Goal: Task Accomplishment & Management: Complete application form

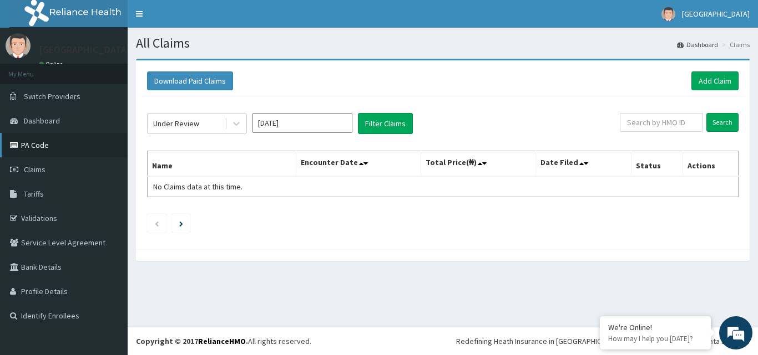
click at [32, 148] on link "PA Code" at bounding box center [64, 145] width 128 height 24
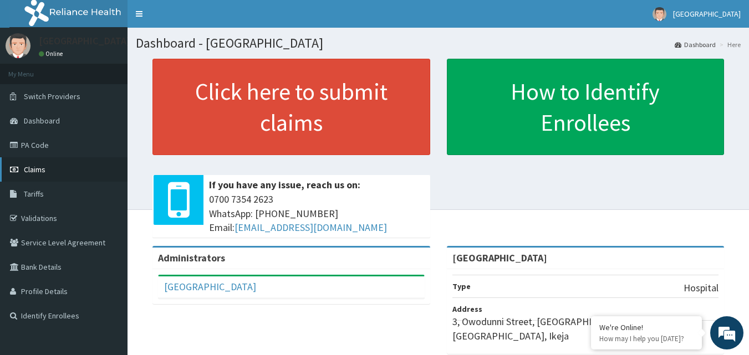
click at [63, 159] on link "Claims" at bounding box center [64, 169] width 128 height 24
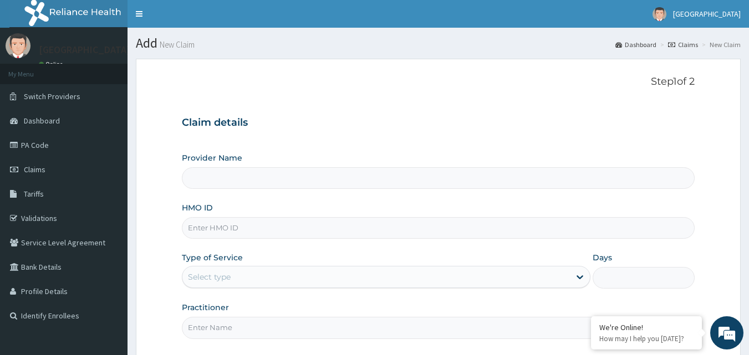
click at [268, 231] on input "HMO ID" at bounding box center [439, 228] width 514 height 22
type input "[GEOGRAPHIC_DATA]"
type input "i"
type input "IPO/10099/A"
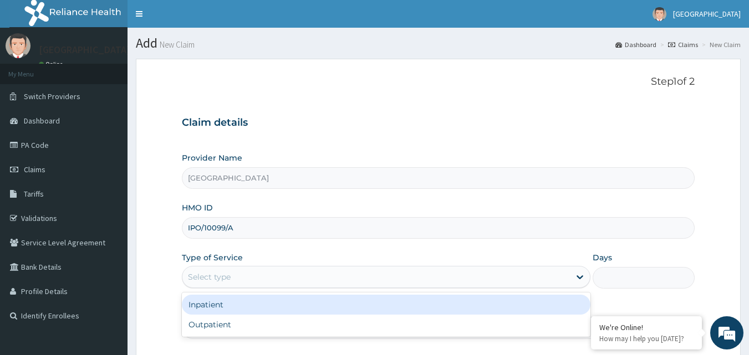
click at [299, 270] on div "Select type" at bounding box center [376, 277] width 388 height 18
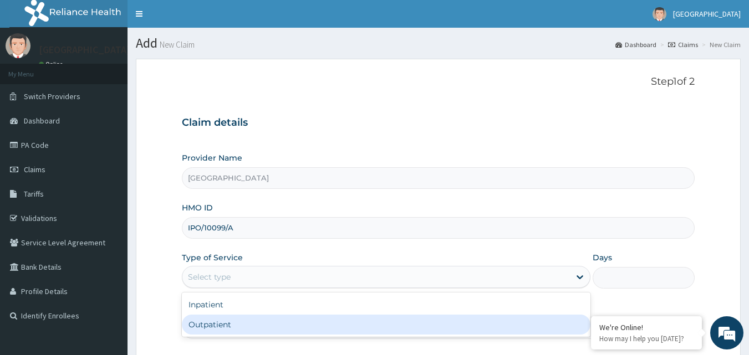
click at [243, 324] on div "Outpatient" at bounding box center [386, 325] width 409 height 20
type input "1"
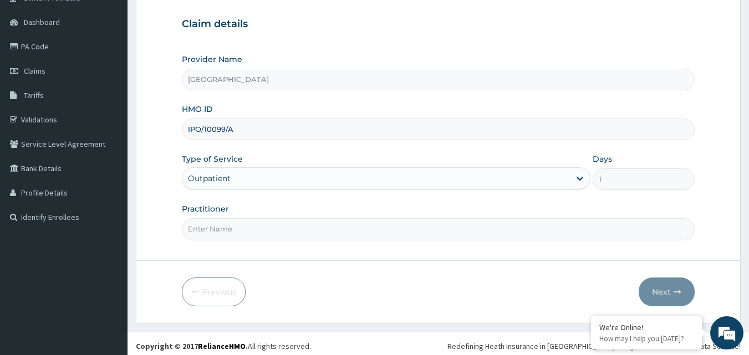
scroll to position [104, 0]
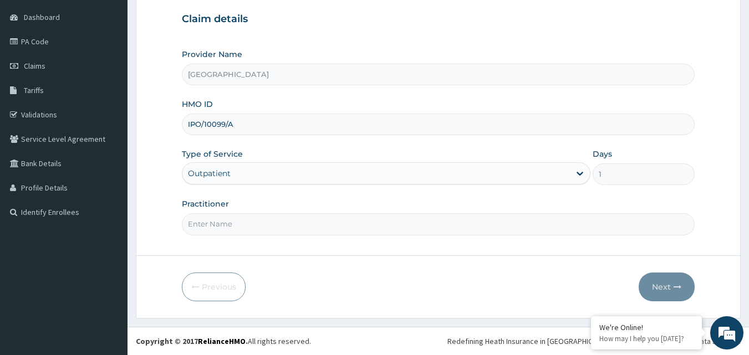
click at [251, 225] on input "Practitioner" at bounding box center [439, 224] width 514 height 22
type input "DR PHILIP"
click at [667, 293] on button "Next" at bounding box center [667, 287] width 56 height 29
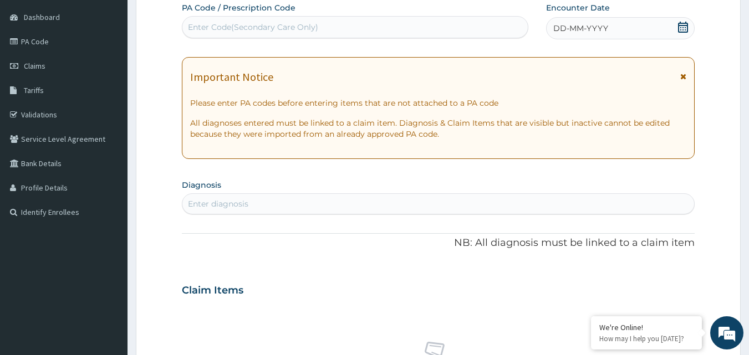
click at [684, 28] on icon at bounding box center [683, 27] width 11 height 11
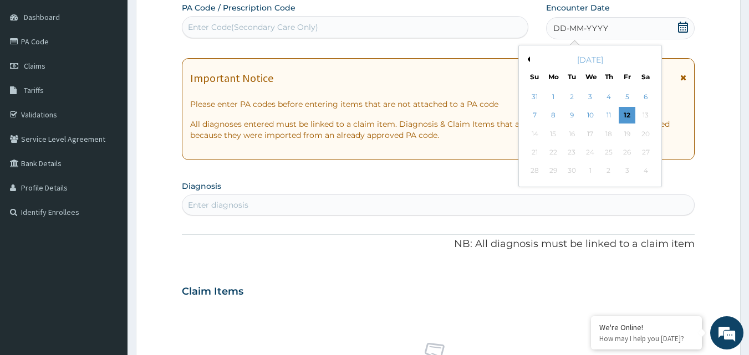
click at [528, 57] on button "Previous Month" at bounding box center [528, 60] width 6 height 6
click at [556, 136] on div "11" at bounding box center [553, 134] width 17 height 17
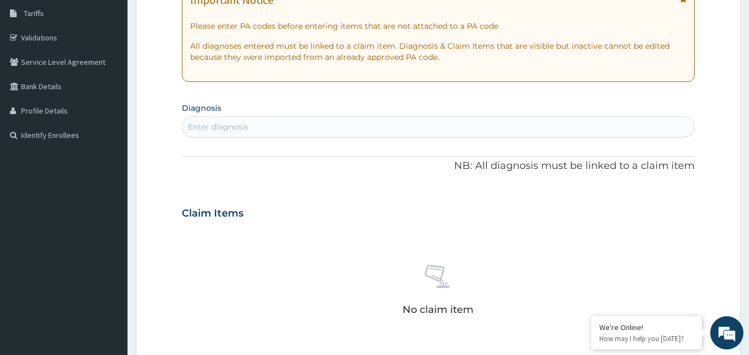
scroll to position [215, 0]
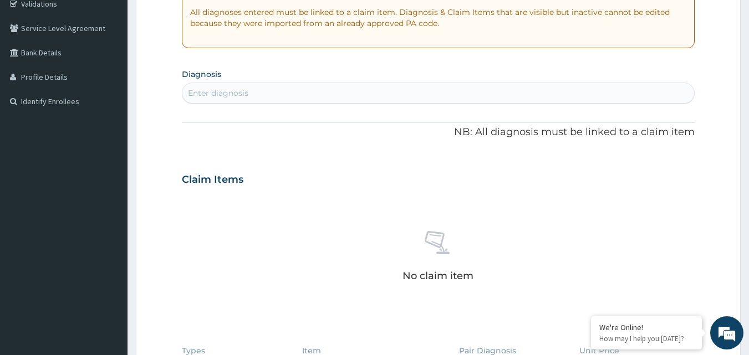
click at [428, 85] on div "Enter diagnosis" at bounding box center [438, 93] width 512 height 18
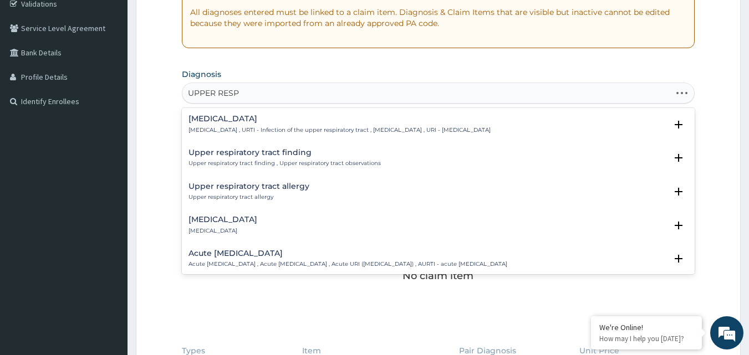
type input "UPPER RESPI"
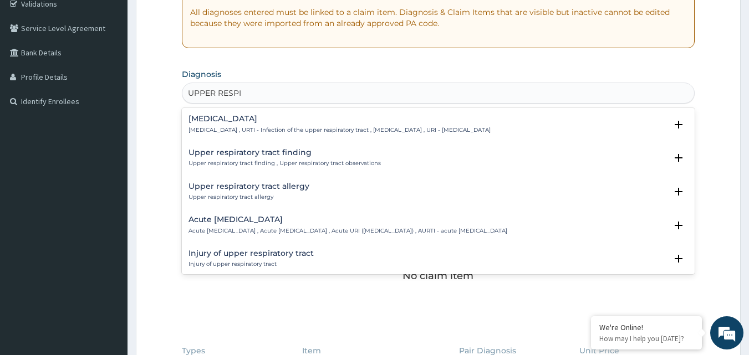
click at [226, 118] on h4 "Upper respiratory infection" at bounding box center [340, 119] width 302 height 8
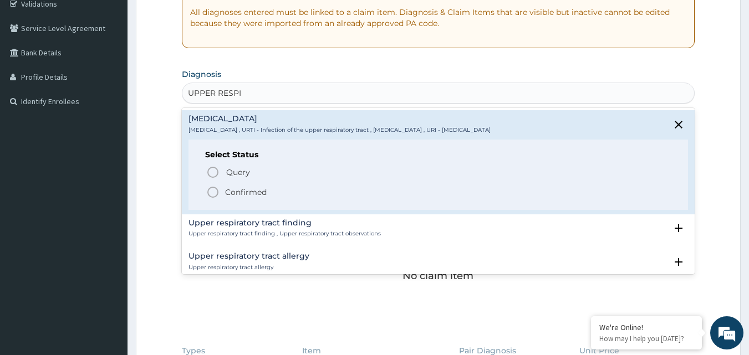
click at [231, 185] on div "Query Query covers suspected (?), Keep in view (kiv), Ruled out (r/o) Confirmed" at bounding box center [438, 182] width 467 height 34
click at [230, 188] on p "Confirmed" at bounding box center [246, 192] width 42 height 11
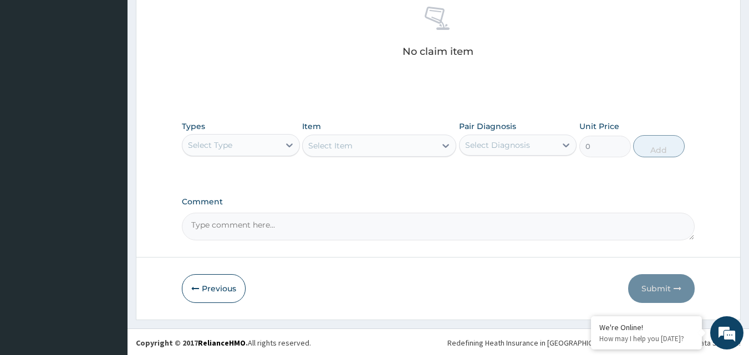
scroll to position [444, 0]
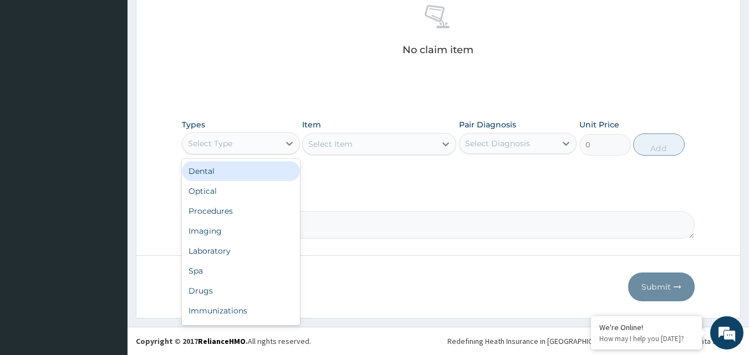
click at [256, 143] on div "Select Type" at bounding box center [230, 144] width 97 height 18
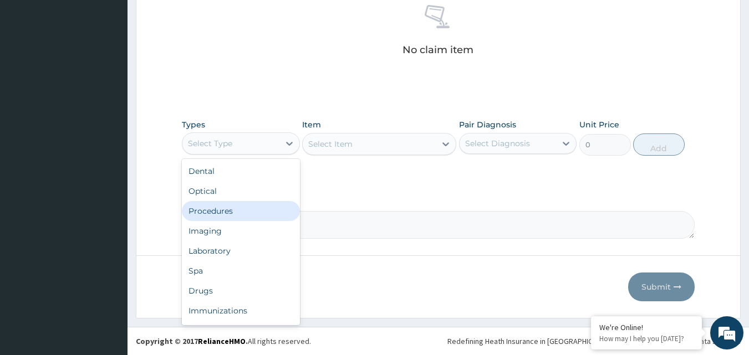
drag, startPoint x: 232, startPoint y: 209, endPoint x: 506, endPoint y: 119, distance: 288.5
click at [236, 199] on div "Dental Optical Procedures Imaging Laboratory Spa Drugs Immunizations Others Gym" at bounding box center [241, 242] width 118 height 166
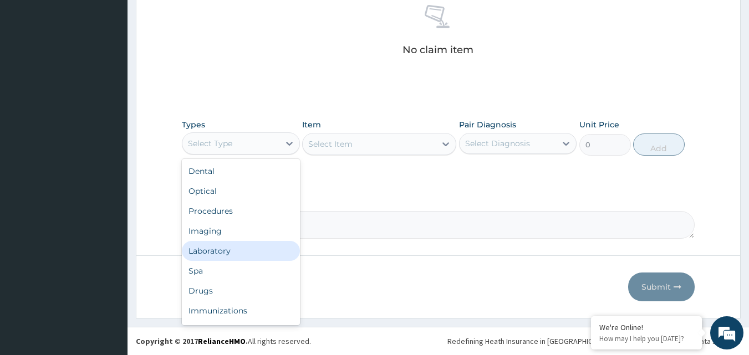
click at [236, 251] on div "Laboratory" at bounding box center [241, 251] width 118 height 20
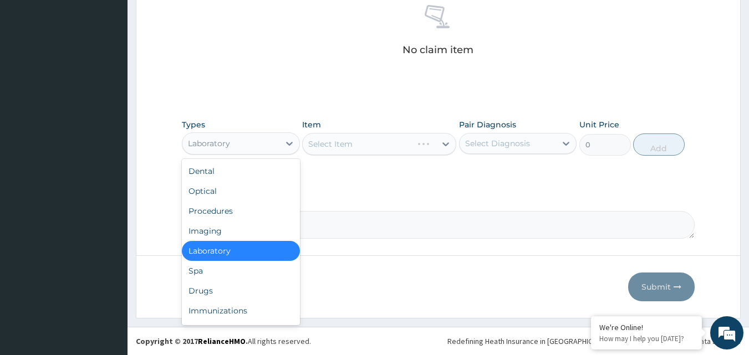
click at [216, 141] on div "Laboratory" at bounding box center [209, 143] width 42 height 11
click at [241, 214] on div "Procedures" at bounding box center [241, 211] width 118 height 20
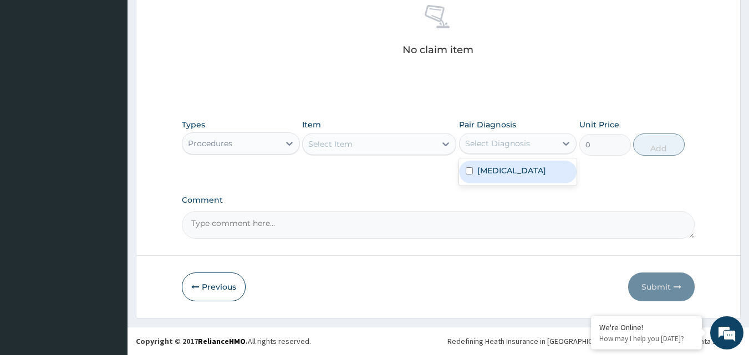
drag, startPoint x: 516, startPoint y: 148, endPoint x: 492, endPoint y: 176, distance: 36.9
click at [515, 148] on div "Select Diagnosis" at bounding box center [497, 143] width 65 height 11
drag, startPoint x: 492, startPoint y: 177, endPoint x: 474, endPoint y: 171, distance: 19.0
click at [487, 176] on label "Upper respiratory infection" at bounding box center [511, 170] width 69 height 11
checkbox input "true"
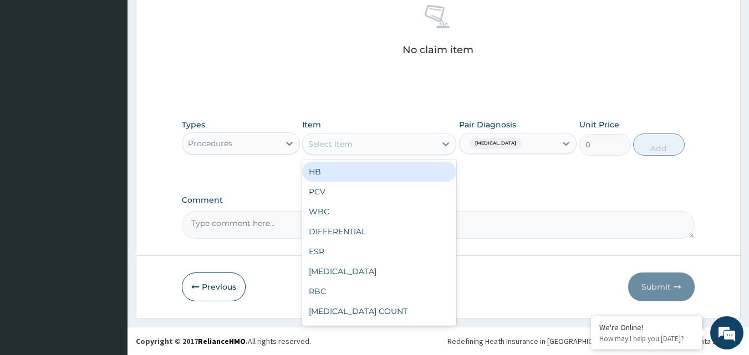
click at [412, 143] on div "Select Item" at bounding box center [369, 144] width 133 height 18
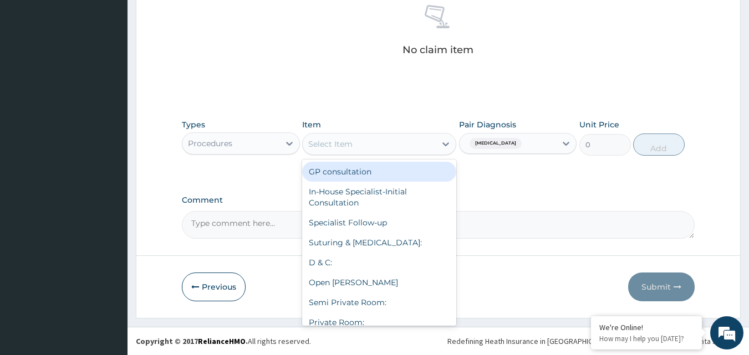
click at [388, 176] on div "GP consultation" at bounding box center [379, 172] width 154 height 20
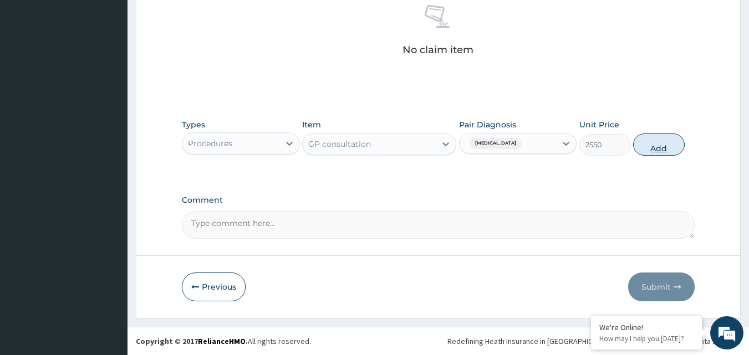
click at [673, 144] on button "Add" at bounding box center [659, 145] width 52 height 22
type input "0"
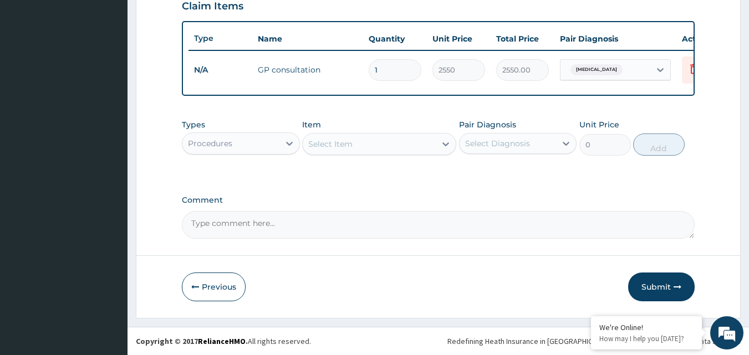
scroll to position [400, 0]
click at [262, 143] on div "Procedures" at bounding box center [230, 144] width 97 height 18
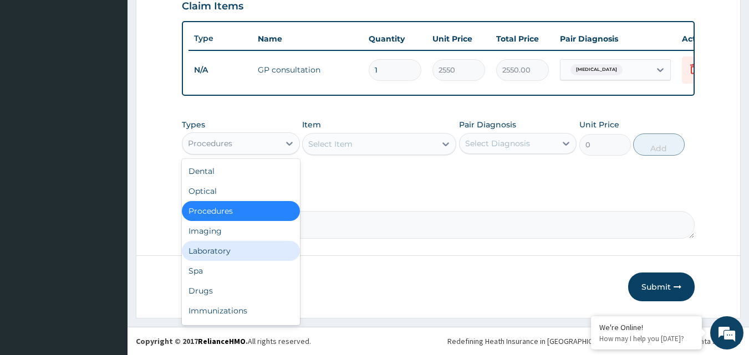
drag, startPoint x: 220, startPoint y: 248, endPoint x: 365, endPoint y: 171, distance: 163.7
click at [221, 247] on div "Laboratory" at bounding box center [241, 251] width 118 height 20
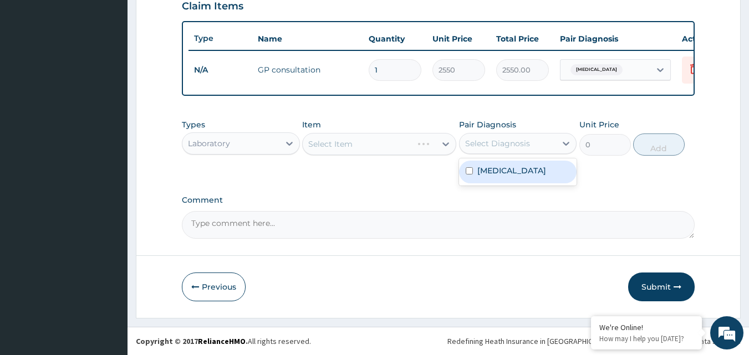
drag, startPoint x: 542, startPoint y: 145, endPoint x: 498, endPoint y: 155, distance: 44.9
click at [541, 145] on div "Select Diagnosis" at bounding box center [508, 144] width 97 height 18
drag, startPoint x: 476, startPoint y: 176, endPoint x: 426, endPoint y: 148, distance: 56.6
click at [473, 175] on div "Upper respiratory infection" at bounding box center [518, 172] width 118 height 23
checkbox input "true"
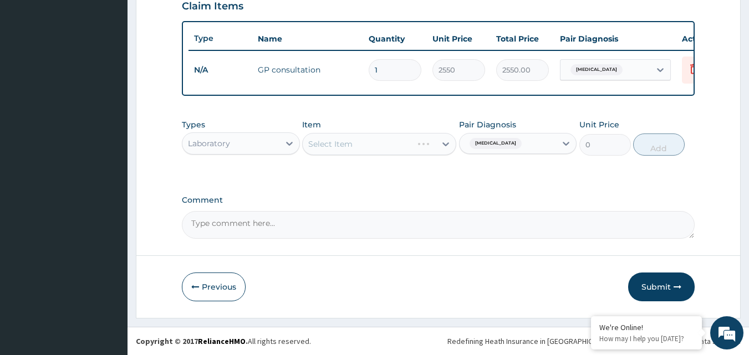
click at [424, 147] on div "Select Item" at bounding box center [379, 144] width 154 height 22
click at [420, 149] on div "Select Item" at bounding box center [369, 144] width 133 height 18
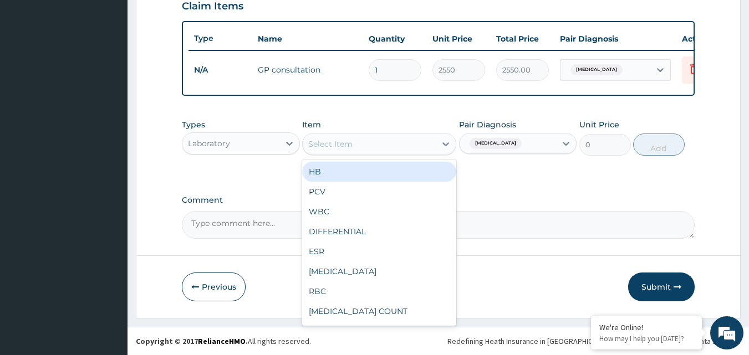
click at [274, 129] on div "Types Laboratory" at bounding box center [241, 137] width 118 height 37
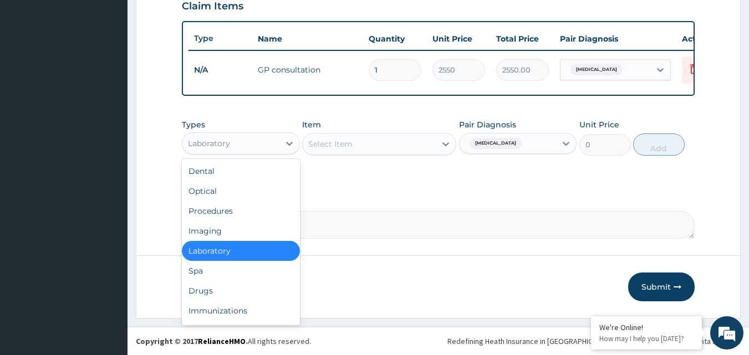
click at [268, 149] on div "Laboratory" at bounding box center [230, 144] width 97 height 18
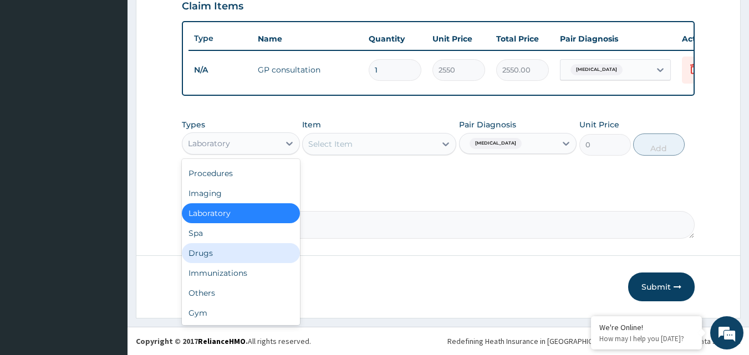
click at [242, 259] on div "Drugs" at bounding box center [241, 253] width 118 height 20
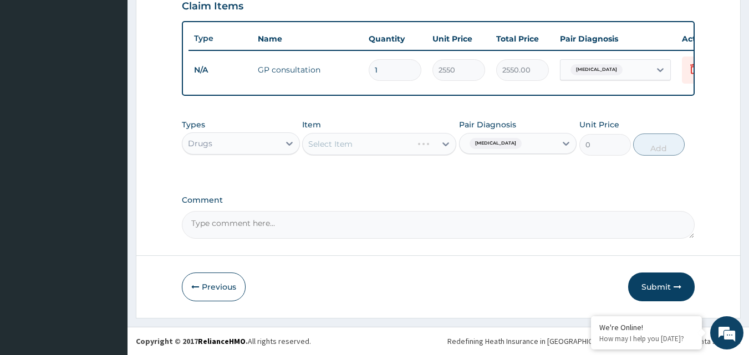
click at [385, 145] on div "Select Item" at bounding box center [379, 144] width 154 height 22
click at [382, 148] on div "Select Item" at bounding box center [379, 144] width 154 height 22
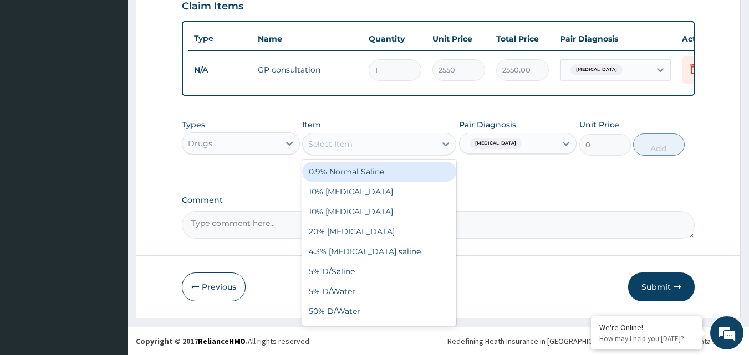
click at [390, 144] on div "Select Item" at bounding box center [369, 144] width 133 height 18
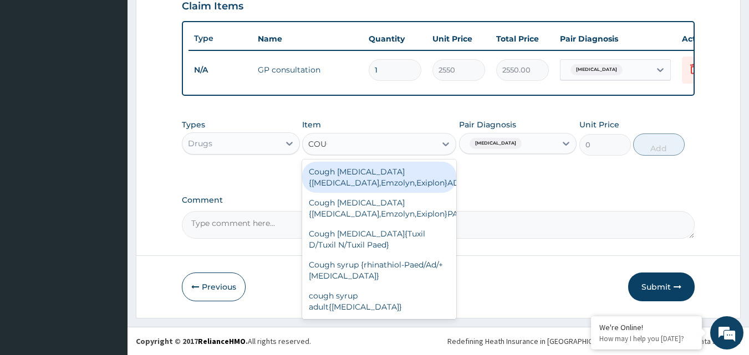
type input "COUGH"
click at [394, 180] on div "Cough Expectorant{benylin,Emzolyn,Exiplon}ADULT" at bounding box center [379, 177] width 154 height 31
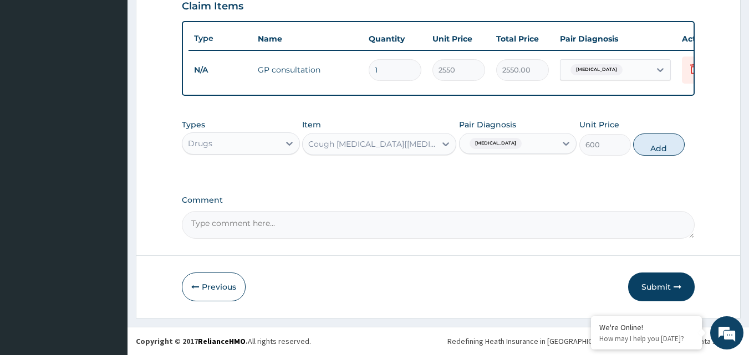
drag, startPoint x: 664, startPoint y: 144, endPoint x: 658, endPoint y: 144, distance: 5.6
click at [663, 144] on button "Add" at bounding box center [659, 145] width 52 height 22
type input "0"
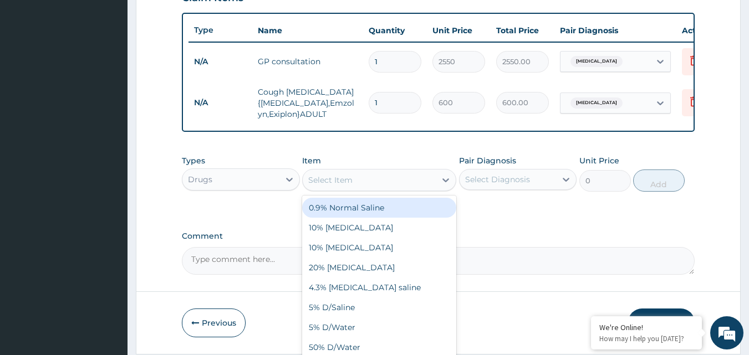
click at [333, 186] on div "Select Item" at bounding box center [330, 180] width 44 height 11
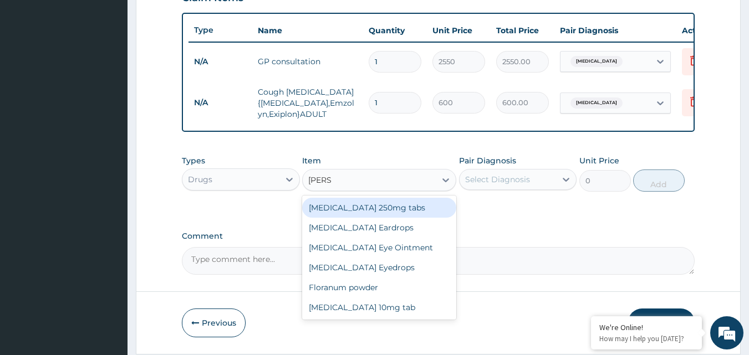
type input "LORAT"
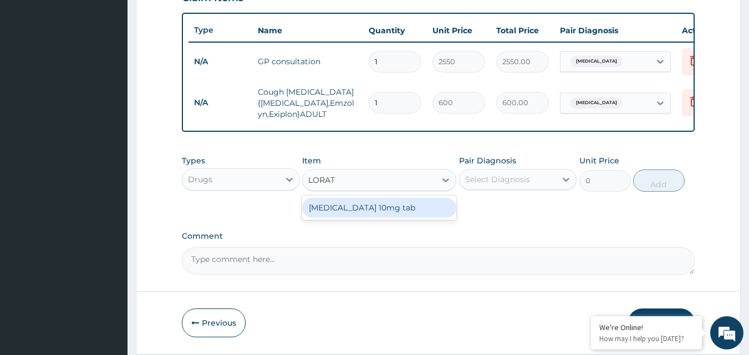
click at [355, 217] on div "Loratadine 10mg tab" at bounding box center [379, 208] width 154 height 20
type input "80"
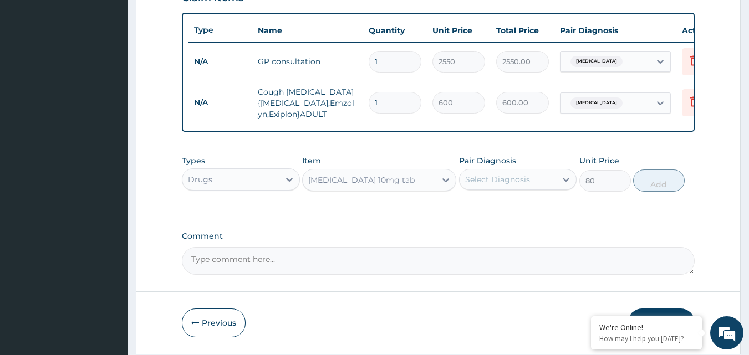
click at [536, 189] on div "Select Diagnosis" at bounding box center [508, 180] width 97 height 18
click at [500, 212] on label "Upper respiratory infection" at bounding box center [511, 206] width 69 height 11
checkbox input "true"
click at [673, 189] on button "Add" at bounding box center [659, 181] width 52 height 22
type input "0"
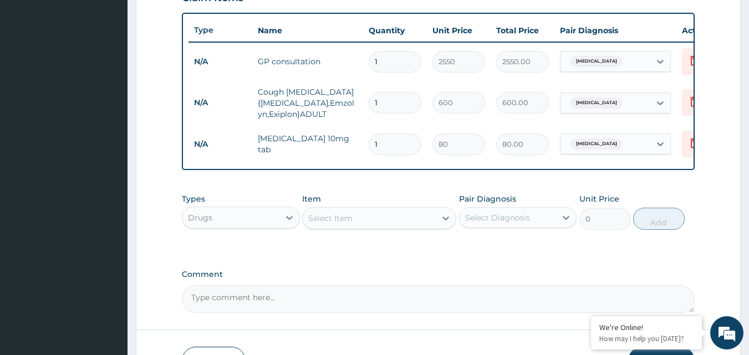
type input "0.00"
type input "5"
type input "400.00"
type input "5"
click at [418, 227] on div "Select Item" at bounding box center [369, 219] width 133 height 18
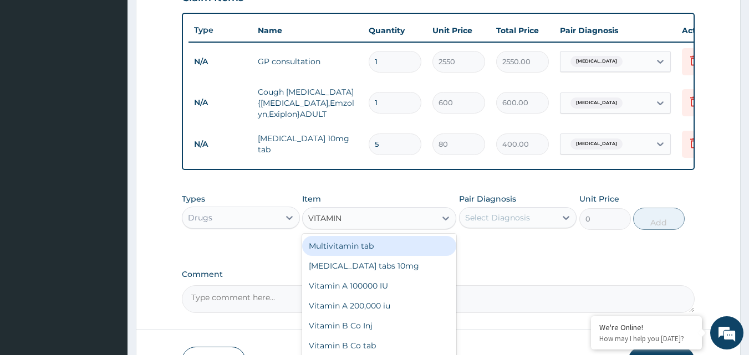
type input "VITAMIN C"
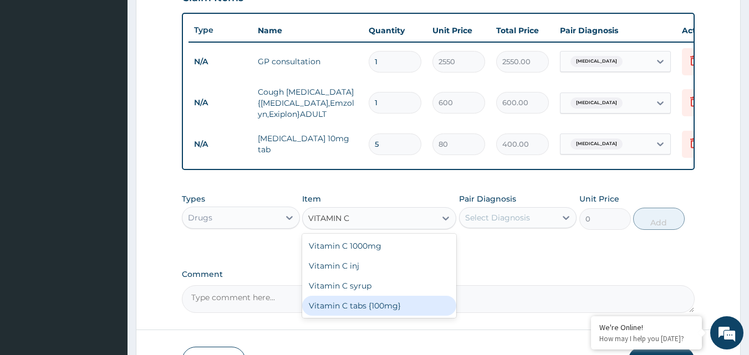
click at [394, 314] on div "Vitamin C tabs {100mg}" at bounding box center [379, 306] width 154 height 20
type input "16"
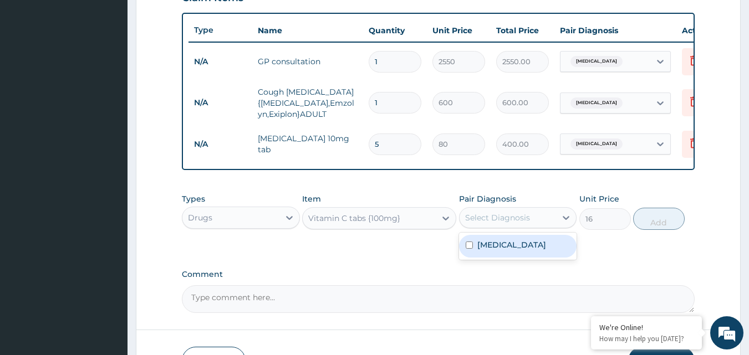
click at [518, 216] on div "Select Diagnosis" at bounding box center [518, 217] width 118 height 21
click at [496, 251] on label "Upper respiratory infection" at bounding box center [511, 245] width 69 height 11
checkbox input "true"
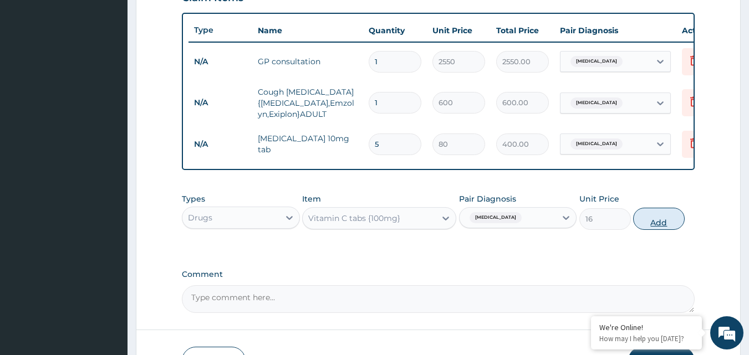
click at [658, 225] on button "Add" at bounding box center [659, 219] width 52 height 22
type input "0"
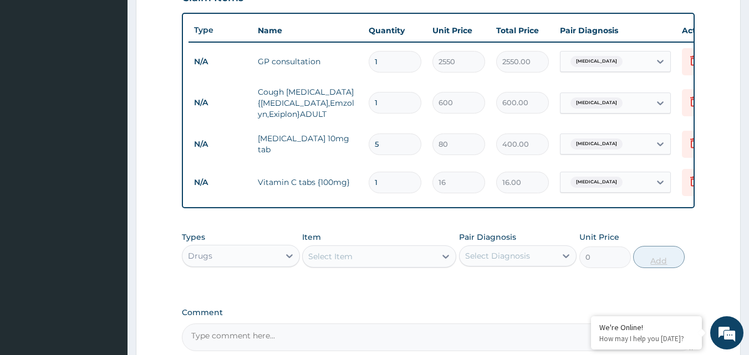
type input "15"
type input "240.00"
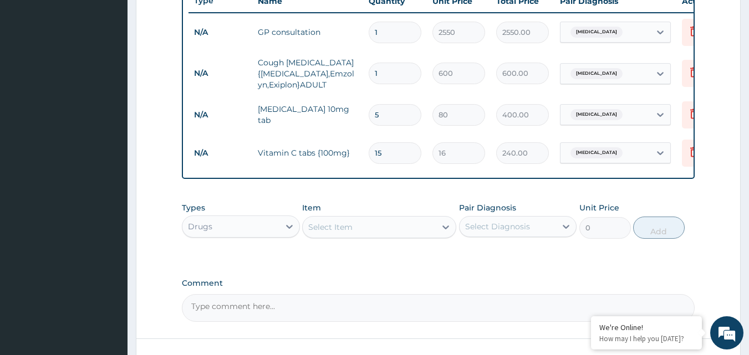
scroll to position [521, 0]
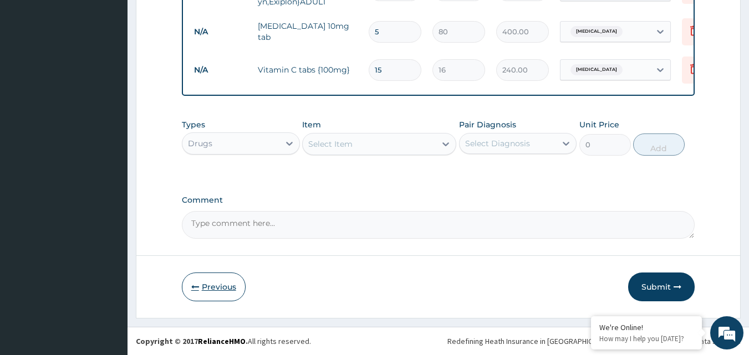
type input "15"
click at [228, 284] on button "Previous" at bounding box center [214, 287] width 64 height 29
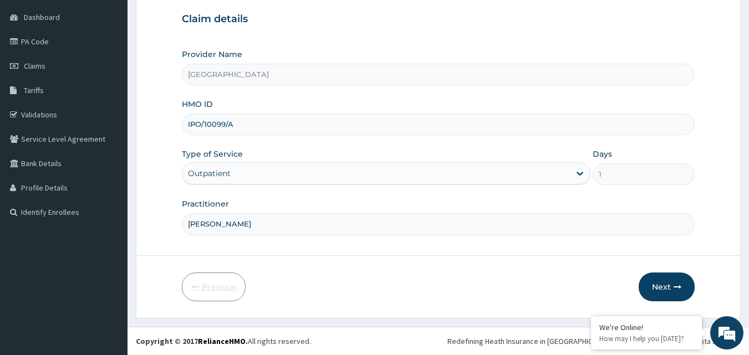
scroll to position [104, 0]
click at [662, 281] on button "Next" at bounding box center [667, 287] width 56 height 29
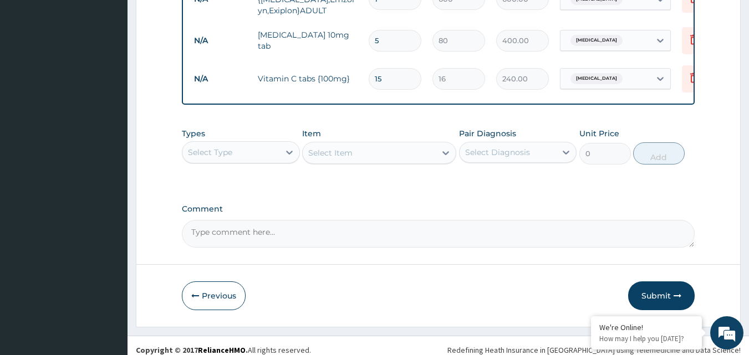
scroll to position [521, 0]
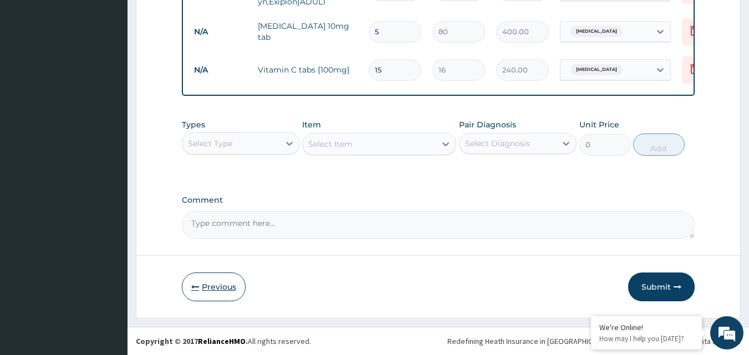
click at [205, 285] on button "Previous" at bounding box center [214, 287] width 64 height 29
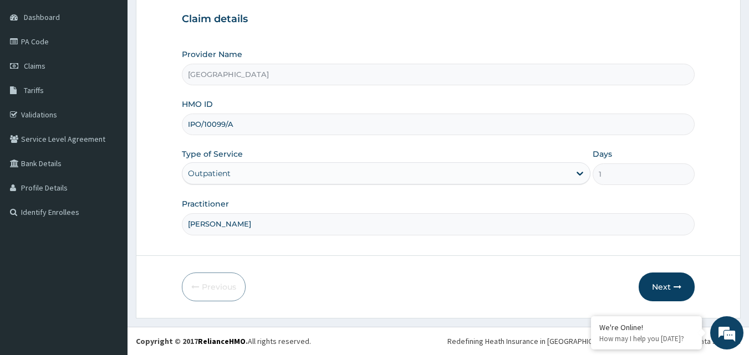
scroll to position [104, 0]
click at [656, 285] on button "Next" at bounding box center [667, 287] width 56 height 29
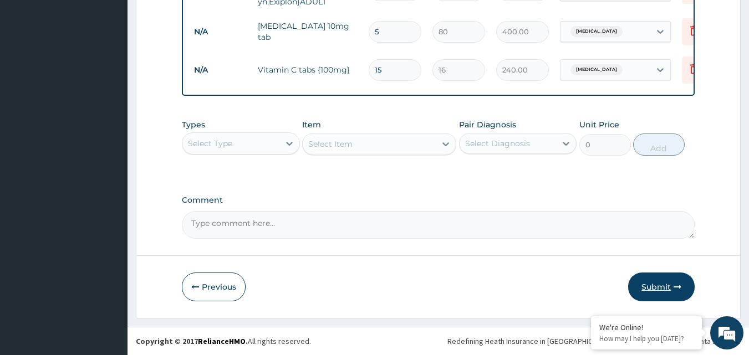
click at [650, 287] on button "Submit" at bounding box center [661, 287] width 67 height 29
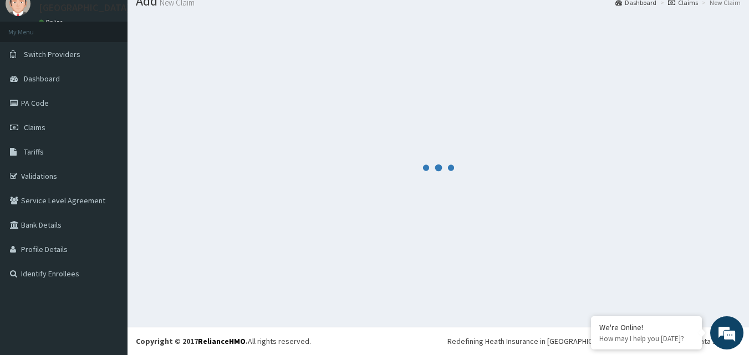
scroll to position [521, 0]
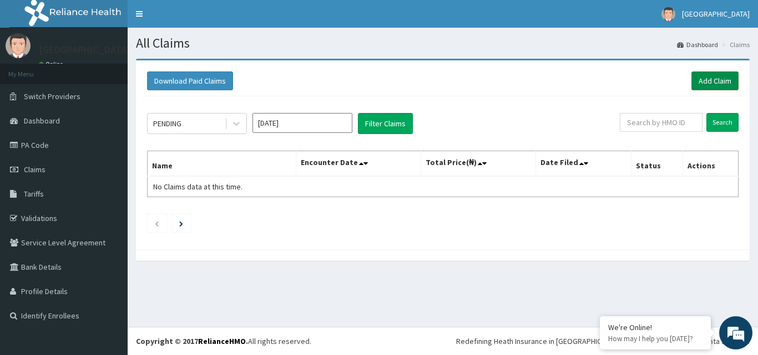
click at [718, 79] on link "Add Claim" at bounding box center [714, 81] width 47 height 19
click at [57, 146] on link "PA Code" at bounding box center [64, 145] width 128 height 24
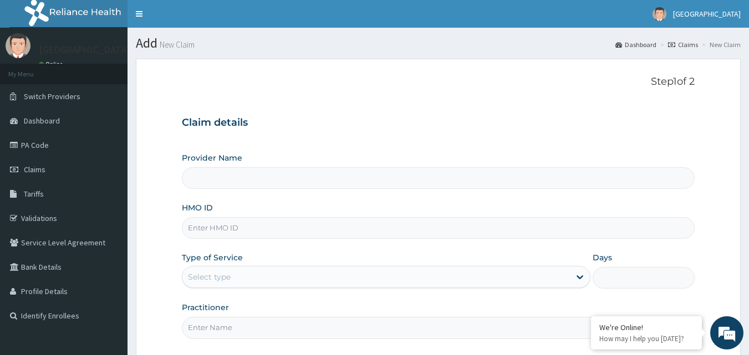
click at [307, 227] on input "HMO ID" at bounding box center [439, 228] width 514 height 22
type input "CXI/"
type input "[GEOGRAPHIC_DATA]"
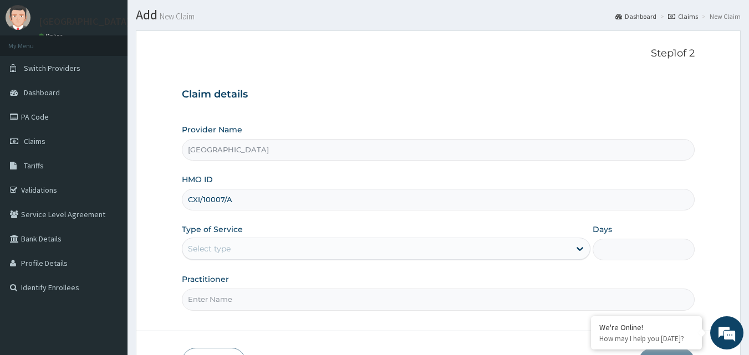
scroll to position [55, 0]
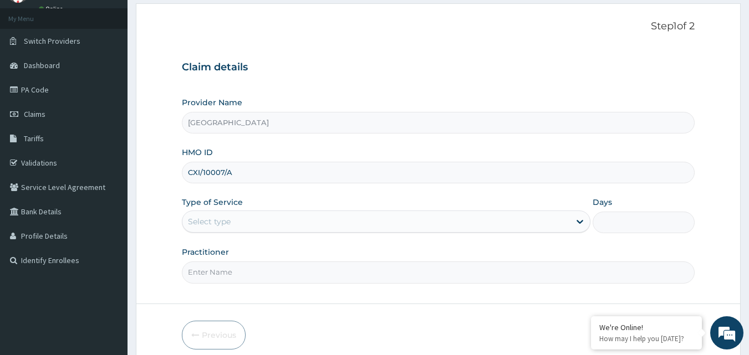
type input "CXI/10007/A"
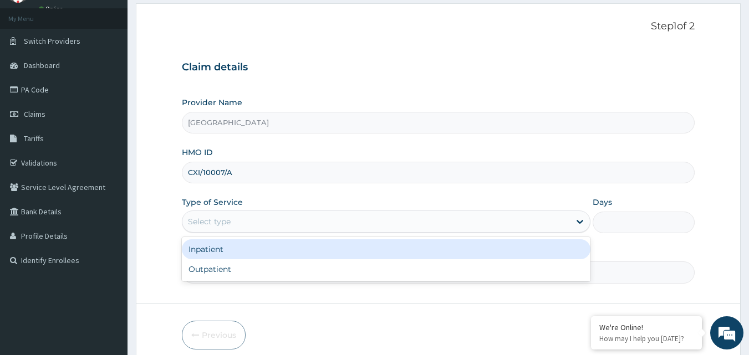
drag, startPoint x: 273, startPoint y: 219, endPoint x: 265, endPoint y: 225, distance: 10.0
click at [271, 220] on div "Select type" at bounding box center [376, 222] width 388 height 18
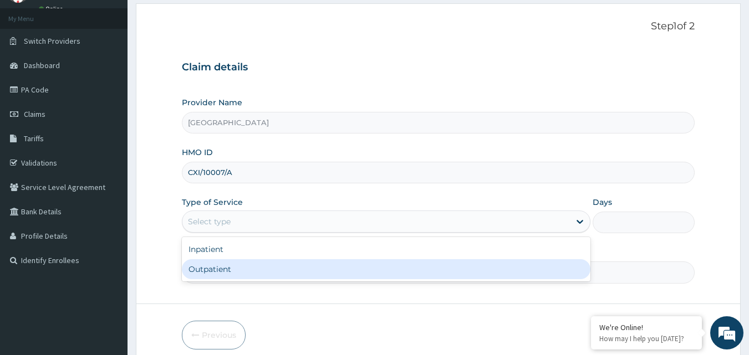
click at [235, 270] on div "Outpatient" at bounding box center [386, 270] width 409 height 20
type input "1"
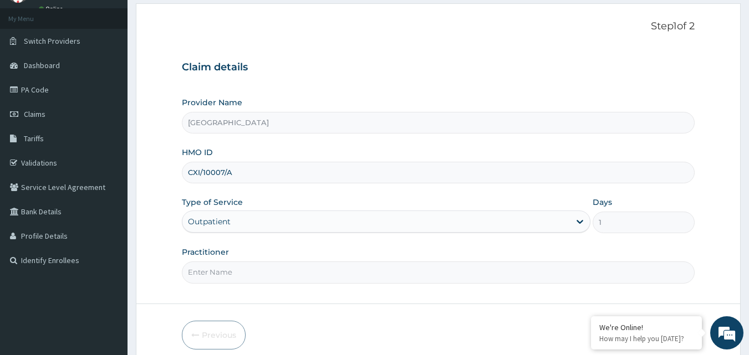
scroll to position [104, 0]
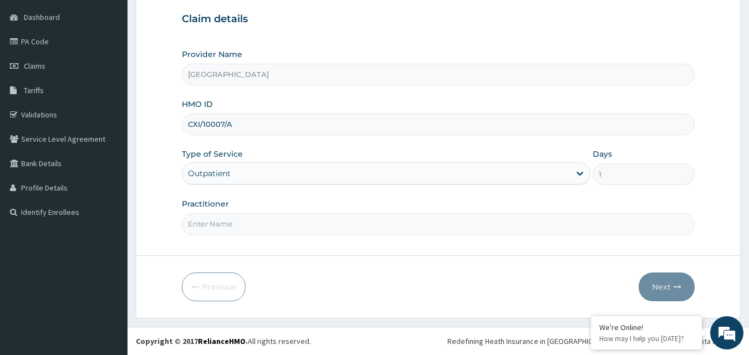
click at [256, 228] on input "Practitioner" at bounding box center [439, 224] width 514 height 22
type input "DR PHILIP"
click at [677, 286] on icon "button" at bounding box center [678, 287] width 8 height 8
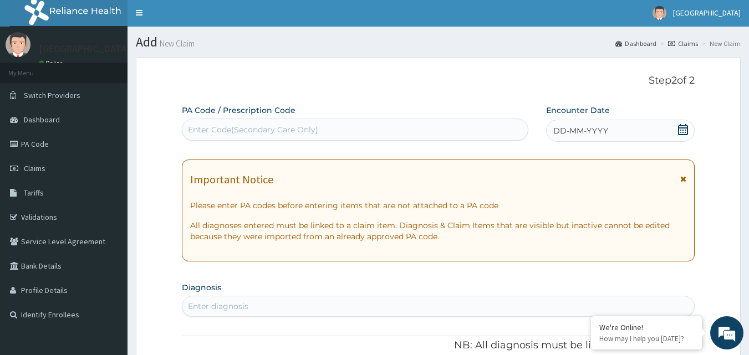
scroll to position [0, 0]
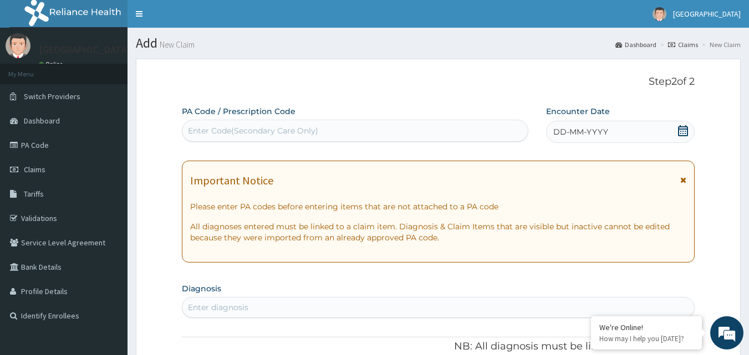
click at [684, 133] on icon at bounding box center [683, 130] width 10 height 11
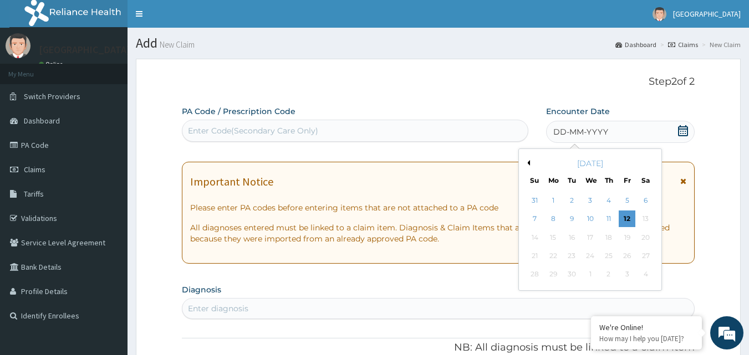
click at [531, 164] on div "September 2025" at bounding box center [590, 163] width 134 height 11
click at [528, 164] on button "Previous Month" at bounding box center [528, 163] width 6 height 6
click at [553, 238] on div "11" at bounding box center [553, 238] width 17 height 17
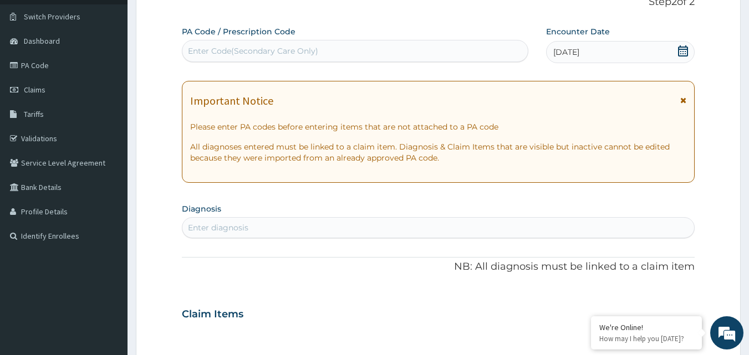
scroll to position [166, 0]
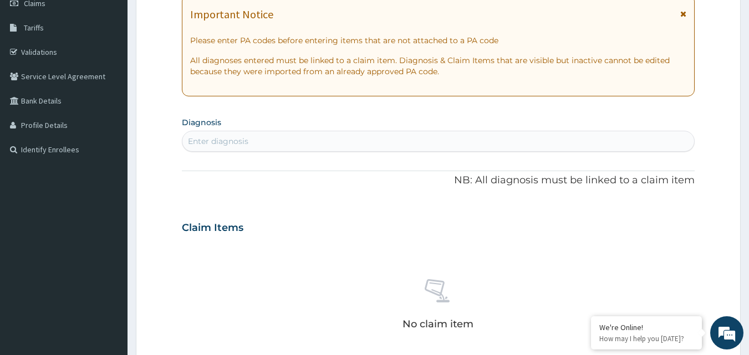
click at [355, 149] on div "Enter diagnosis" at bounding box center [438, 142] width 512 height 18
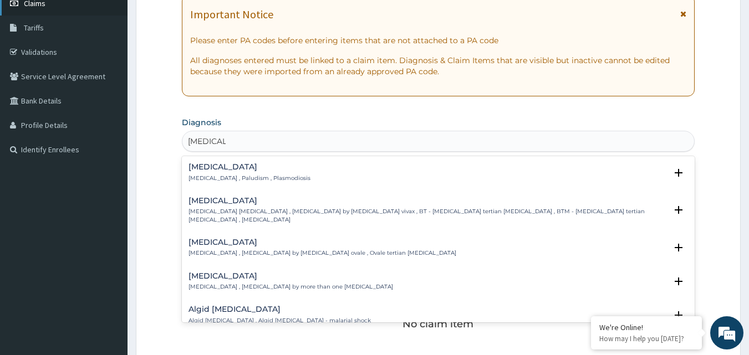
type input "MALARIA"
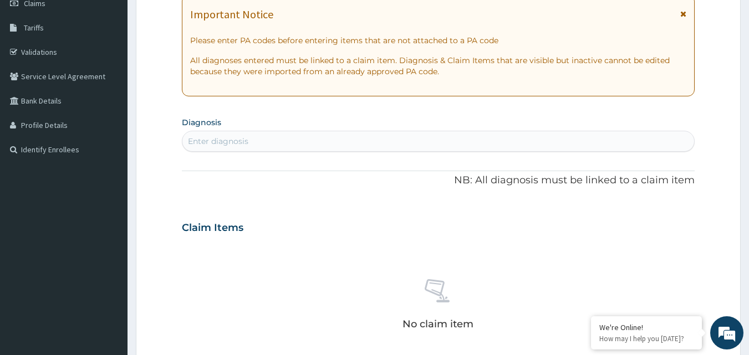
click at [223, 141] on div "Enter diagnosis" at bounding box center [218, 141] width 60 height 11
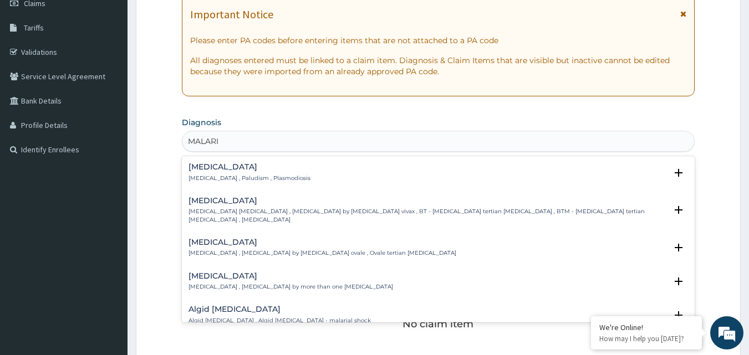
type input "MALARIA"
click at [216, 180] on p "Malaria , Paludism , Plasmodiosis" at bounding box center [250, 179] width 122 height 8
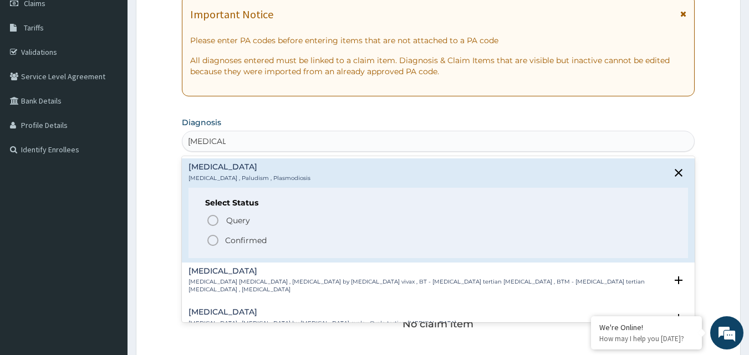
click at [235, 234] on span "Confirmed" at bounding box center [439, 240] width 466 height 13
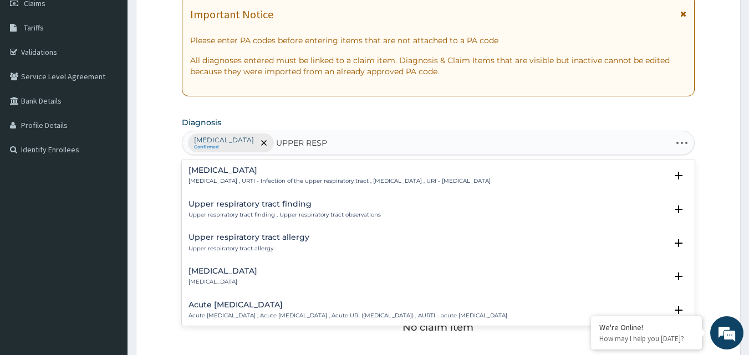
type input "UPPER RESPI"
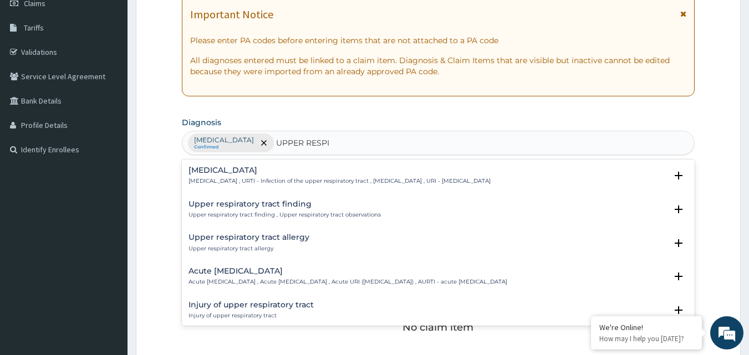
click at [242, 178] on p "Upper respiratory infection , URTI - Infection of the upper respiratory tract ,…" at bounding box center [340, 181] width 302 height 8
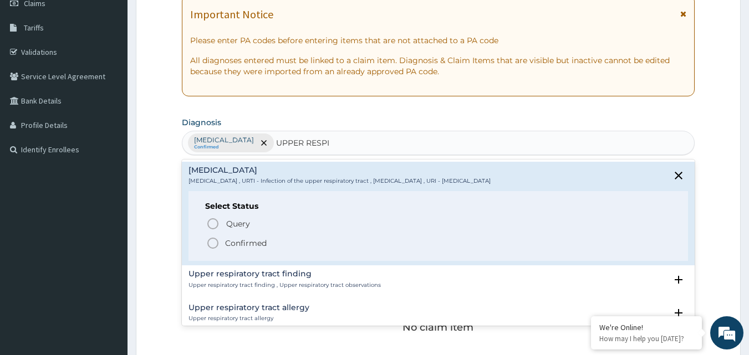
click at [223, 235] on div "Query Query covers suspected (?), Keep in view (kiv), Ruled out (r/o) Confirmed" at bounding box center [438, 233] width 467 height 34
click at [220, 240] on span "Confirmed" at bounding box center [439, 243] width 466 height 13
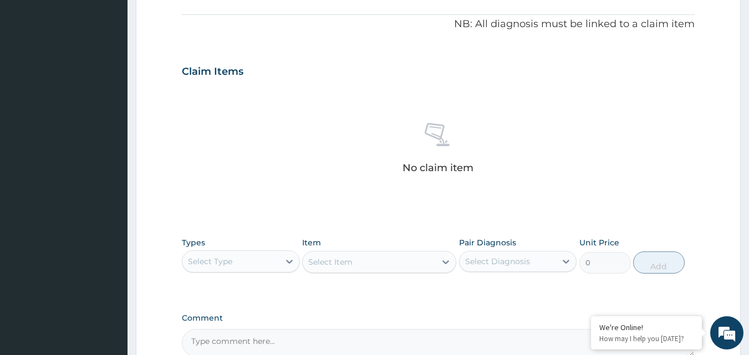
scroll to position [444, 0]
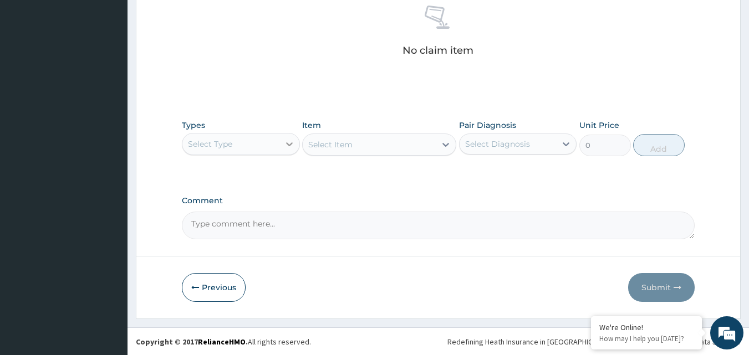
drag, startPoint x: 281, startPoint y: 144, endPoint x: 280, endPoint y: 152, distance: 8.4
click at [281, 145] on div at bounding box center [289, 144] width 20 height 20
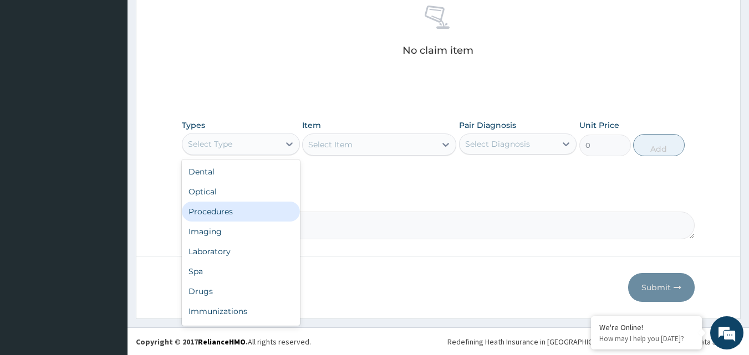
drag, startPoint x: 253, startPoint y: 205, endPoint x: 320, endPoint y: 159, distance: 81.4
click at [252, 205] on div "Procedures" at bounding box center [241, 212] width 118 height 20
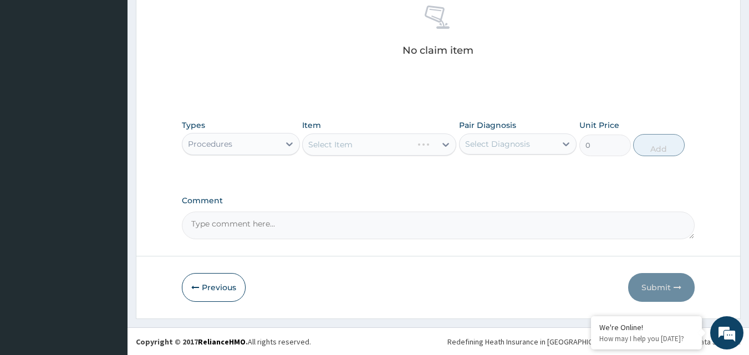
click at [413, 145] on div "Select Item" at bounding box center [379, 145] width 154 height 22
click at [486, 146] on div "Select Diagnosis" at bounding box center [497, 144] width 65 height 11
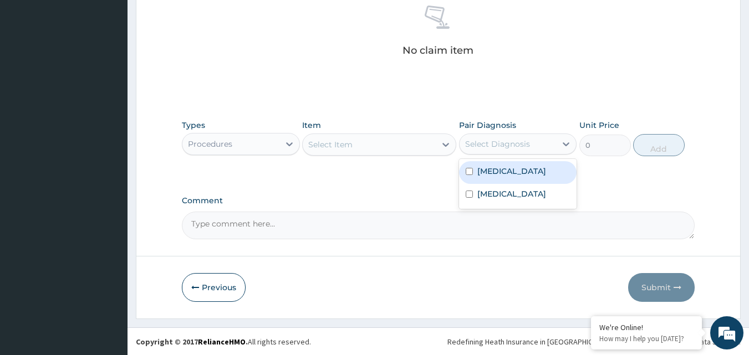
click at [481, 175] on label "Malaria" at bounding box center [511, 171] width 69 height 11
checkbox input "true"
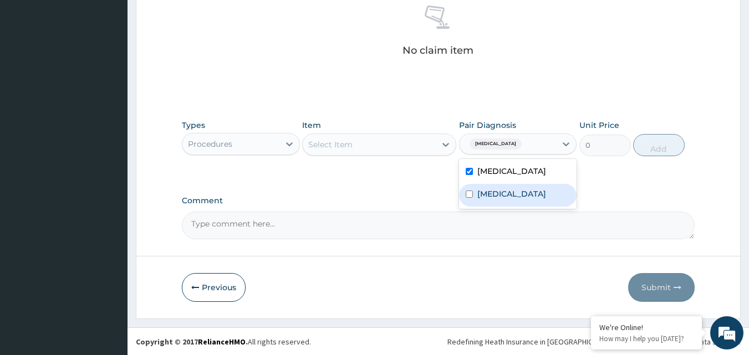
click at [491, 197] on label "Upper respiratory infection" at bounding box center [511, 194] width 69 height 11
checkbox input "true"
drag, startPoint x: 384, startPoint y: 140, endPoint x: 377, endPoint y: 152, distance: 14.7
click at [382, 140] on div "Select Item" at bounding box center [369, 145] width 133 height 18
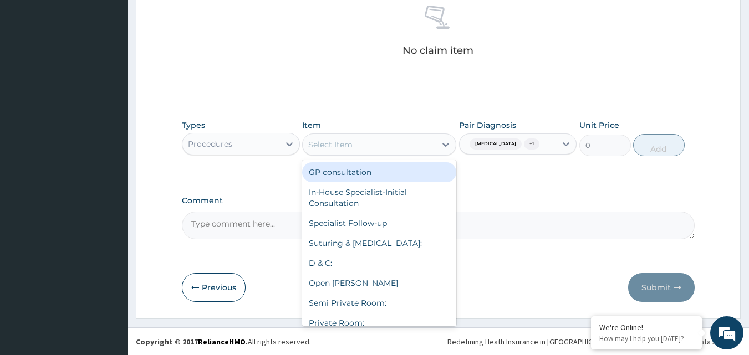
click at [379, 168] on div "GP consultation" at bounding box center [379, 172] width 154 height 20
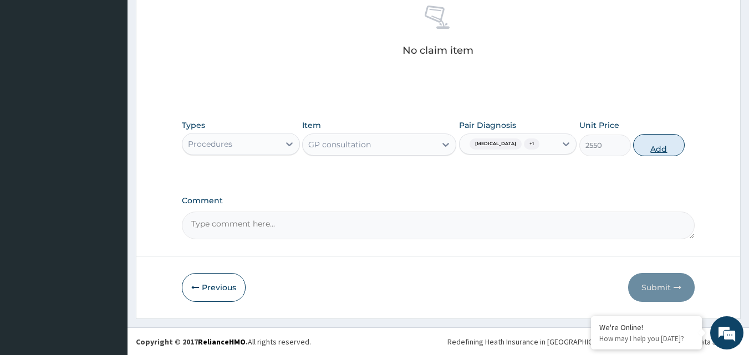
click at [673, 149] on button "Add" at bounding box center [659, 145] width 52 height 22
type input "0"
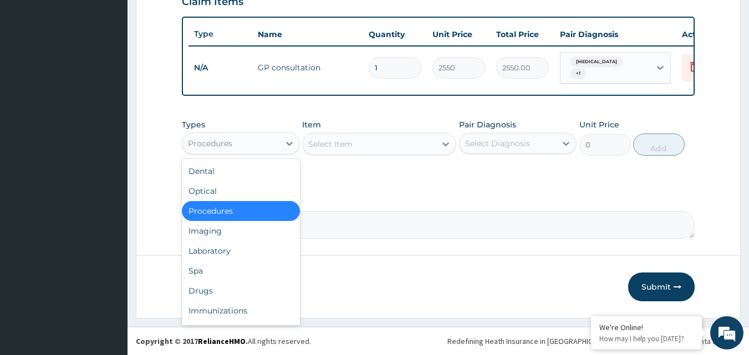
click at [251, 148] on div "Procedures" at bounding box center [230, 144] width 97 height 18
drag, startPoint x: 206, startPoint y: 290, endPoint x: 215, endPoint y: 254, distance: 37.3
click at [205, 287] on div "Drugs" at bounding box center [241, 291] width 118 height 20
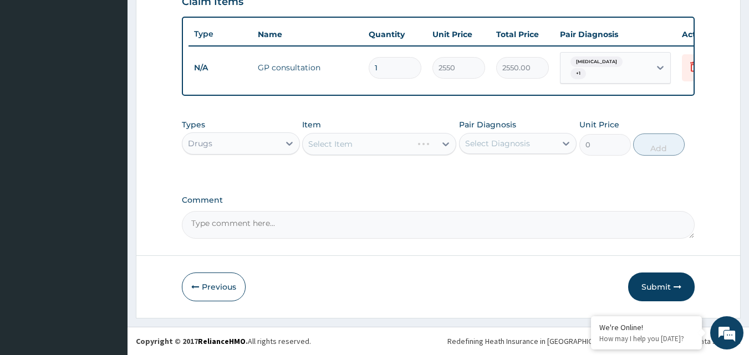
click at [535, 144] on div "Select Diagnosis" at bounding box center [508, 144] width 97 height 18
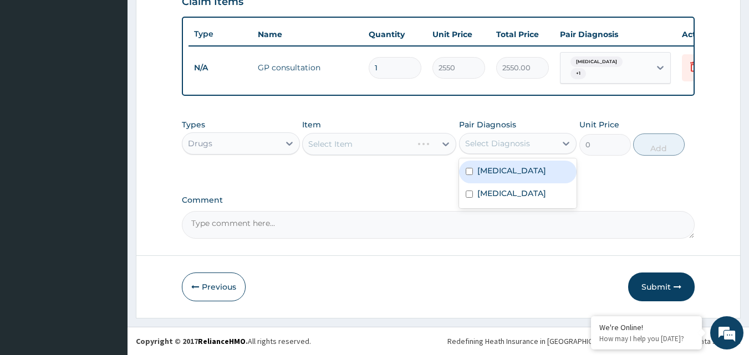
click at [511, 172] on div "Malaria" at bounding box center [518, 172] width 118 height 23
checkbox input "true"
click at [431, 140] on div "Select Item" at bounding box center [369, 144] width 133 height 18
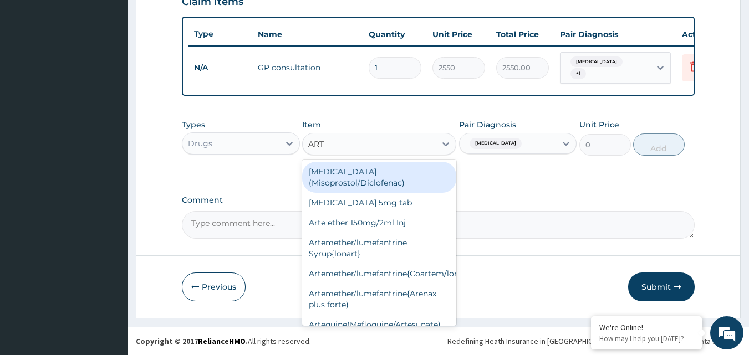
type input "ARTE"
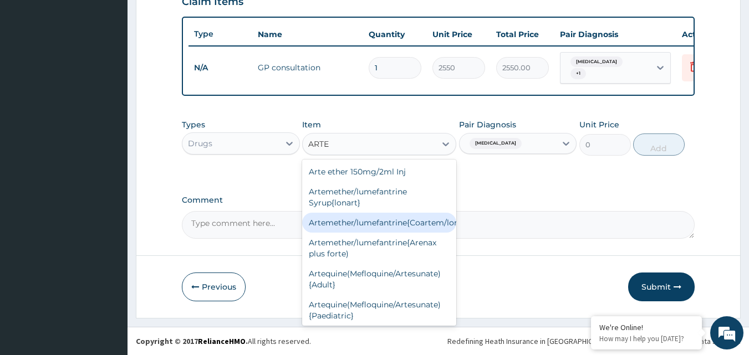
click at [397, 217] on div "Artemether/lumefantrine{Coartem/lonart}" at bounding box center [379, 223] width 154 height 20
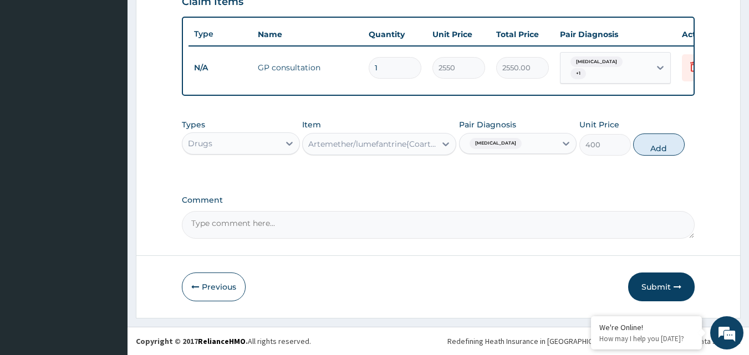
drag, startPoint x: 669, startPoint y: 145, endPoint x: 592, endPoint y: 155, distance: 77.2
click at [652, 148] on button "Add" at bounding box center [659, 145] width 52 height 22
type input "0"
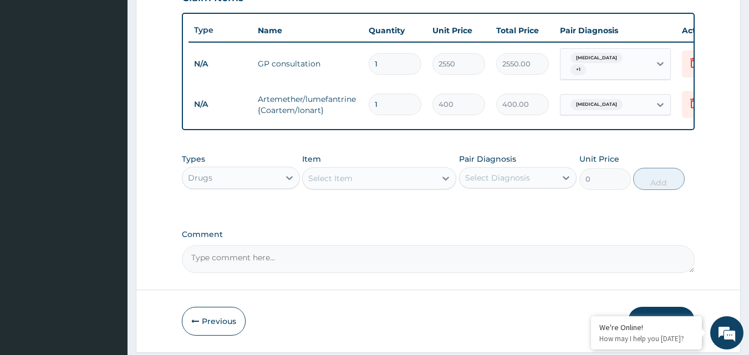
type input "0.00"
type input "6"
type input "2400.00"
type input "6"
click at [419, 185] on div "Select Item" at bounding box center [369, 179] width 133 height 18
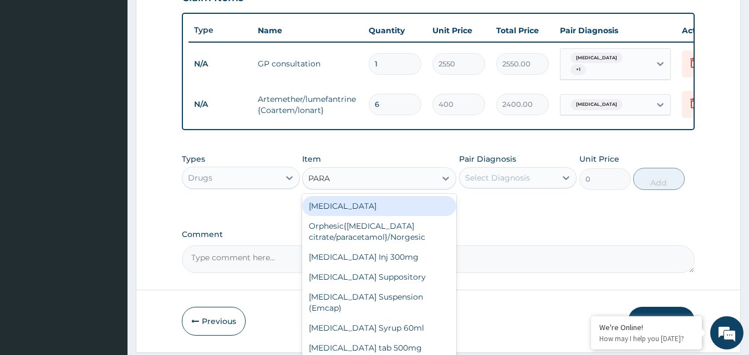
type input "PARAC"
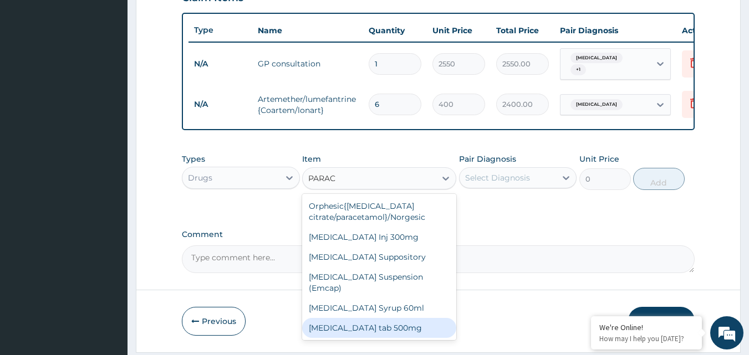
click at [370, 318] on div "Paracetamol tab 500mg" at bounding box center [379, 328] width 154 height 20
type input "18.4"
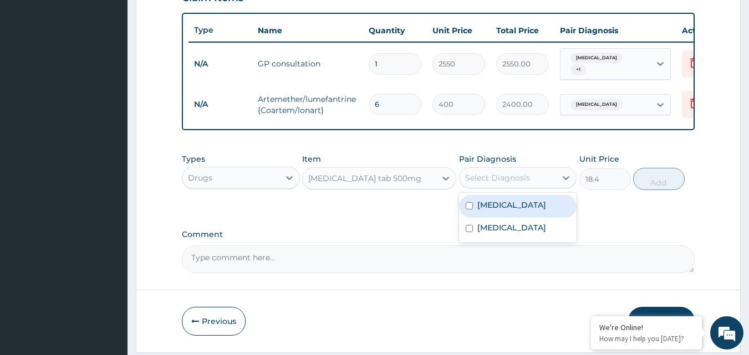
click at [546, 187] on div "Select Diagnosis" at bounding box center [508, 178] width 97 height 18
click at [521, 210] on div "Malaria" at bounding box center [518, 206] width 118 height 23
checkbox input "true"
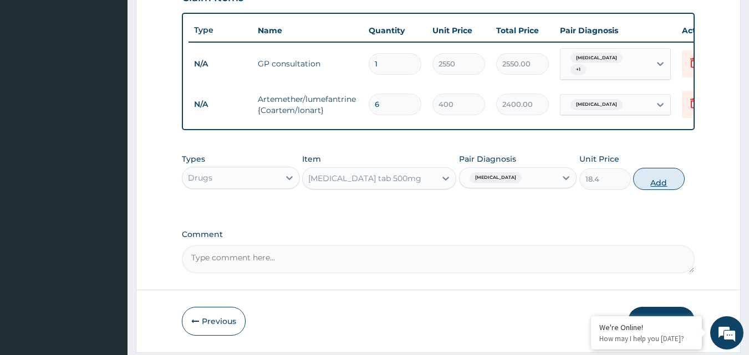
click at [665, 185] on button "Add" at bounding box center [659, 179] width 52 height 22
type input "0"
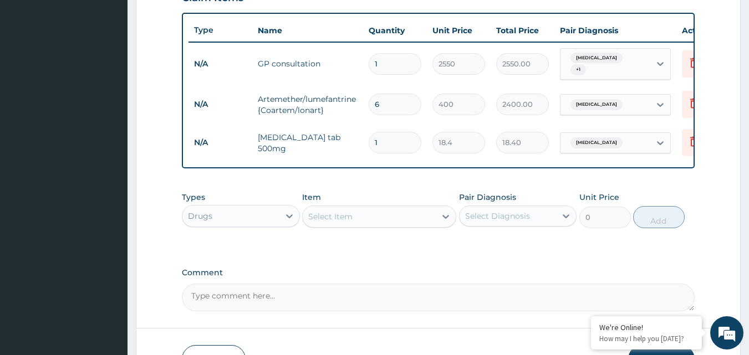
type input "0.00"
type input "6"
type input "110.40"
type input "0.00"
type input "1"
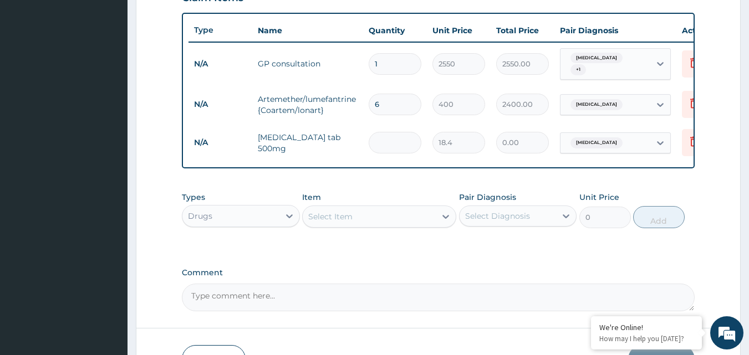
type input "18.40"
type input "18"
type input "331.20"
type input "18"
click at [377, 226] on div "Select Item" at bounding box center [369, 217] width 133 height 18
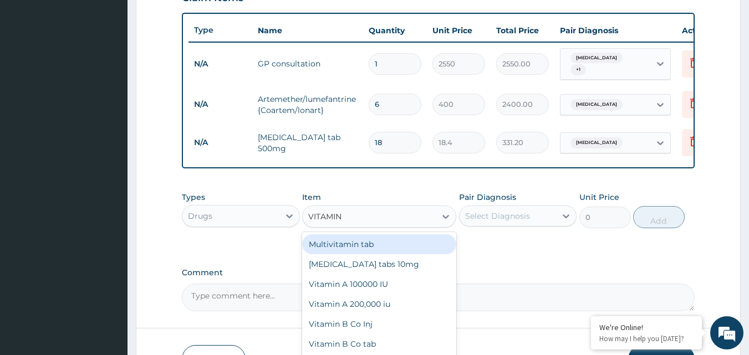
type input "VITAMIN C"
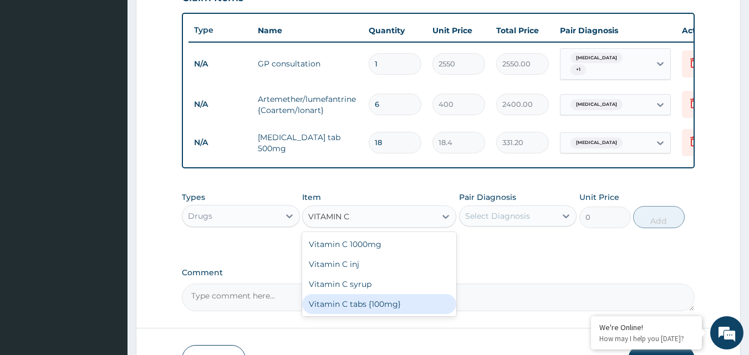
drag, startPoint x: 394, startPoint y: 307, endPoint x: 472, endPoint y: 238, distance: 103.3
click at [394, 306] on div "Vitamin C tabs {100mg}" at bounding box center [379, 304] width 154 height 20
type input "16"
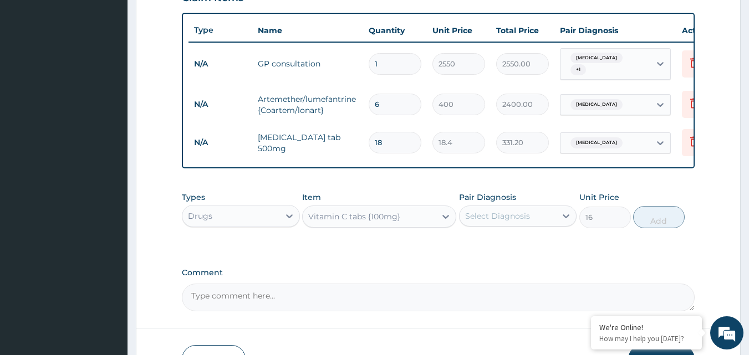
click at [516, 215] on div "Select Diagnosis" at bounding box center [497, 216] width 65 height 11
click at [509, 220] on div "Select Diagnosis" at bounding box center [497, 216] width 65 height 11
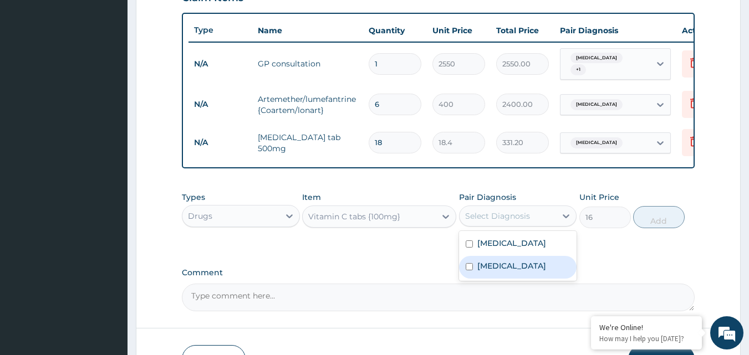
click at [495, 272] on label "Upper respiratory infection" at bounding box center [511, 266] width 69 height 11
checkbox input "true"
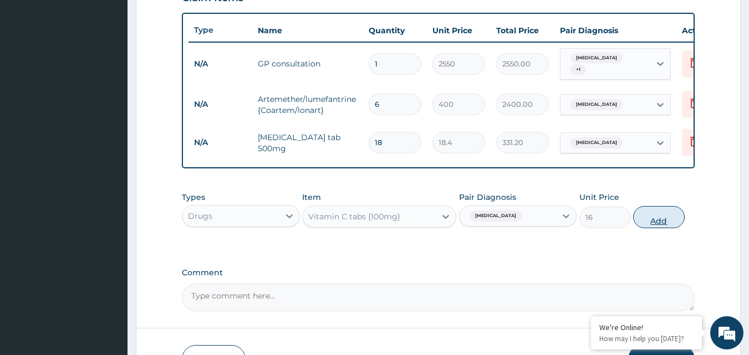
click at [664, 222] on button "Add" at bounding box center [659, 217] width 52 height 22
type input "0"
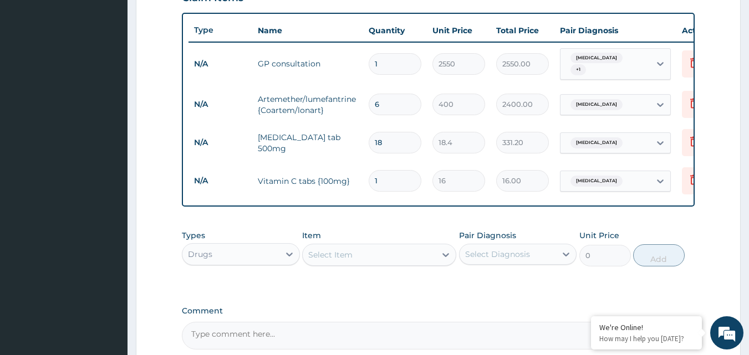
type input "15"
type input "240.00"
type input "15"
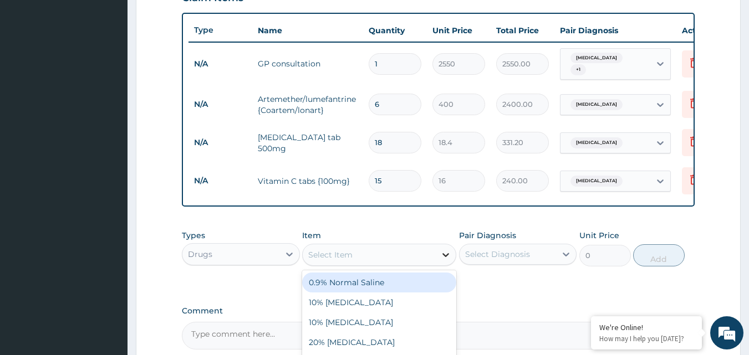
click at [440, 258] on icon at bounding box center [445, 255] width 11 height 11
type input "LORAT"
click at [413, 282] on div "Loratadine 10mg tab" at bounding box center [379, 283] width 154 height 20
type input "80"
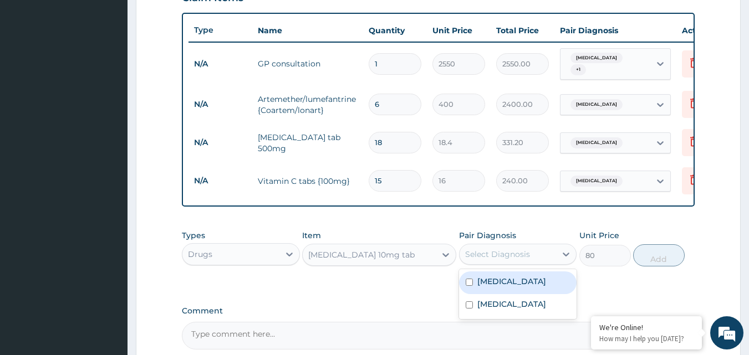
click at [510, 254] on div "Select Diagnosis" at bounding box center [497, 254] width 65 height 11
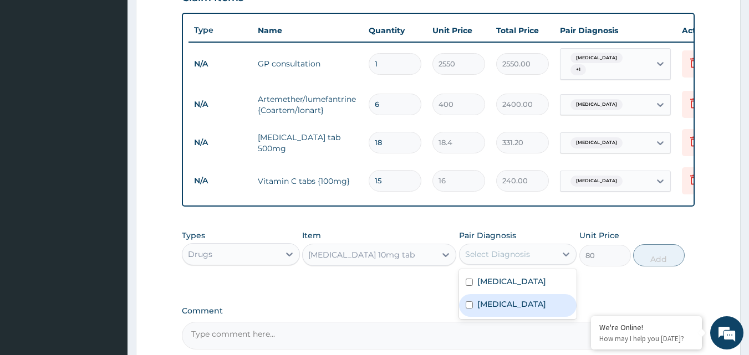
click at [497, 310] on label "Upper respiratory infection" at bounding box center [511, 304] width 69 height 11
checkbox input "true"
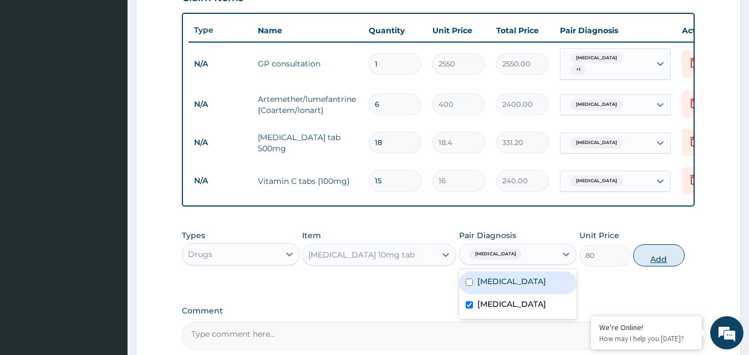
click at [654, 260] on button "Add" at bounding box center [659, 256] width 52 height 22
type input "0"
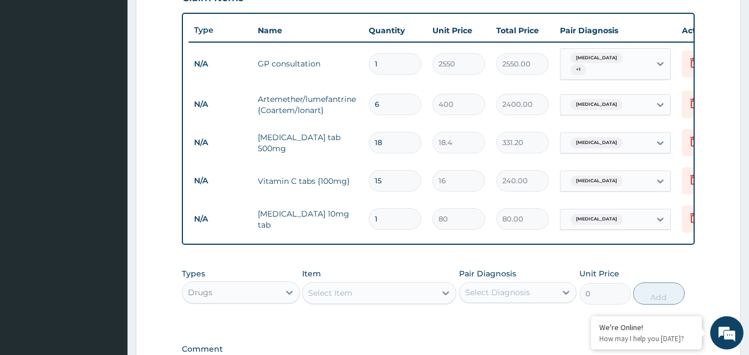
type input "0.00"
type input "5"
type input "400.00"
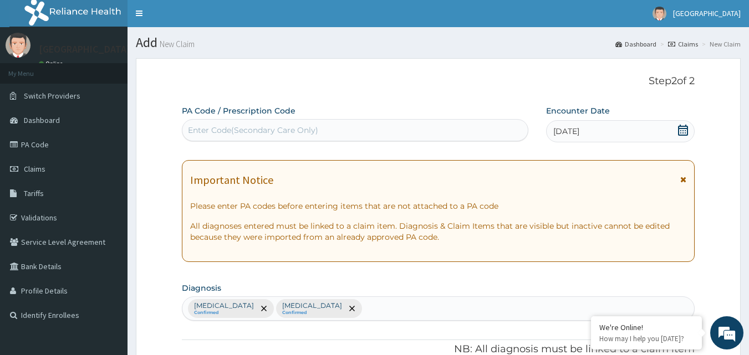
scroll to position [0, 0]
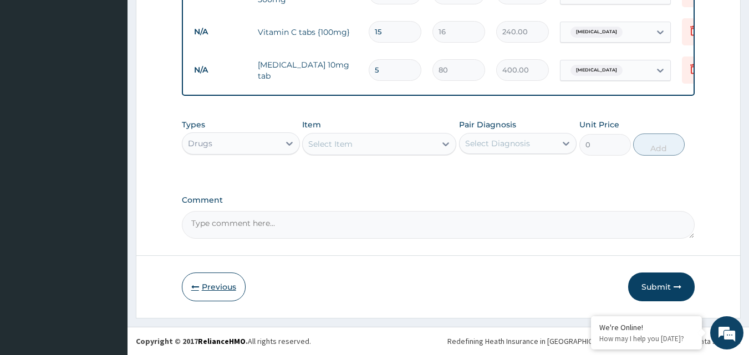
click at [229, 277] on button "Previous" at bounding box center [214, 287] width 64 height 29
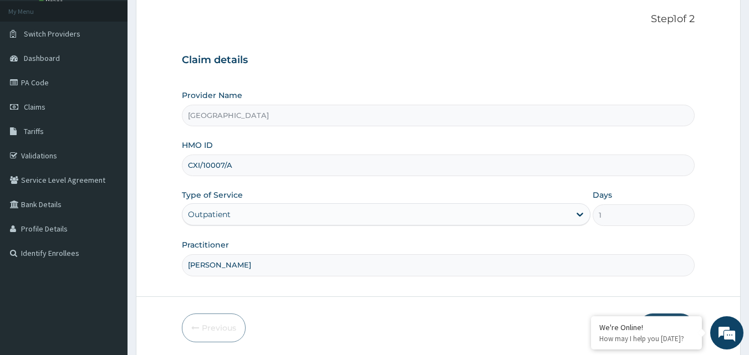
scroll to position [104, 0]
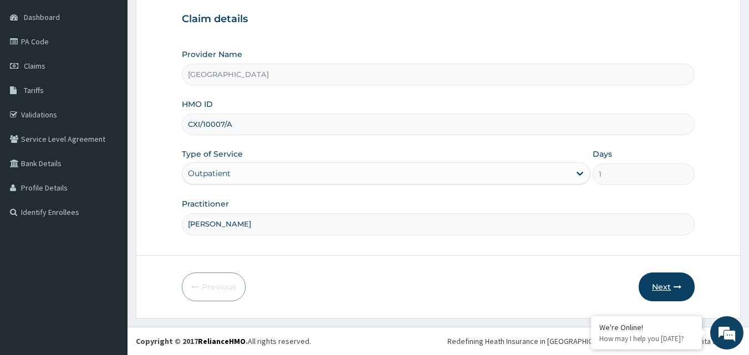
click at [664, 291] on button "Next" at bounding box center [667, 287] width 56 height 29
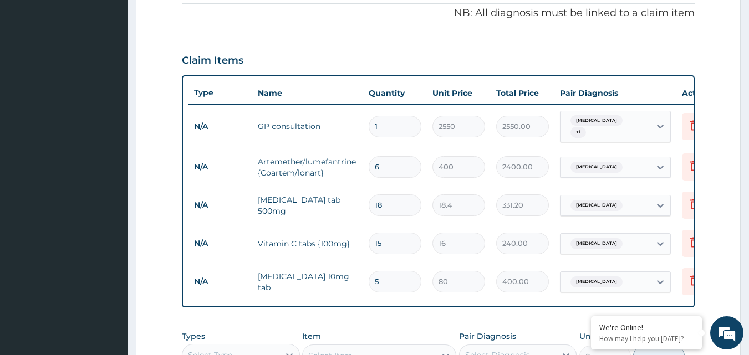
scroll to position [331, 0]
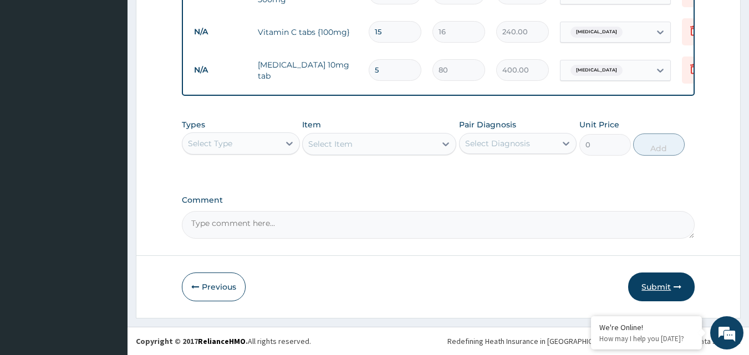
click at [652, 284] on button "Submit" at bounding box center [661, 287] width 67 height 29
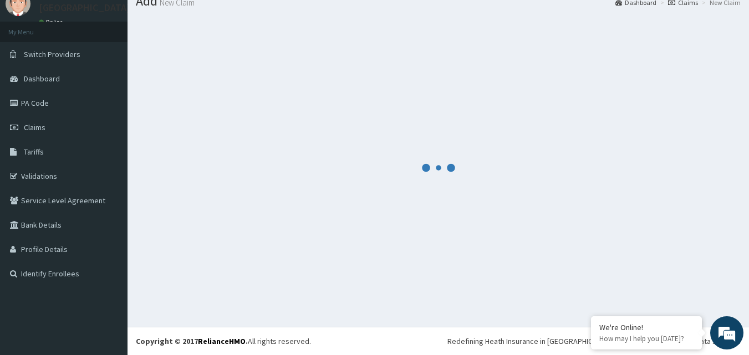
scroll to position [553, 0]
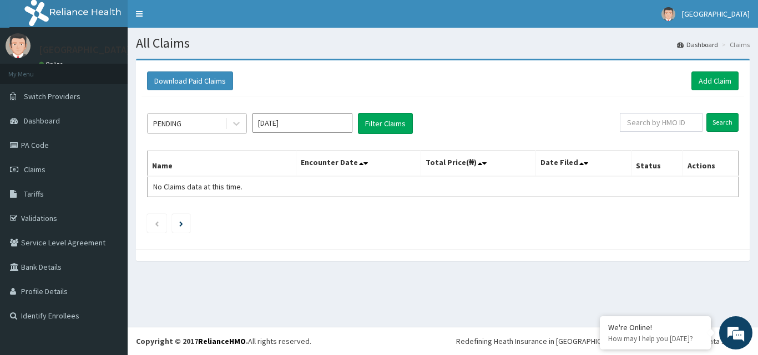
click at [207, 126] on div "PENDING" at bounding box center [186, 124] width 77 height 18
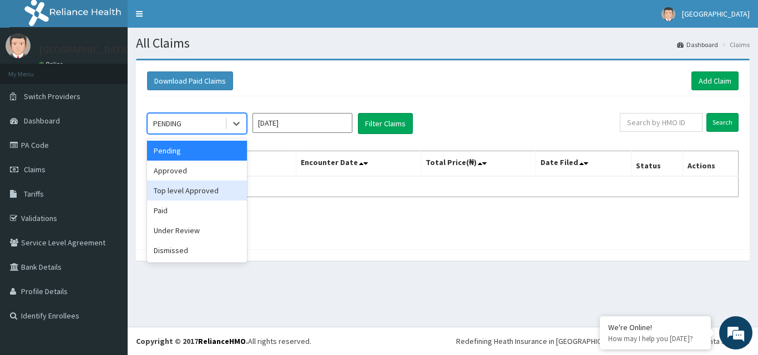
click at [210, 178] on div "Approved" at bounding box center [197, 171] width 100 height 20
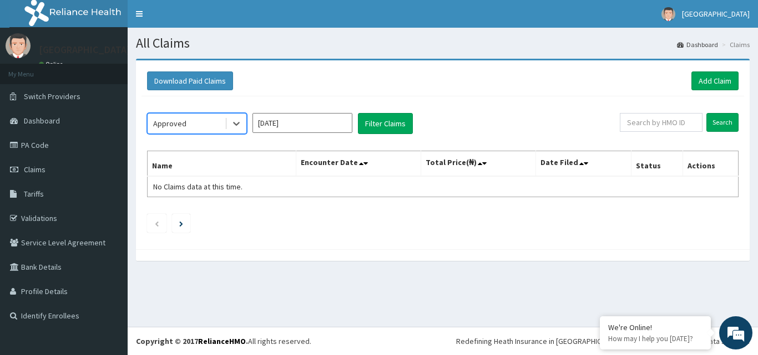
click at [277, 125] on input "Sep 2025" at bounding box center [302, 123] width 100 height 20
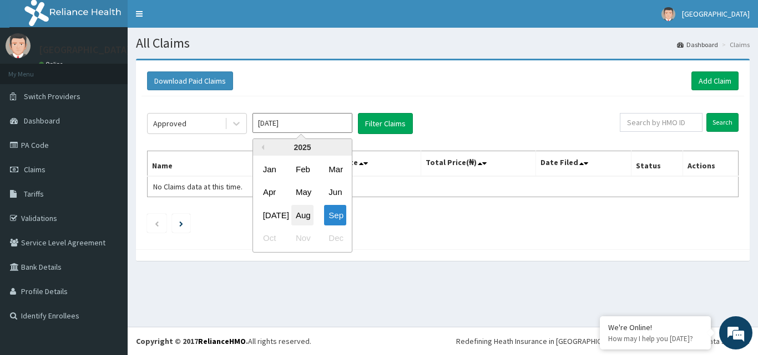
click at [304, 220] on div "Aug" at bounding box center [302, 215] width 22 height 21
type input "Aug 2025"
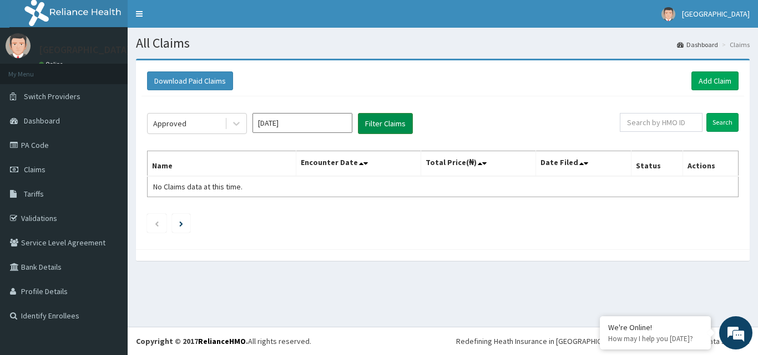
click at [391, 121] on button "Filter Claims" at bounding box center [385, 123] width 55 height 21
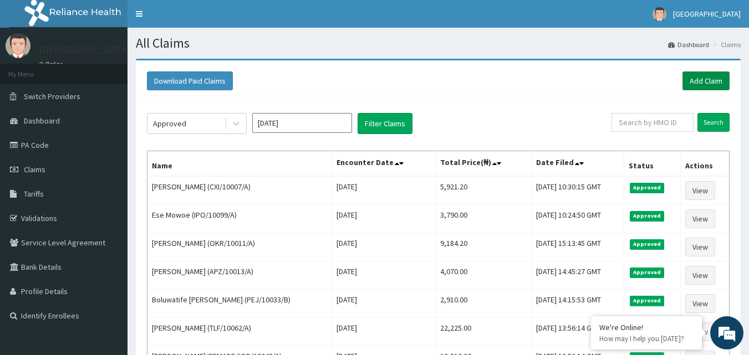
click at [715, 73] on link "Add Claim" at bounding box center [706, 81] width 47 height 19
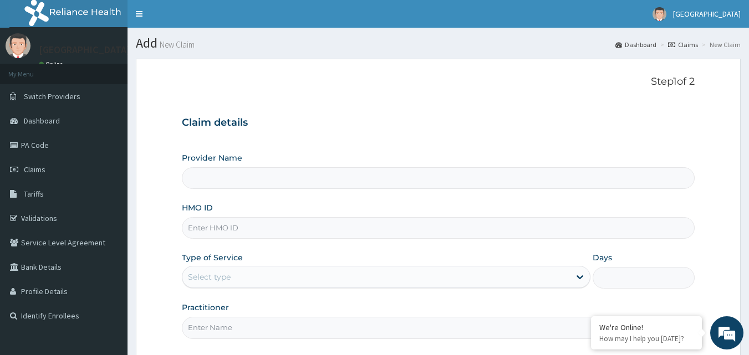
click at [251, 227] on input "HMO ID" at bounding box center [439, 228] width 514 height 22
type input "[GEOGRAPHIC_DATA]"
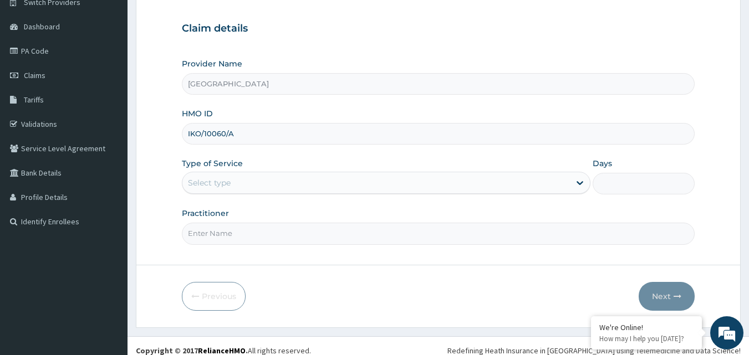
scroll to position [104, 0]
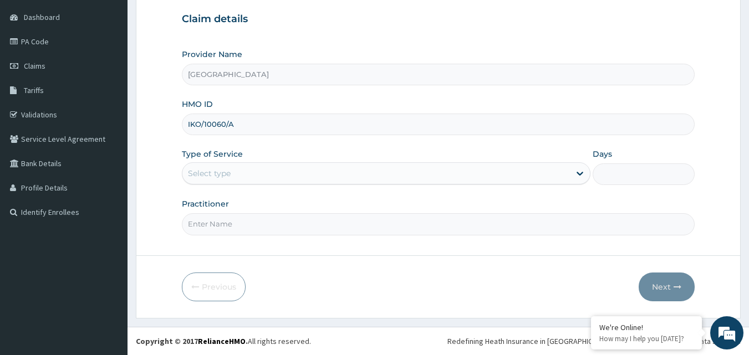
type input "IKO/10060/A"
click at [280, 175] on div "Select type" at bounding box center [376, 174] width 388 height 18
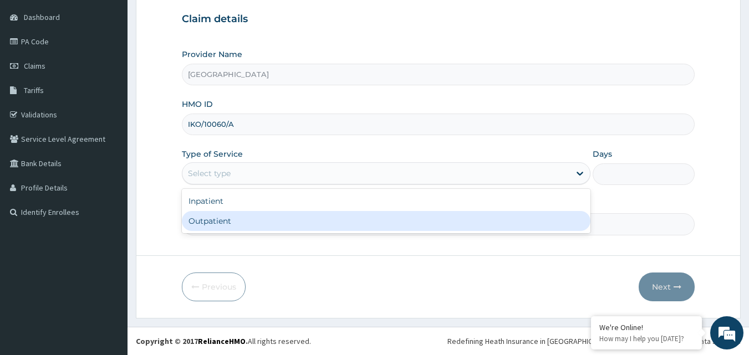
click at [247, 224] on div "Outpatient" at bounding box center [386, 221] width 409 height 20
type input "1"
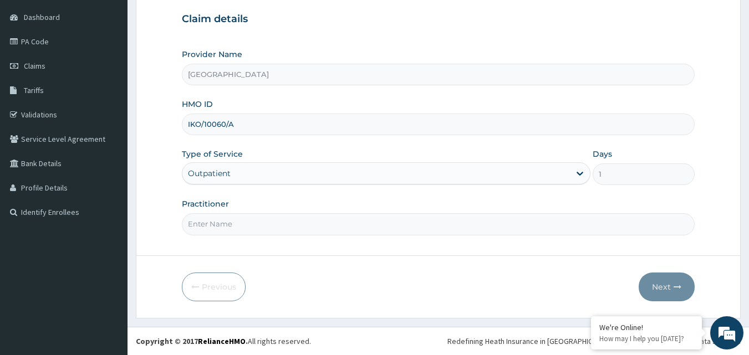
click at [290, 223] on input "Practitioner" at bounding box center [439, 224] width 514 height 22
type input "[PERSON_NAME]"
click at [682, 284] on icon "button" at bounding box center [678, 287] width 8 height 8
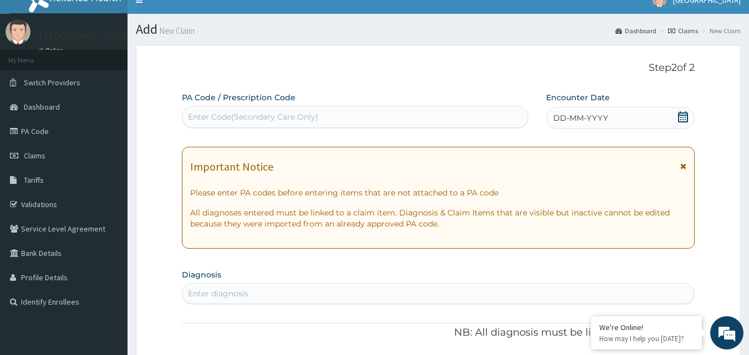
scroll to position [0, 0]
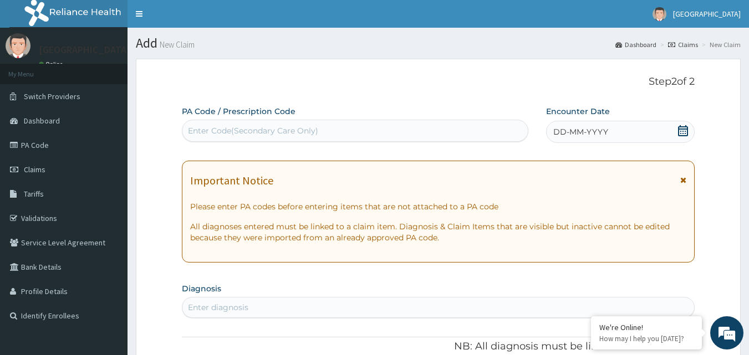
click at [450, 131] on div "Enter Code(Secondary Care Only)" at bounding box center [355, 131] width 346 height 18
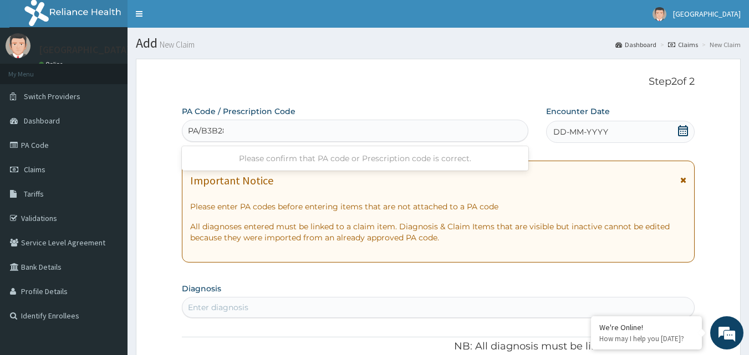
type input "PA/B3B288"
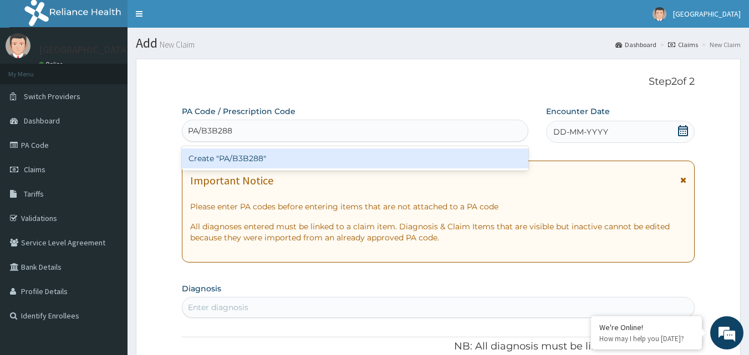
click at [441, 159] on div "Create "PA/B3B288"" at bounding box center [355, 159] width 347 height 20
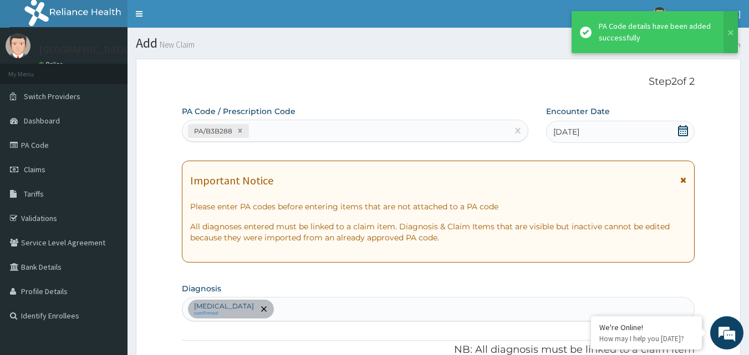
scroll to position [284, 0]
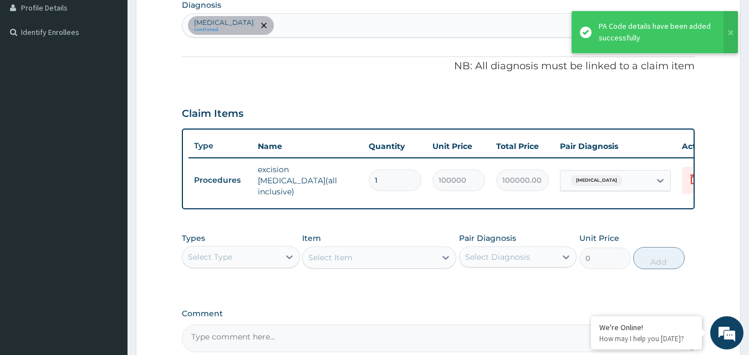
click at [321, 24] on div "[MEDICAL_DATA] confirmed" at bounding box center [438, 25] width 512 height 23
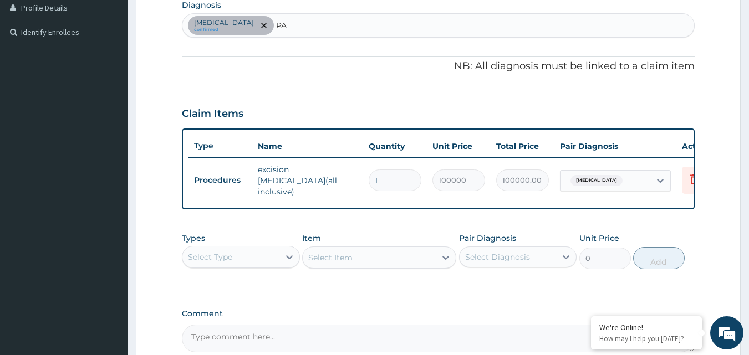
type input "P"
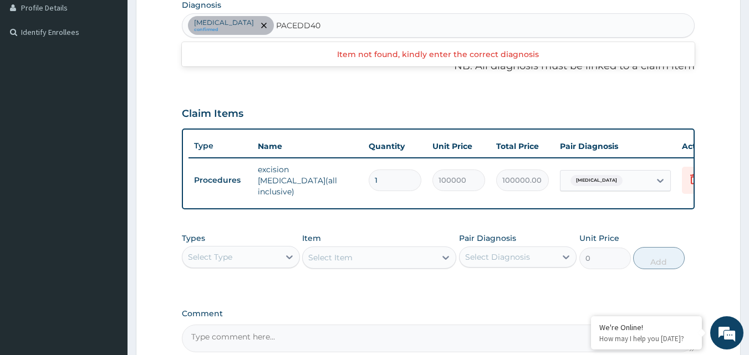
type input "PACEDD40"
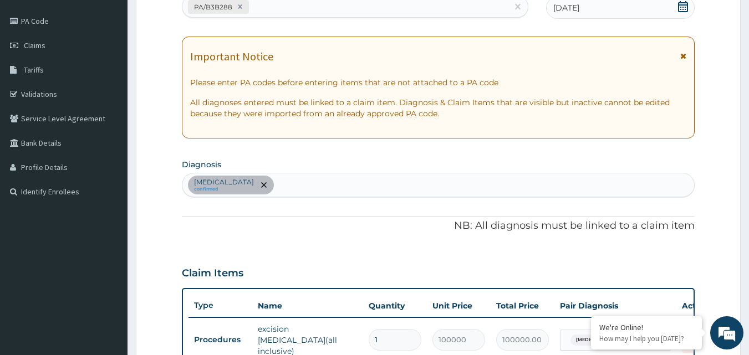
scroll to position [118, 0]
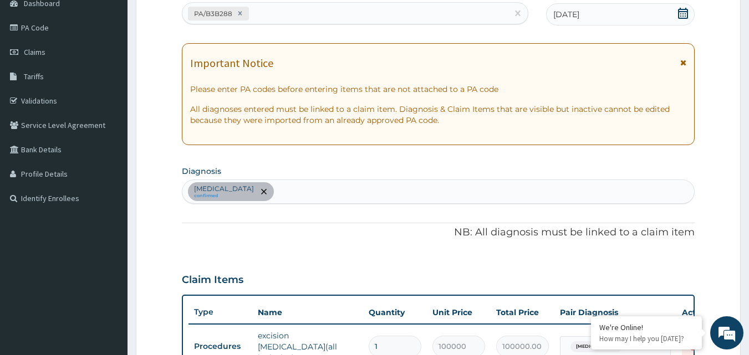
click at [306, 6] on div "PA/B3B288" at bounding box center [345, 13] width 326 height 18
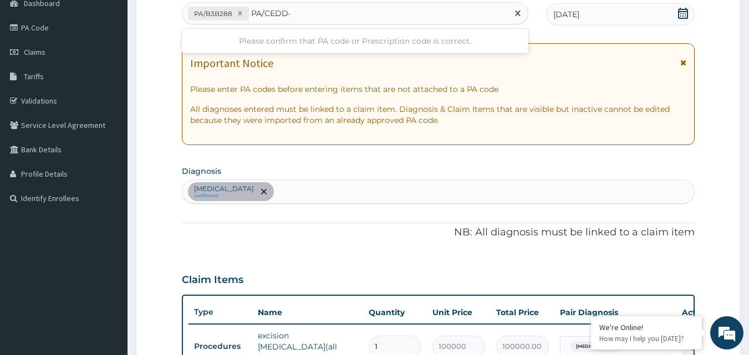
type input "PA/CEDD40"
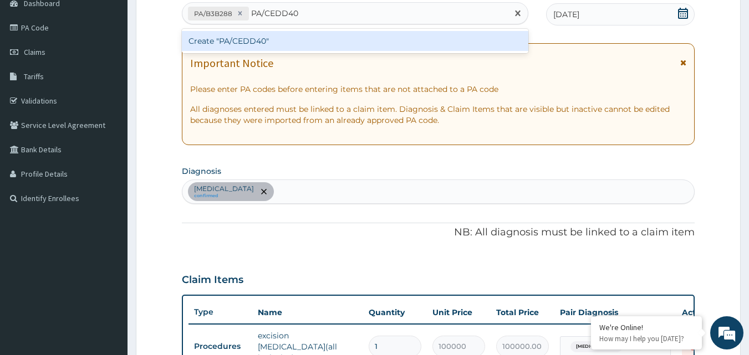
click at [309, 37] on div "Create "PA/CEDD40"" at bounding box center [355, 41] width 347 height 20
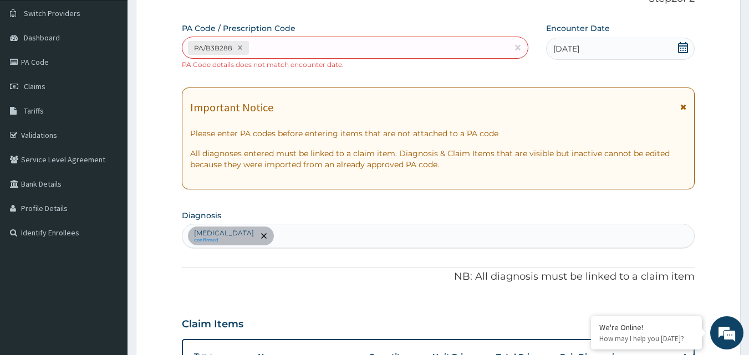
scroll to position [16, 0]
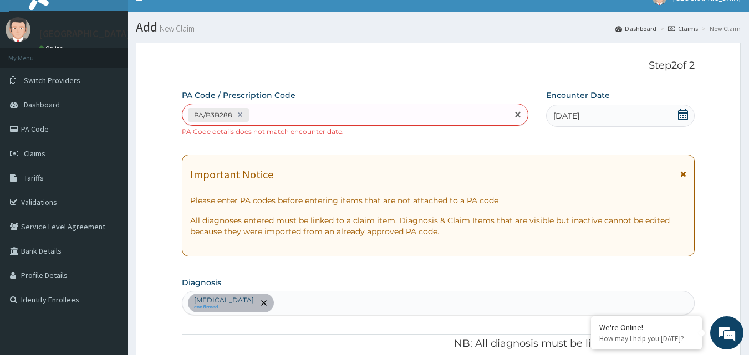
click at [372, 117] on div "PA/B3B288" at bounding box center [345, 115] width 326 height 18
click at [240, 116] on icon at bounding box center [240, 115] width 8 height 8
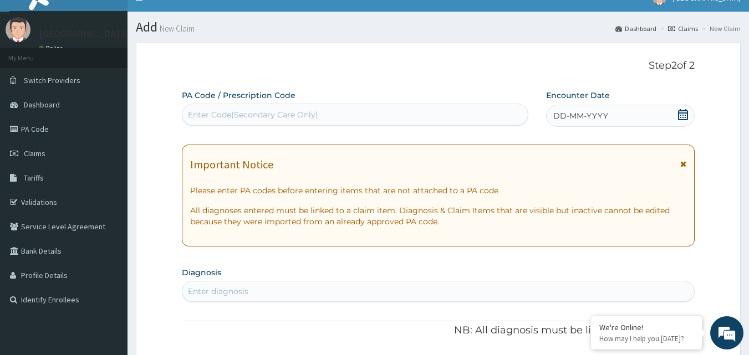
click at [273, 119] on div "Enter Code(Secondary Care Only)" at bounding box center [253, 114] width 130 height 11
click at [275, 115] on div "Enter Code(Secondary Care Only)" at bounding box center [253, 114] width 130 height 11
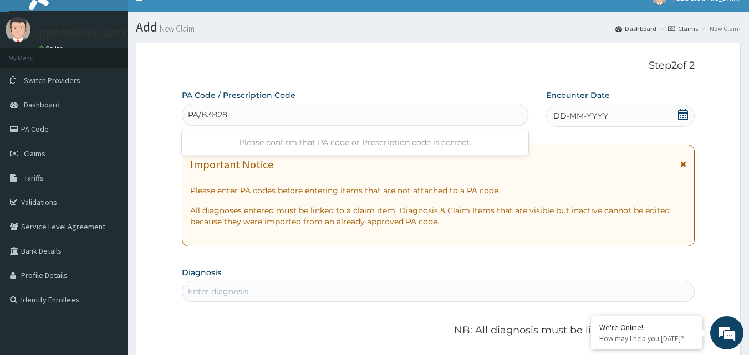
type input "PA/B3B288"
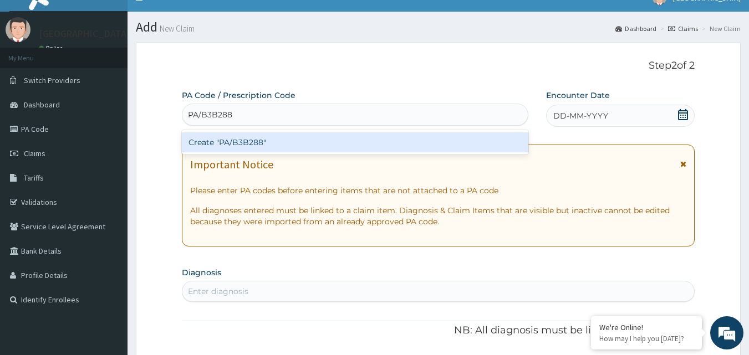
click at [266, 141] on div "Create "PA/B3B288"" at bounding box center [355, 143] width 347 height 20
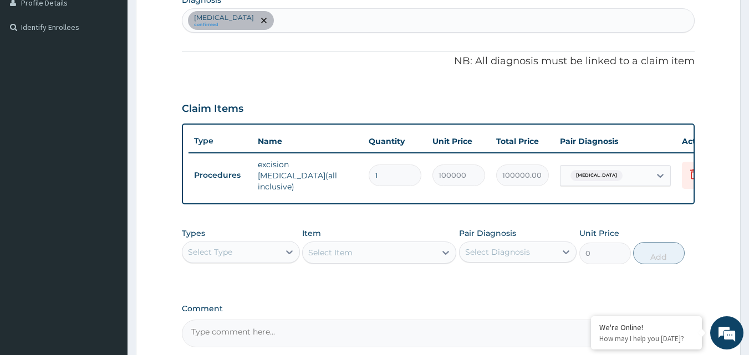
scroll to position [400, 0]
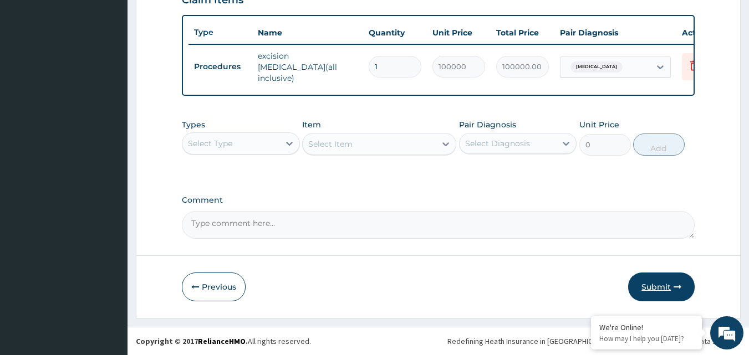
click at [672, 282] on button "Submit" at bounding box center [661, 287] width 67 height 29
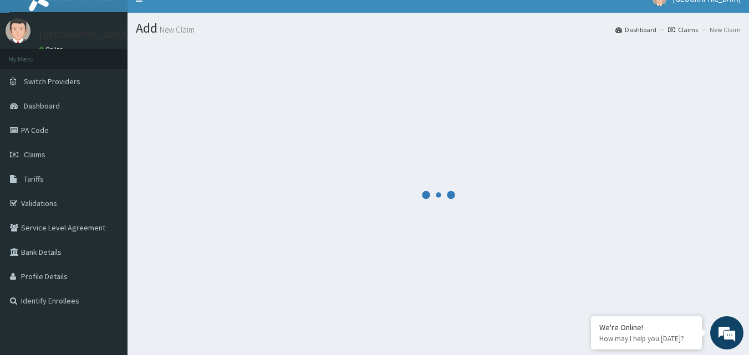
scroll to position [0, 0]
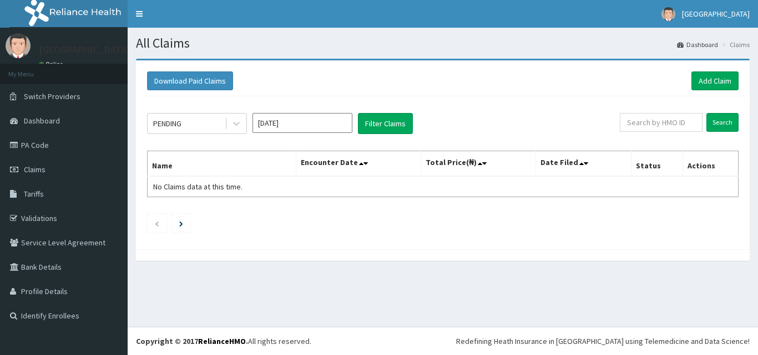
click at [45, 145] on link "PA Code" at bounding box center [64, 145] width 128 height 24
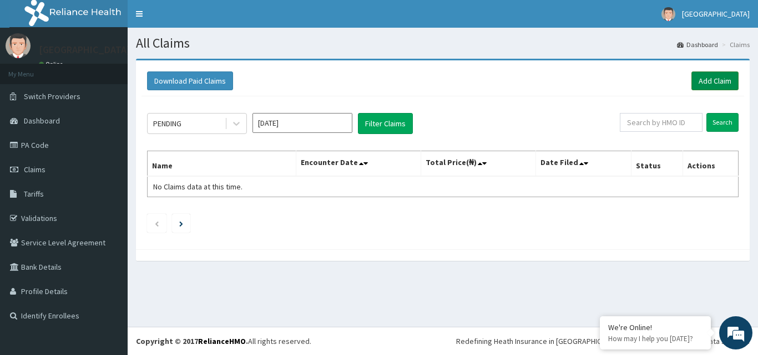
click at [705, 83] on link "Add Claim" at bounding box center [714, 81] width 47 height 19
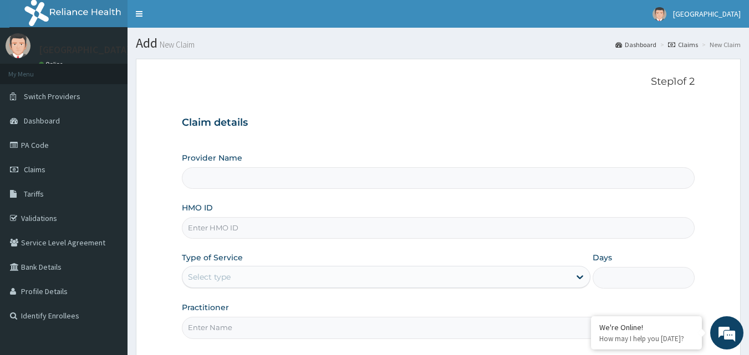
click at [236, 224] on input "HMO ID" at bounding box center [439, 228] width 514 height 22
type input "[GEOGRAPHIC_DATA]"
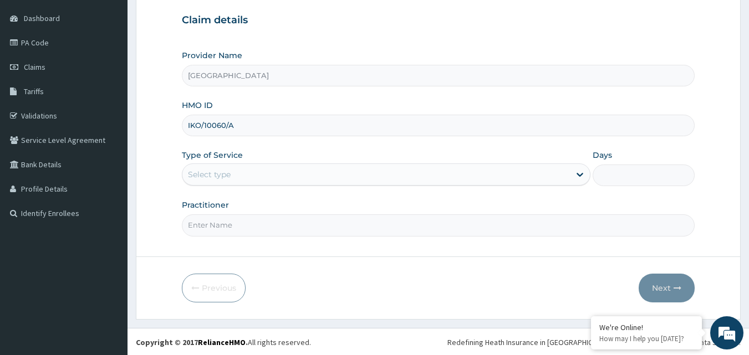
scroll to position [104, 0]
type input "IKO/10060/A"
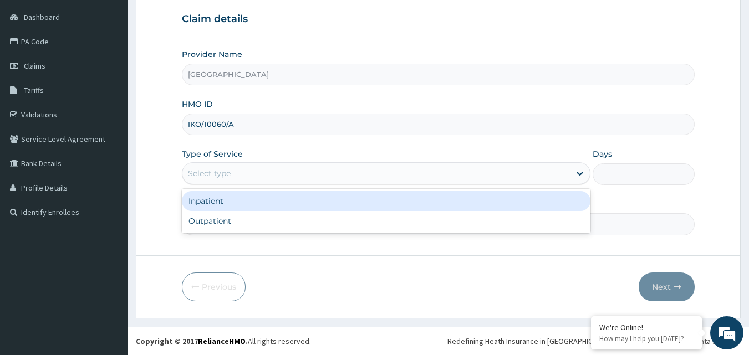
click at [277, 175] on div "Select type" at bounding box center [376, 174] width 388 height 18
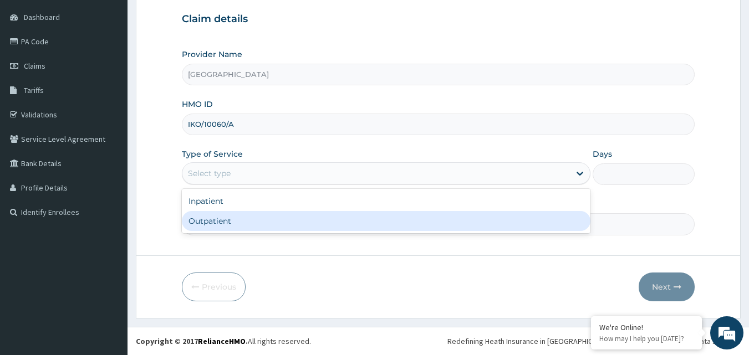
click at [238, 218] on div "Outpatient" at bounding box center [386, 221] width 409 height 20
type input "1"
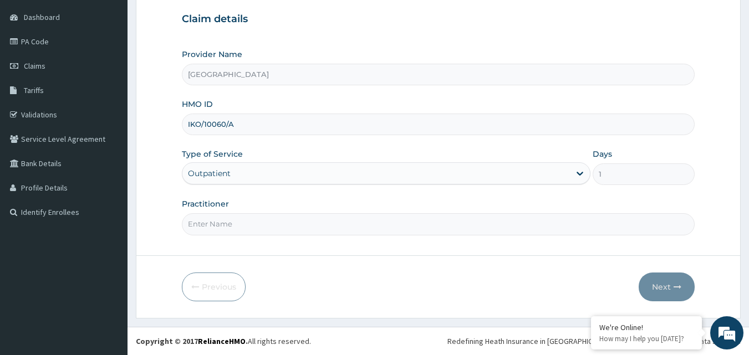
click at [237, 220] on input "Practitioner" at bounding box center [439, 224] width 514 height 22
type input "[PERSON_NAME]"
click at [680, 284] on icon "button" at bounding box center [678, 287] width 8 height 8
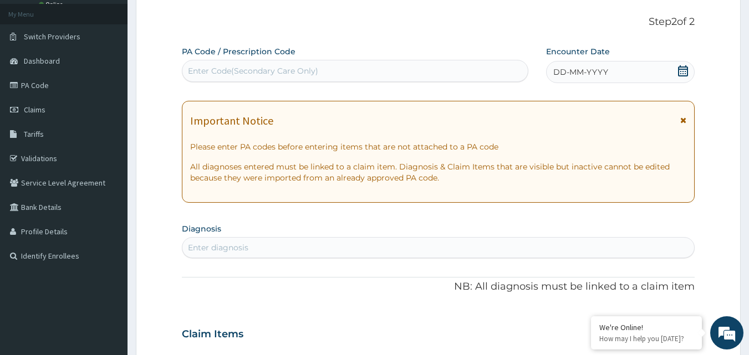
scroll to position [0, 0]
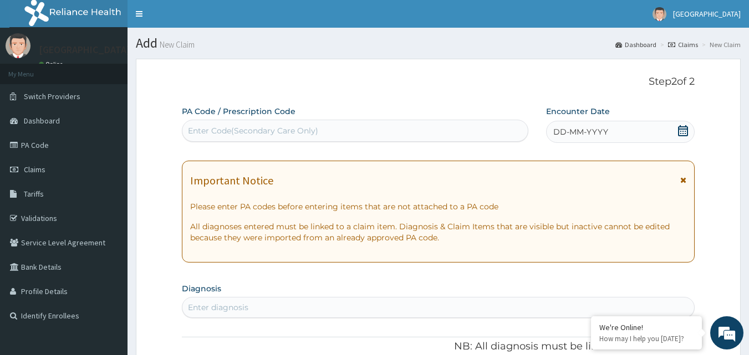
click at [682, 130] on icon at bounding box center [683, 130] width 11 height 11
click at [429, 121] on div "Enter Code(Secondary Care Only)" at bounding box center [355, 131] width 347 height 22
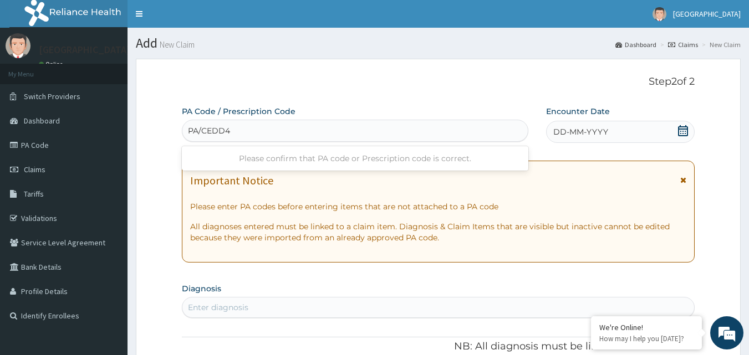
type input "PA/CEDD40"
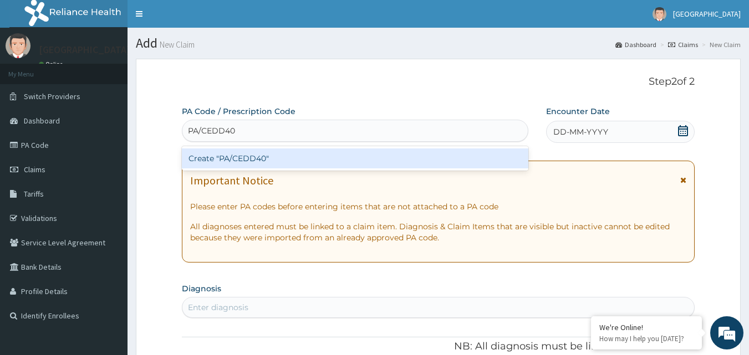
click at [393, 152] on div "Create "PA/CEDD40"" at bounding box center [355, 159] width 347 height 20
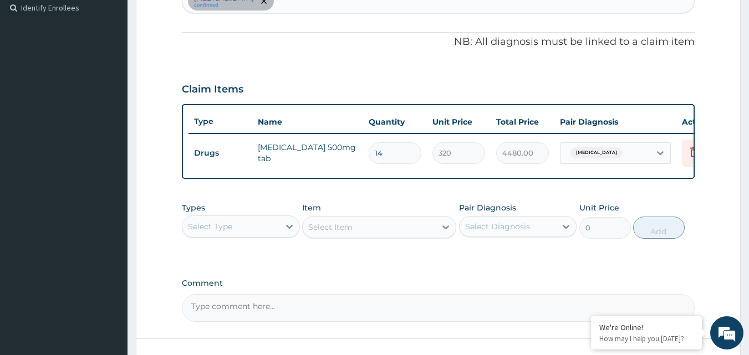
scroll to position [400, 0]
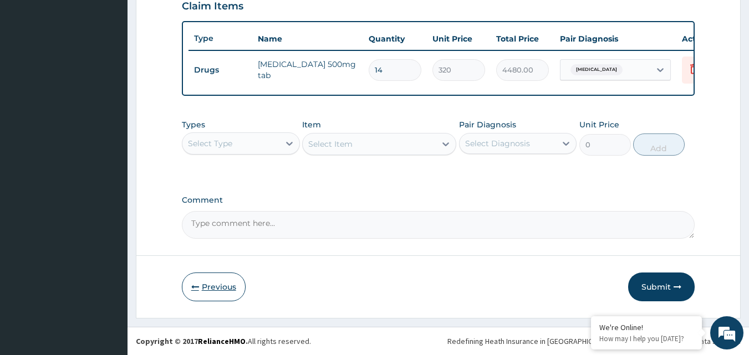
click at [219, 287] on button "Previous" at bounding box center [214, 287] width 64 height 29
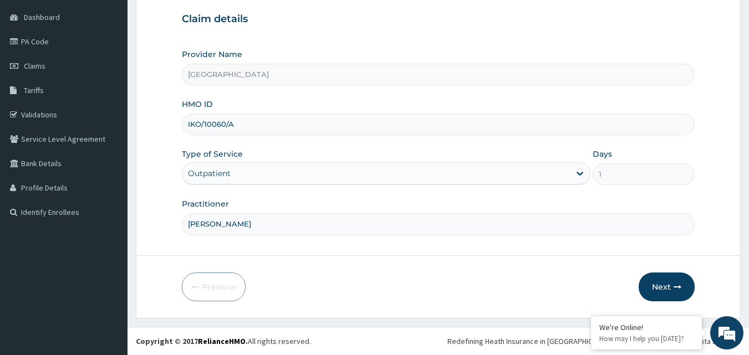
scroll to position [104, 0]
click at [667, 287] on button "Next" at bounding box center [667, 287] width 56 height 29
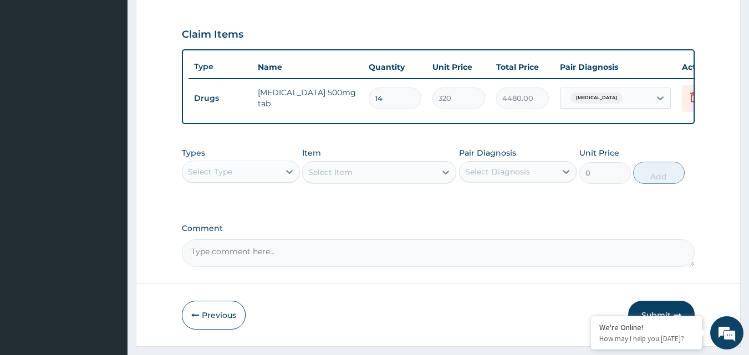
scroll to position [400, 0]
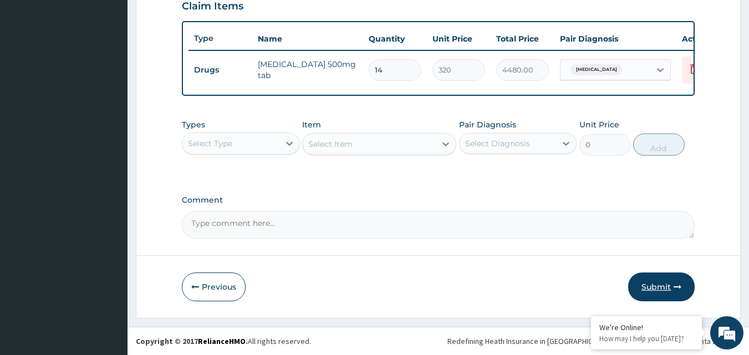
click at [654, 291] on button "Submit" at bounding box center [661, 287] width 67 height 29
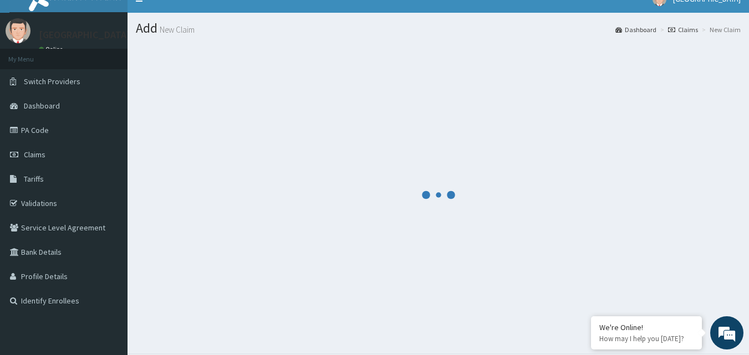
scroll to position [0, 0]
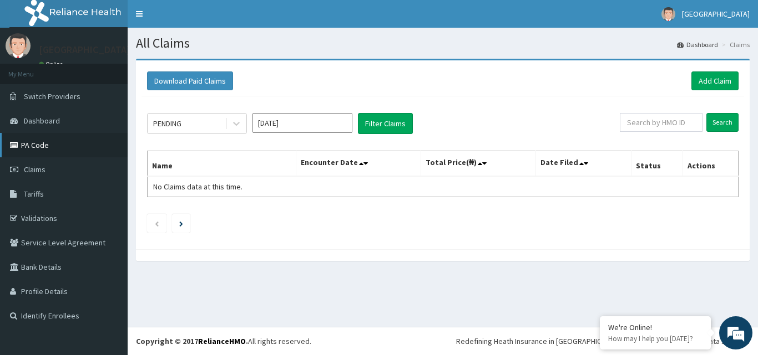
click at [47, 145] on link "PA Code" at bounding box center [64, 145] width 128 height 24
click at [73, 140] on link "PA Code" at bounding box center [64, 145] width 128 height 24
click at [706, 85] on link "Add Claim" at bounding box center [714, 81] width 47 height 19
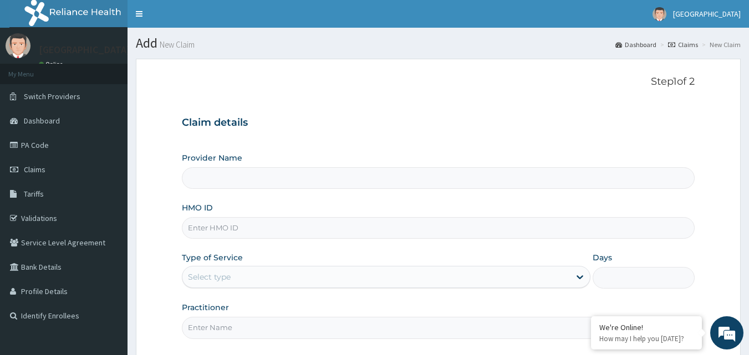
type input "[GEOGRAPHIC_DATA]"
click at [260, 235] on input "HMO ID" at bounding box center [439, 228] width 514 height 22
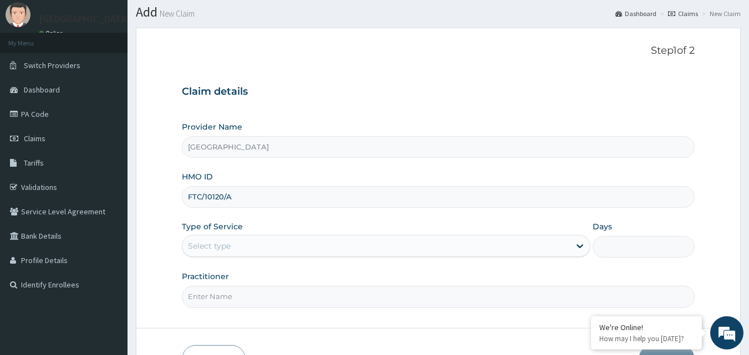
scroll to position [55, 0]
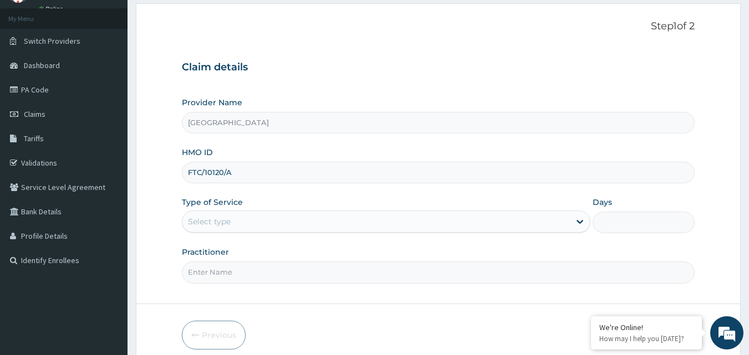
type input "FTC/10120/A"
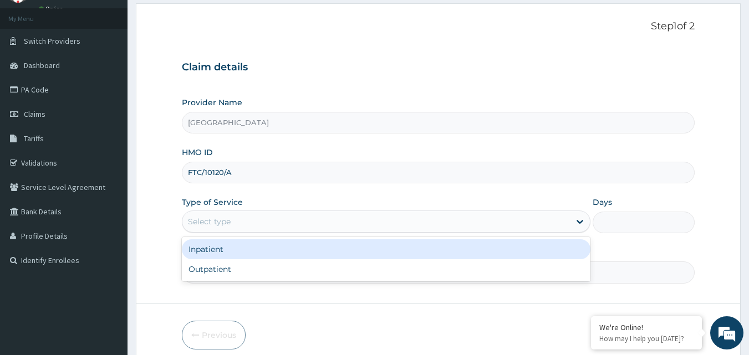
click at [291, 230] on div "Select type" at bounding box center [376, 222] width 388 height 18
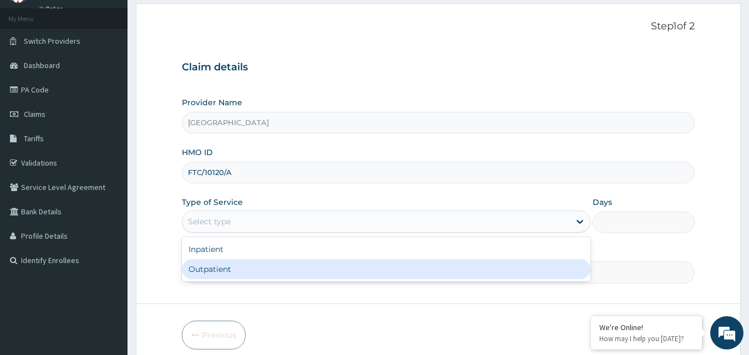
click at [237, 261] on div "Outpatient" at bounding box center [386, 270] width 409 height 20
type input "1"
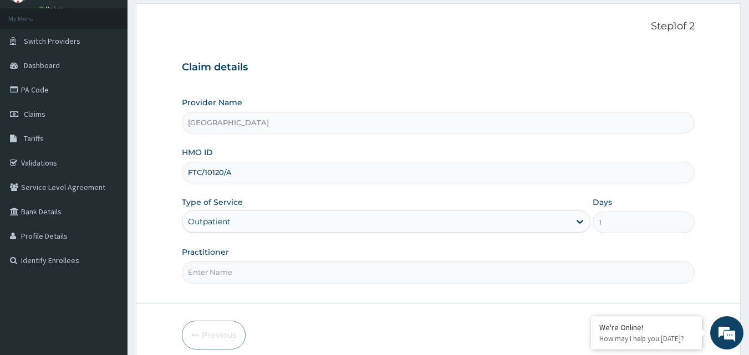
click at [234, 262] on input "Practitioner" at bounding box center [439, 273] width 514 height 22
click at [228, 271] on input "Practitioner" at bounding box center [439, 273] width 514 height 22
click at [229, 277] on input "Practitioner" at bounding box center [439, 273] width 514 height 22
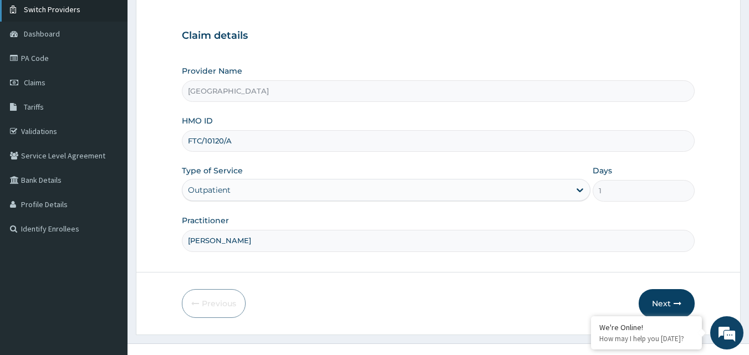
scroll to position [104, 0]
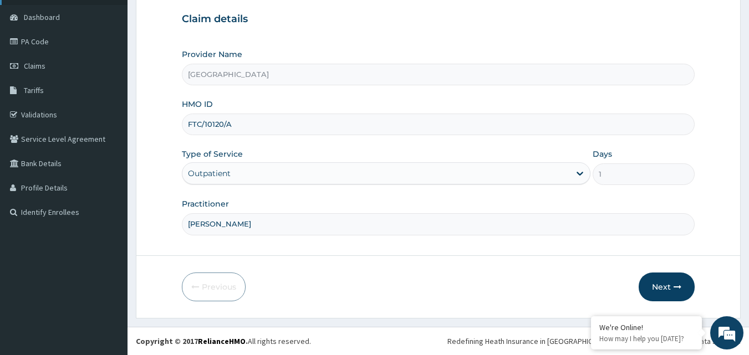
type input "[PERSON_NAME]"
click at [676, 283] on icon "button" at bounding box center [678, 287] width 8 height 8
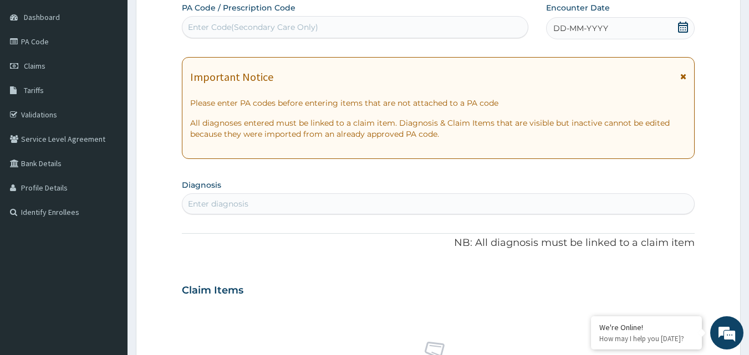
click at [220, 24] on div "Enter Code(Secondary Care Only)" at bounding box center [253, 27] width 130 height 11
type input "PA/C4AAC9"
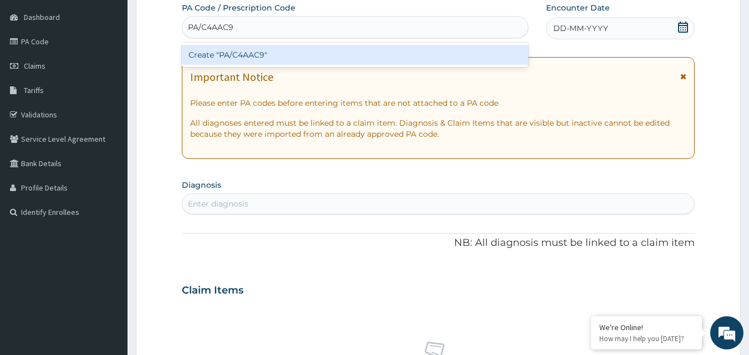
click at [285, 57] on div "Create "PA/C4AAC9"" at bounding box center [355, 55] width 347 height 20
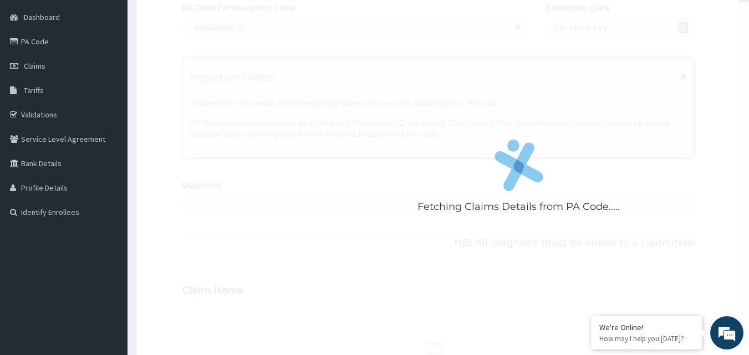
scroll to position [117, 0]
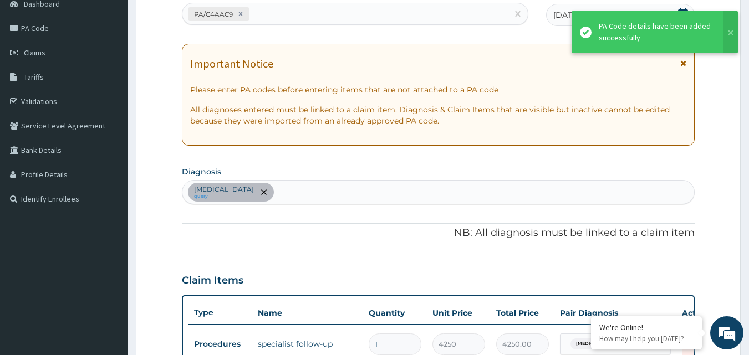
click at [279, 13] on div "PA/C4AAC9" at bounding box center [345, 14] width 326 height 18
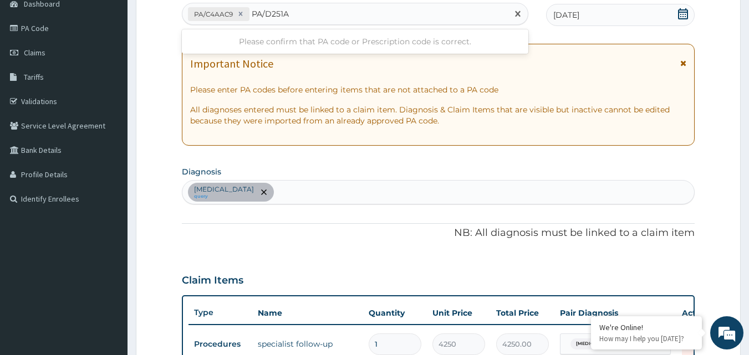
type input "PA/D251AA"
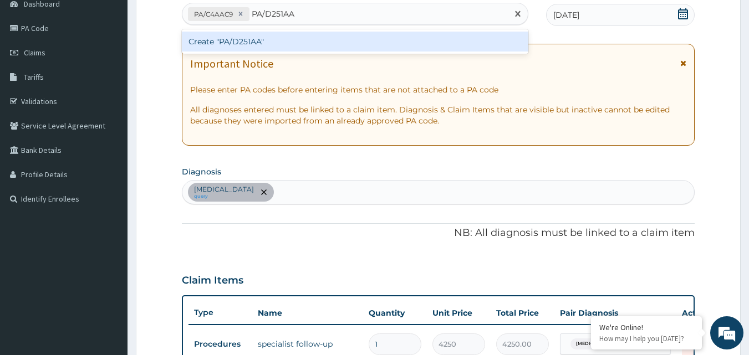
click at [262, 45] on div "Create "PA/D251AA"" at bounding box center [355, 42] width 347 height 20
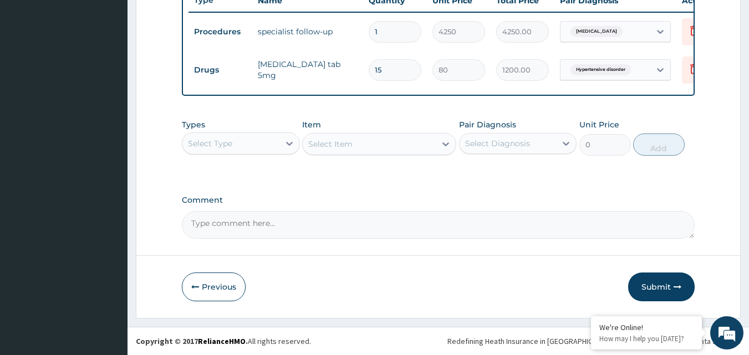
scroll to position [438, 0]
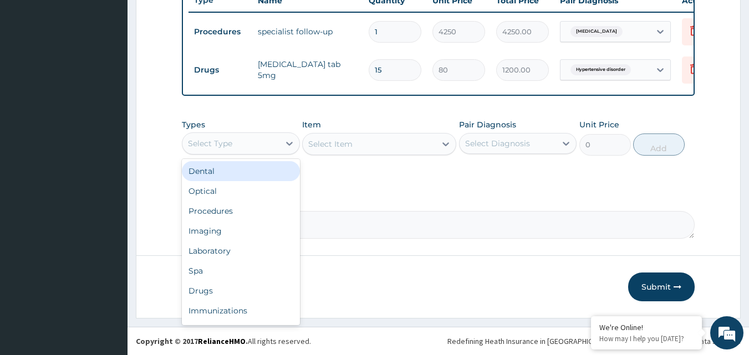
click at [251, 149] on div "Select Type" at bounding box center [230, 144] width 97 height 18
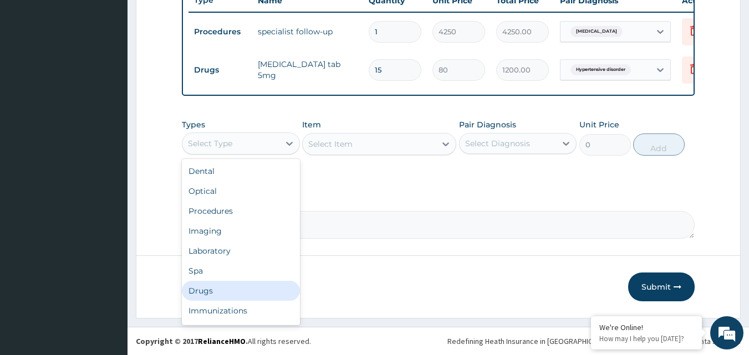
click at [230, 293] on div "Drugs" at bounding box center [241, 291] width 118 height 20
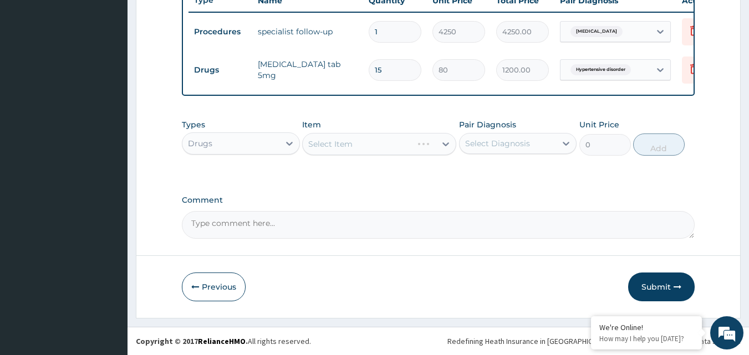
click at [503, 149] on div "Select Diagnosis" at bounding box center [497, 143] width 65 height 11
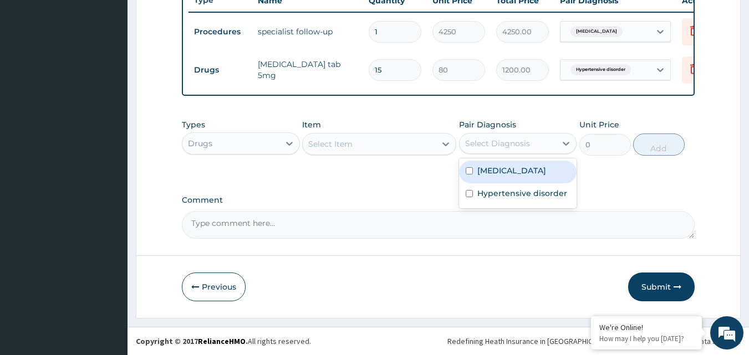
click at [429, 149] on div "Select Item" at bounding box center [369, 144] width 133 height 18
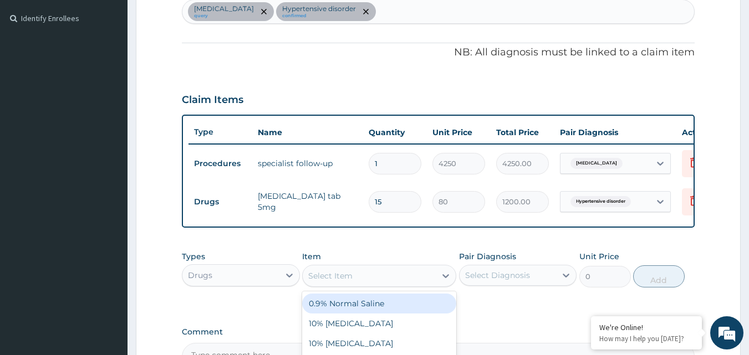
scroll to position [272, 0]
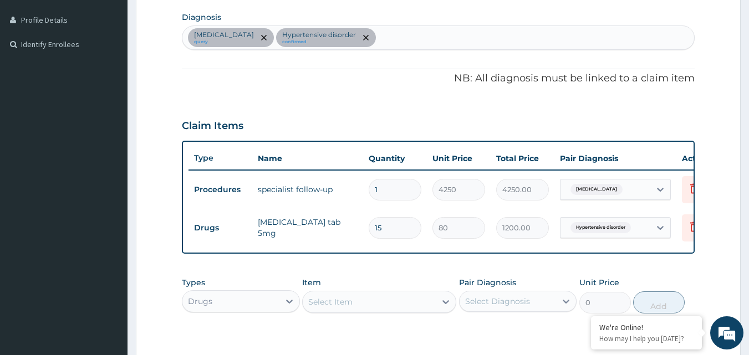
click at [433, 38] on div "[MEDICAL_DATA] query Hypertensive disorder confirmed" at bounding box center [438, 37] width 512 height 23
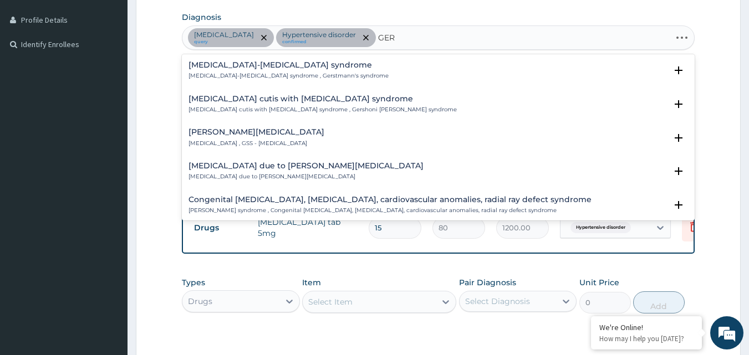
type input "GERD"
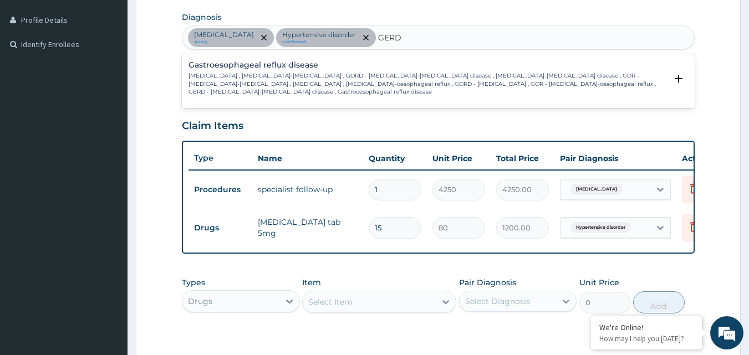
drag, startPoint x: 359, startPoint y: 75, endPoint x: 357, endPoint y: 42, distance: 33.3
click at [358, 73] on p "[MEDICAL_DATA] , [MEDICAL_DATA]-[MEDICAL_DATA] , GORD - [MEDICAL_DATA]-[MEDICAL…" at bounding box center [428, 84] width 479 height 24
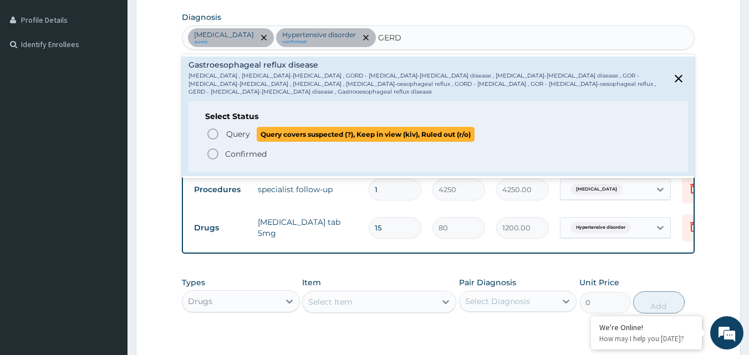
click at [262, 140] on span "Query covers suspected (?), Keep in view (kiv), Ruled out (r/o)" at bounding box center [366, 134] width 218 height 15
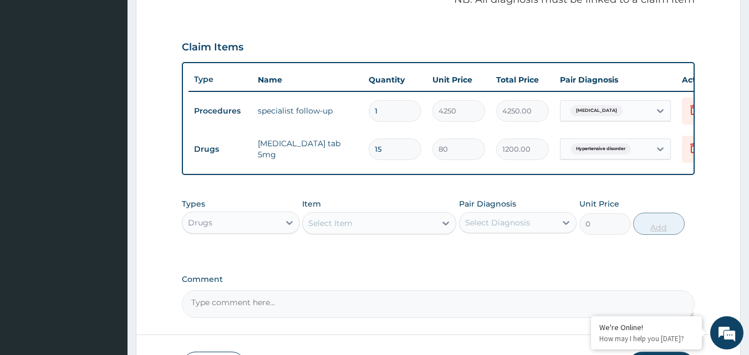
scroll to position [438, 0]
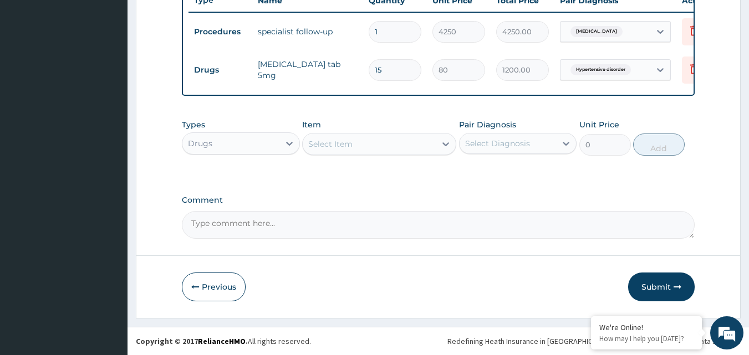
click at [270, 155] on div "Types Drugs" at bounding box center [241, 137] width 118 height 37
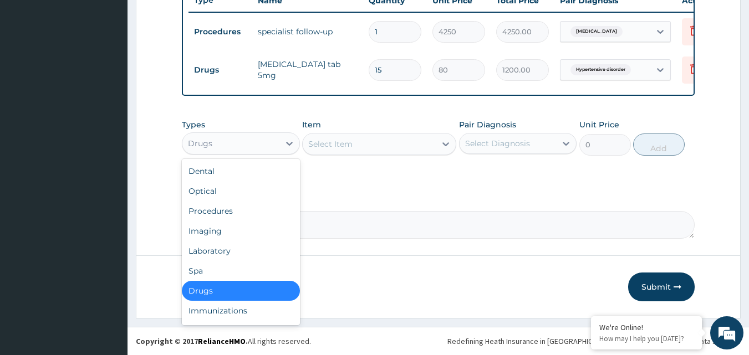
click at [275, 151] on div "Drugs" at bounding box center [230, 144] width 97 height 18
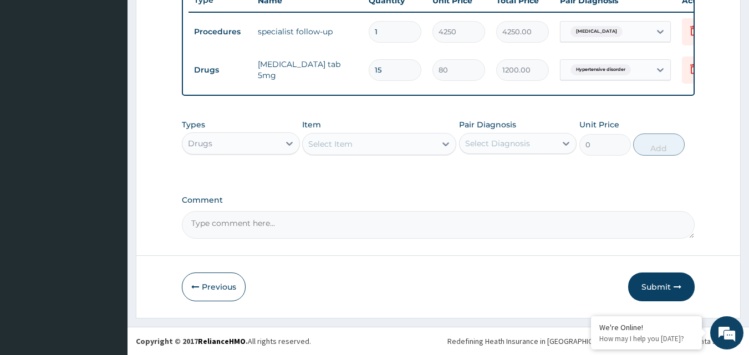
click at [275, 151] on div "Drugs" at bounding box center [230, 144] width 97 height 18
click at [396, 157] on div "Types Drugs Item Select Item Pair Diagnosis Select Diagnosis Unit Price 0 Add" at bounding box center [439, 138] width 514 height 48
click at [398, 155] on div "Item Select Item" at bounding box center [379, 137] width 154 height 37
click at [402, 149] on div "Select Item" at bounding box center [369, 144] width 133 height 18
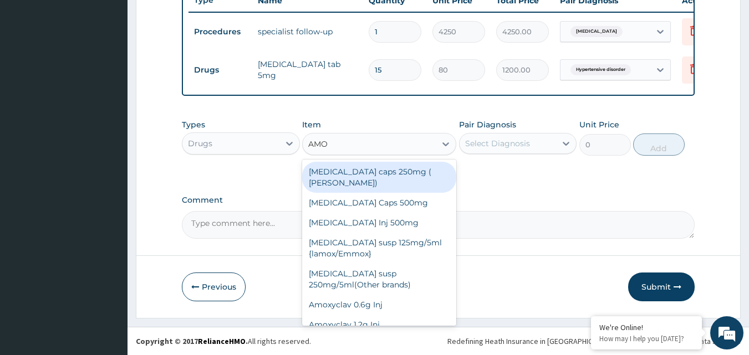
type input "AMOX"
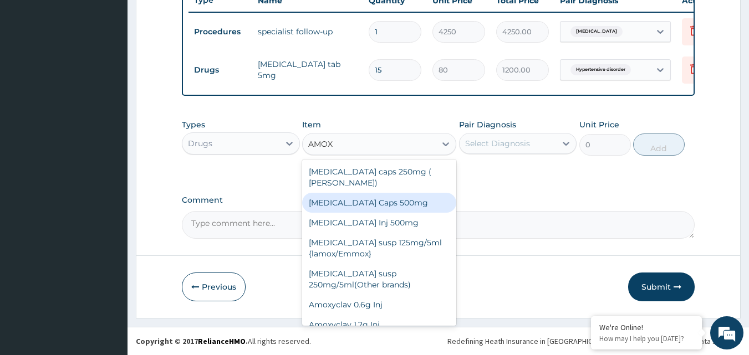
drag, startPoint x: 403, startPoint y: 195, endPoint x: 389, endPoint y: 180, distance: 20.0
click at [400, 195] on div "[MEDICAL_DATA] Caps 500mg" at bounding box center [379, 203] width 154 height 20
type input "80"
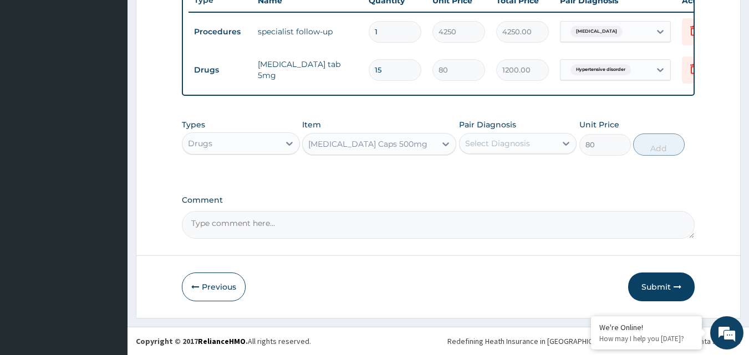
click at [510, 146] on div "Select Diagnosis" at bounding box center [497, 143] width 65 height 11
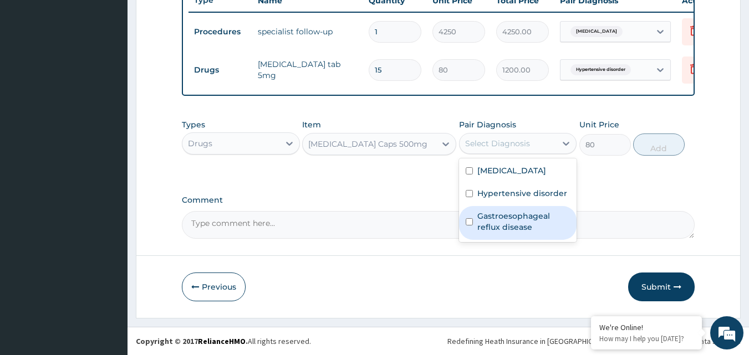
drag, startPoint x: 494, startPoint y: 218, endPoint x: 547, endPoint y: 185, distance: 62.0
click at [494, 217] on label "Gastroesophageal reflux disease" at bounding box center [523, 222] width 93 height 22
checkbox input "true"
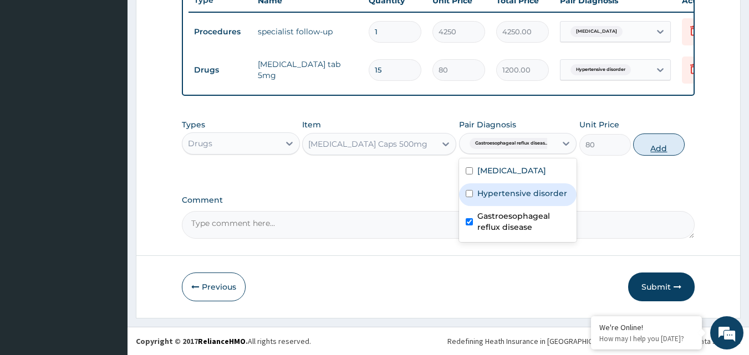
click at [660, 144] on button "Add" at bounding box center [659, 145] width 52 height 22
type input "0"
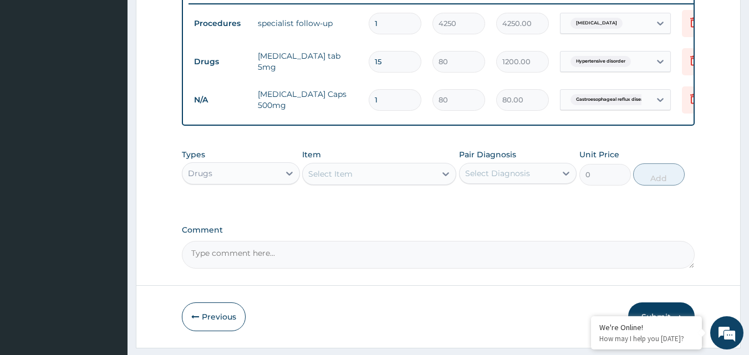
type input "0.00"
type input "2"
type input "160.00"
type input "28"
type input "2240.00"
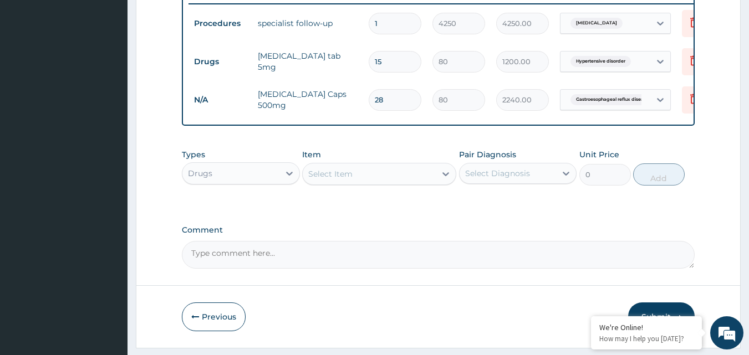
type input "28"
click at [360, 176] on div "Select Item" at bounding box center [369, 174] width 133 height 18
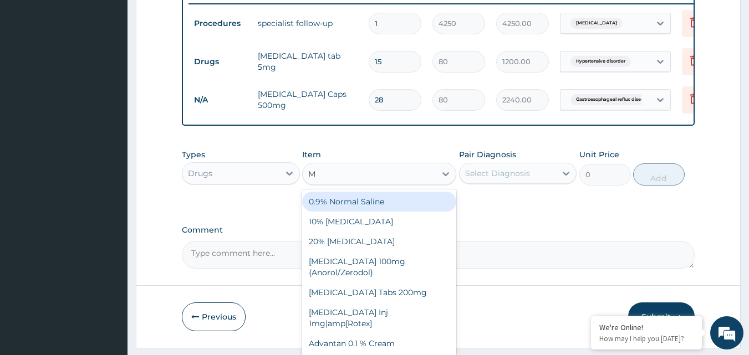
type input "M"
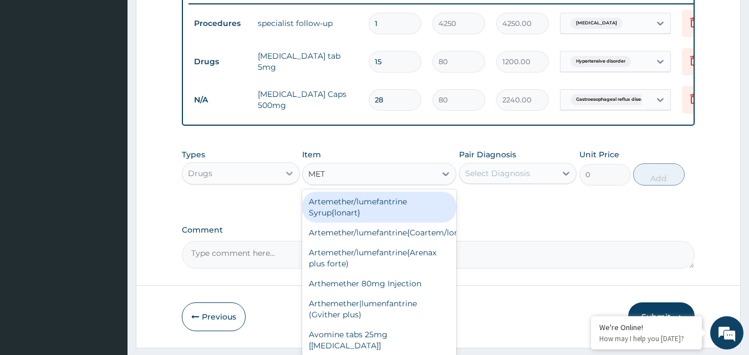
type input "METR"
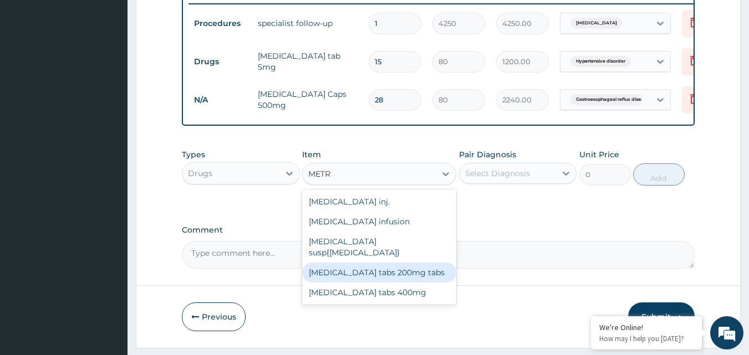
click at [368, 270] on div "[MEDICAL_DATA] tabs 200mg tabs" at bounding box center [379, 273] width 154 height 20
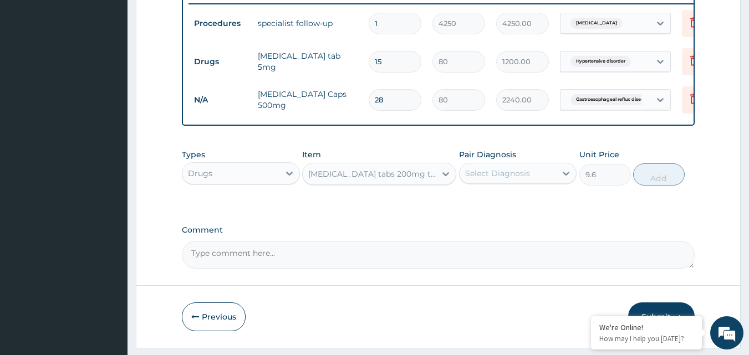
click at [366, 183] on div "[MEDICAL_DATA] tabs 200mg tabs" at bounding box center [369, 174] width 133 height 18
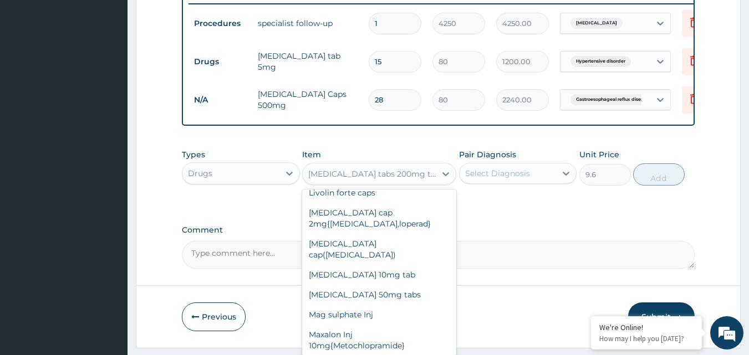
scroll to position [9807, 0]
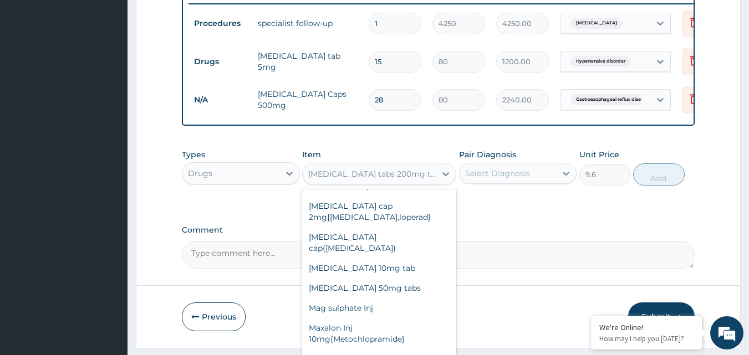
type input "52"
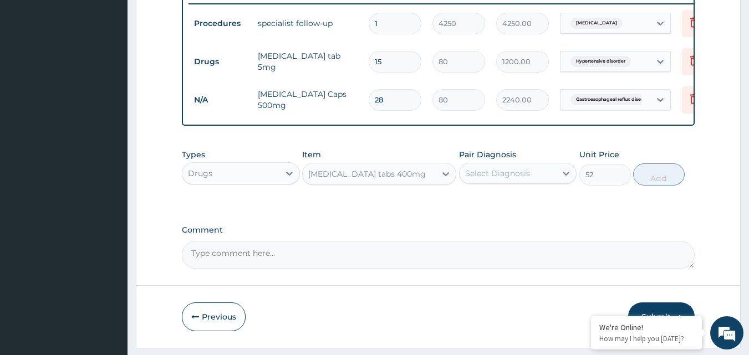
click at [484, 179] on div "Select Diagnosis" at bounding box center [497, 173] width 65 height 11
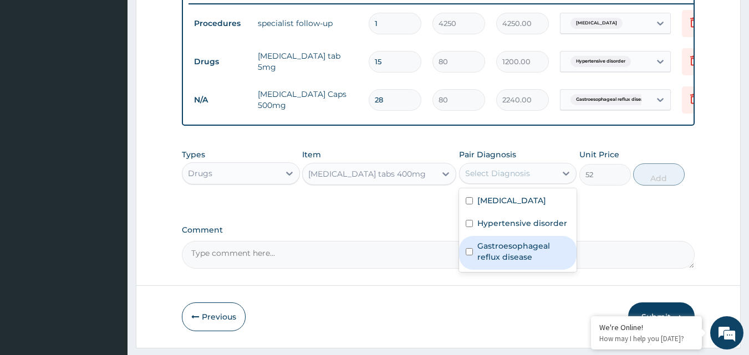
click at [479, 263] on label "Gastroesophageal reflux disease" at bounding box center [523, 252] width 93 height 22
checkbox input "true"
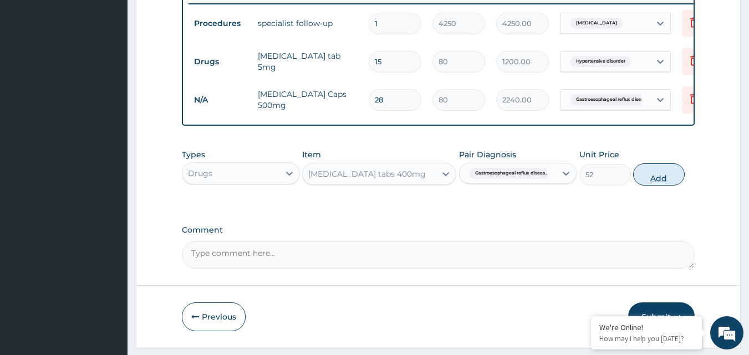
click at [660, 186] on button "Add" at bounding box center [659, 175] width 52 height 22
type input "0"
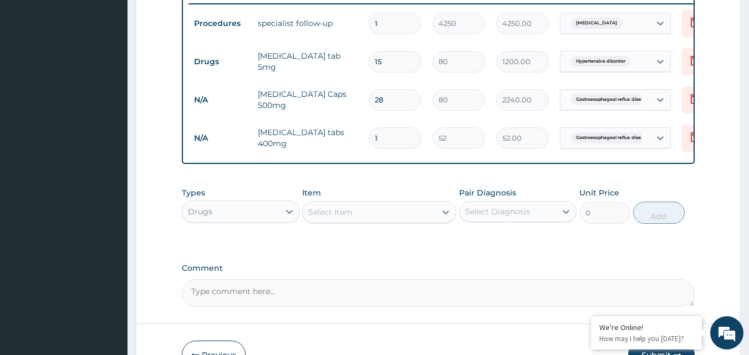
type input "0.00"
type input "2"
type input "104.00"
type input "28"
type input "1456.00"
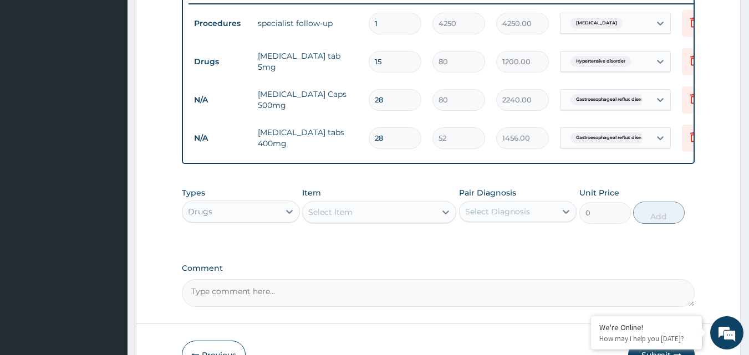
type input "28"
click at [419, 221] on div "Select Item" at bounding box center [369, 213] width 133 height 18
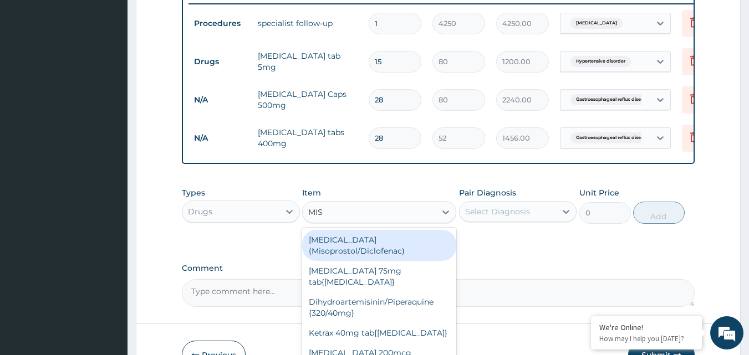
type input "MIST"
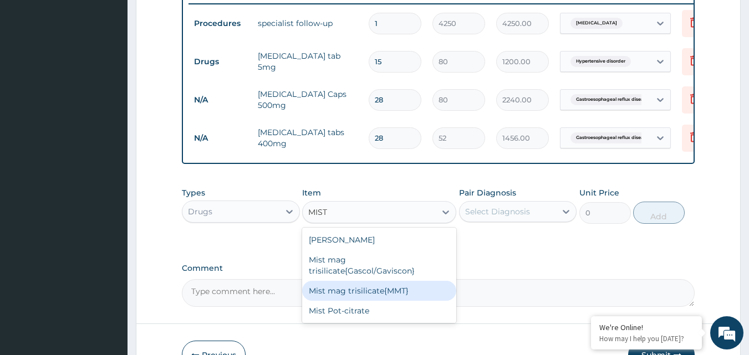
click at [397, 301] on div "Mist mag trisilicate{MMT}" at bounding box center [379, 291] width 154 height 20
type input "640"
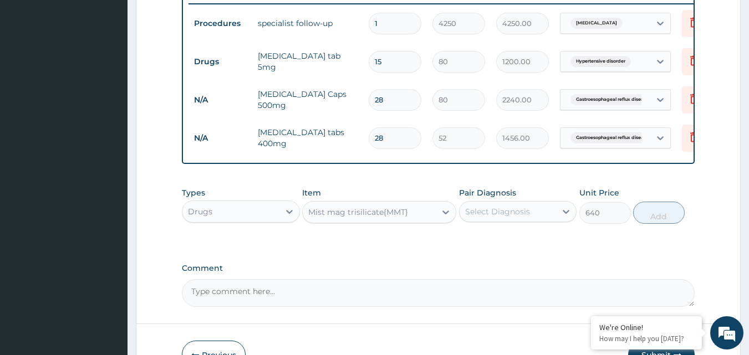
click at [530, 221] on div "Select Diagnosis" at bounding box center [508, 212] width 97 height 18
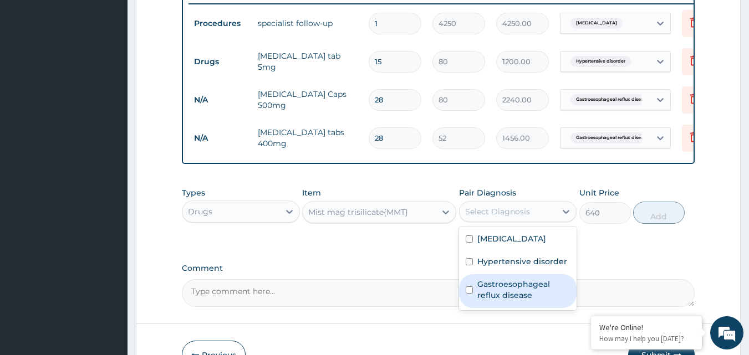
click at [494, 301] on label "Gastroesophageal reflux disease" at bounding box center [523, 290] width 93 height 22
checkbox input "true"
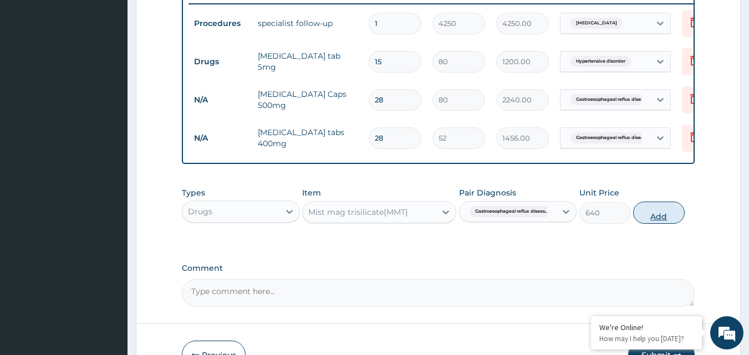
click at [655, 224] on button "Add" at bounding box center [659, 213] width 52 height 22
type input "0"
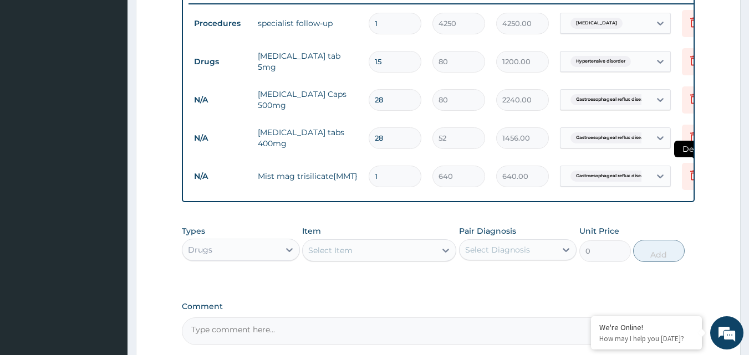
click at [692, 177] on icon at bounding box center [694, 175] width 8 height 10
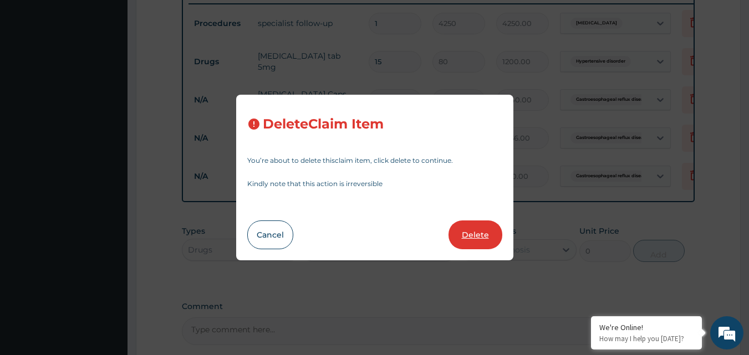
click at [477, 246] on button "Delete" at bounding box center [476, 235] width 54 height 29
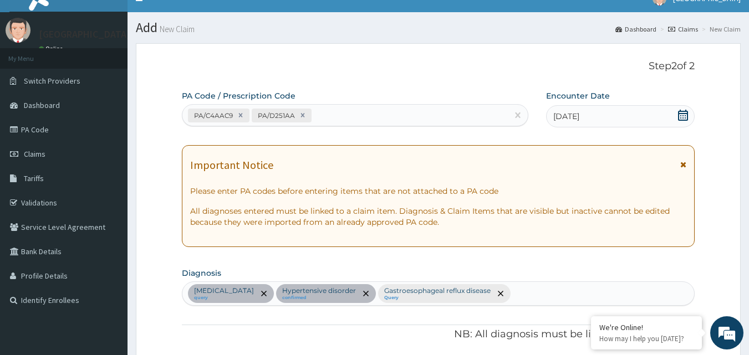
scroll to position [0, 0]
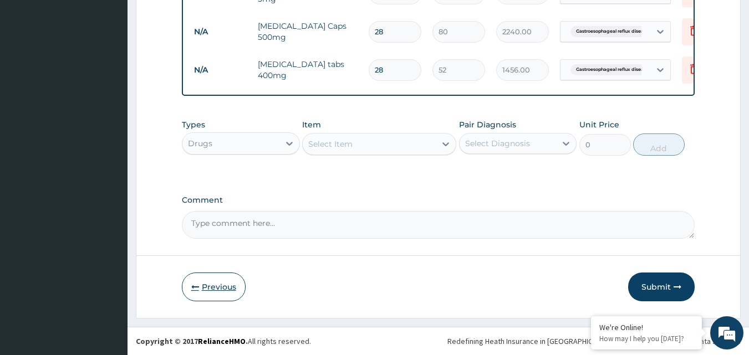
click at [226, 291] on button "Previous" at bounding box center [214, 287] width 64 height 29
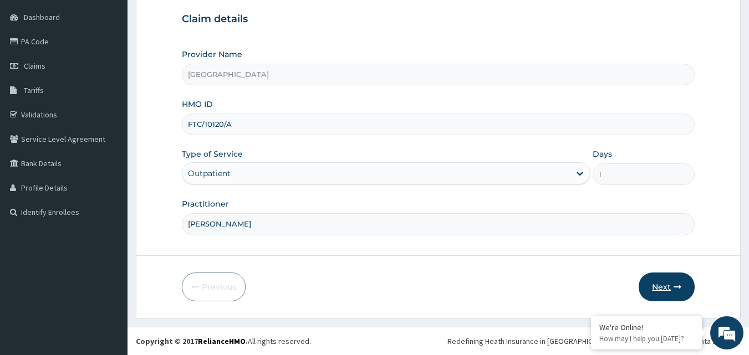
click at [664, 283] on button "Next" at bounding box center [667, 287] width 56 height 29
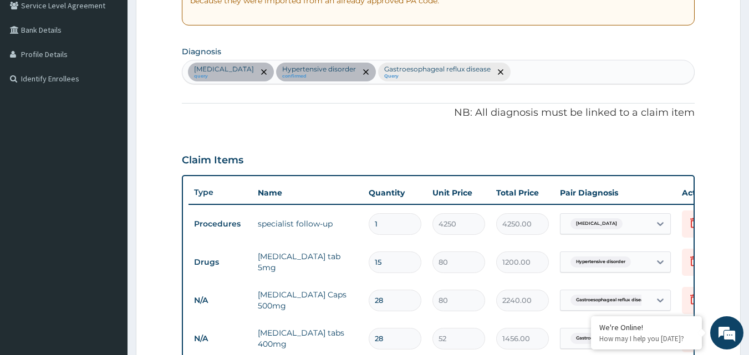
scroll to position [0, 0]
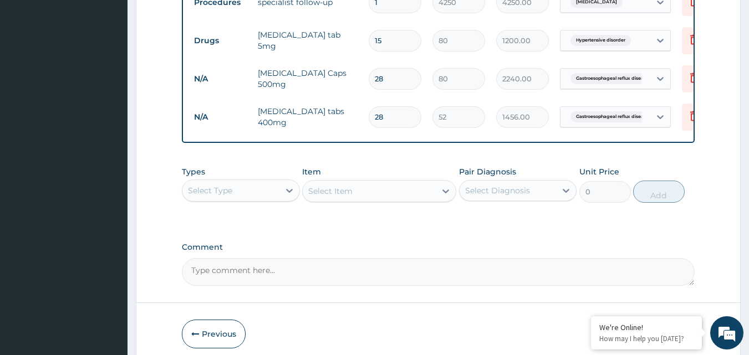
click at [659, 286] on textarea "Comment" at bounding box center [439, 272] width 514 height 28
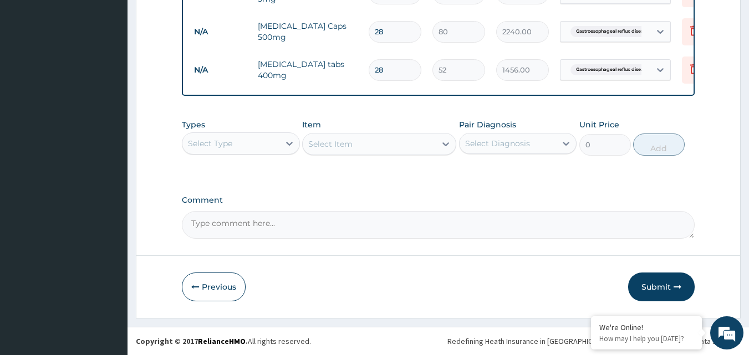
drag, startPoint x: 669, startPoint y: 274, endPoint x: 651, endPoint y: 240, distance: 38.7
click at [668, 276] on button "Submit" at bounding box center [661, 287] width 67 height 29
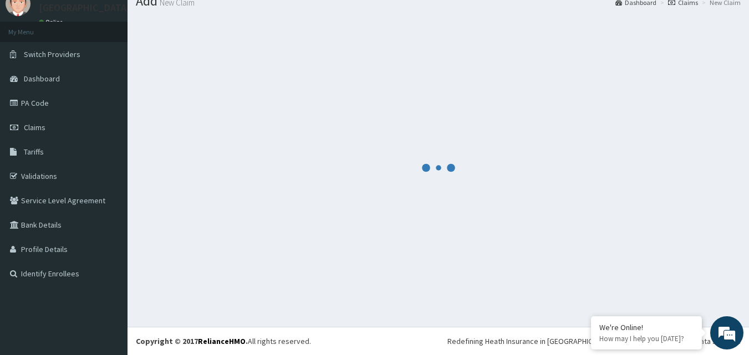
scroll to position [515, 0]
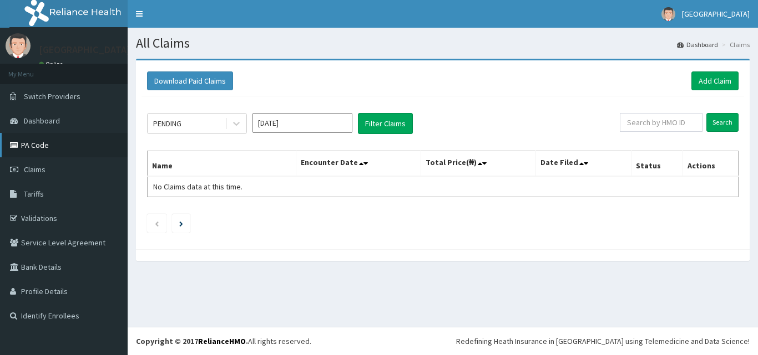
click at [39, 150] on link "PA Code" at bounding box center [64, 145] width 128 height 24
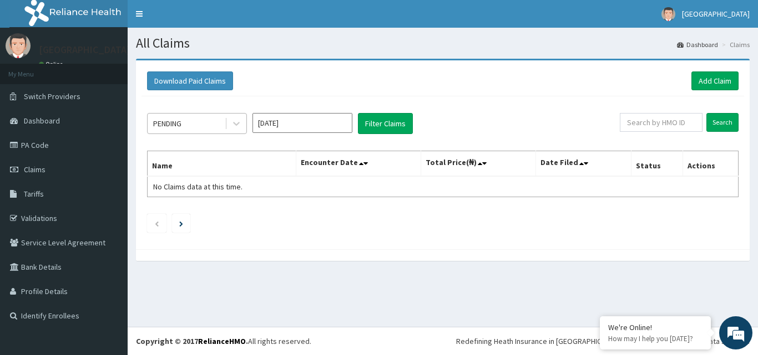
click at [205, 127] on div "PENDING" at bounding box center [186, 124] width 77 height 18
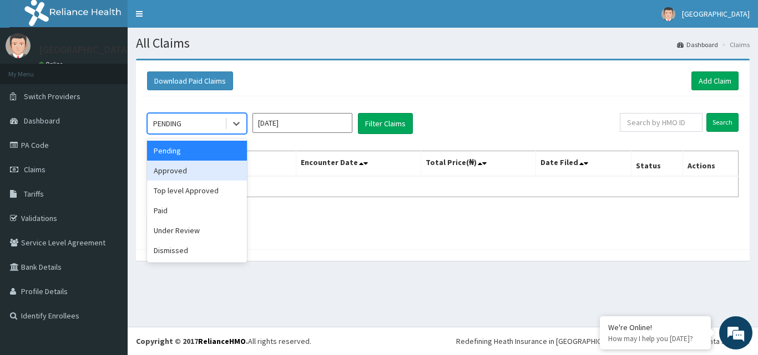
click at [211, 171] on div "Approved" at bounding box center [197, 171] width 100 height 20
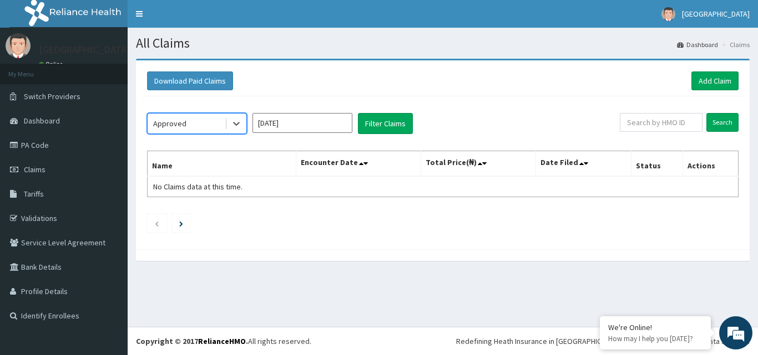
click at [331, 124] on input "[DATE]" at bounding box center [302, 123] width 100 height 20
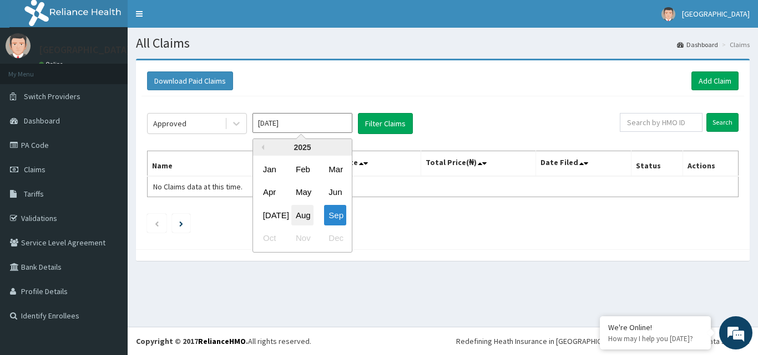
click at [298, 216] on div "Aug" at bounding box center [302, 215] width 22 height 21
type input "[DATE]"
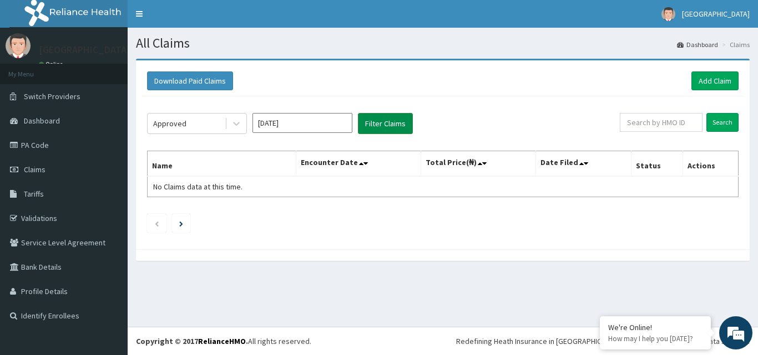
click at [390, 115] on button "Filter Claims" at bounding box center [385, 123] width 55 height 21
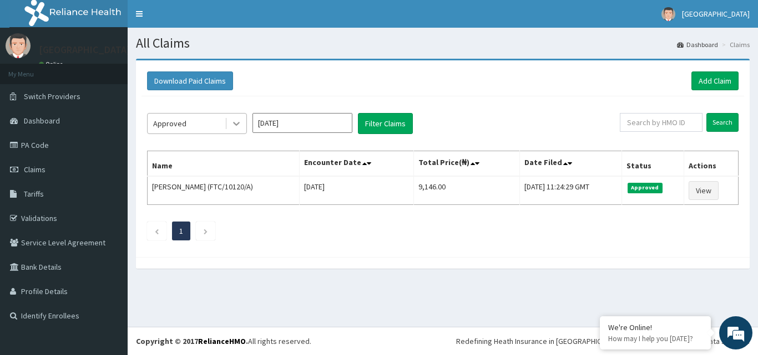
click at [228, 125] on div at bounding box center [236, 124] width 20 height 20
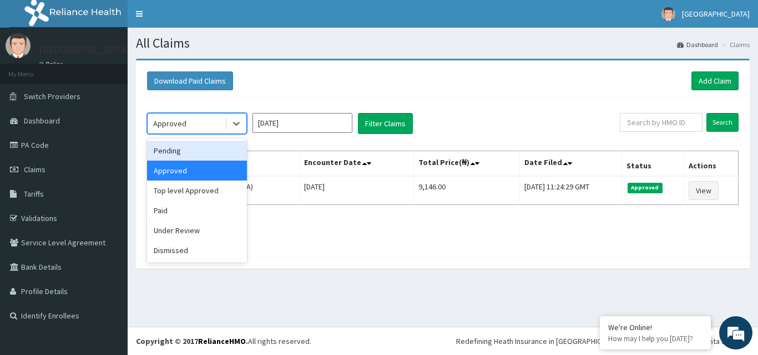
click at [202, 156] on div "Pending" at bounding box center [197, 151] width 100 height 20
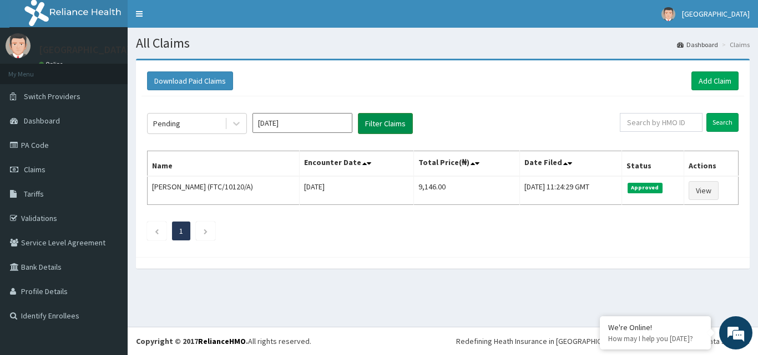
click at [380, 118] on button "Filter Claims" at bounding box center [385, 123] width 55 height 21
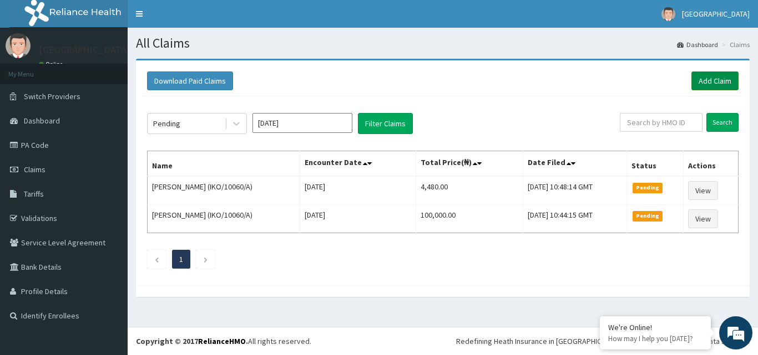
click at [705, 83] on link "Add Claim" at bounding box center [714, 81] width 47 height 19
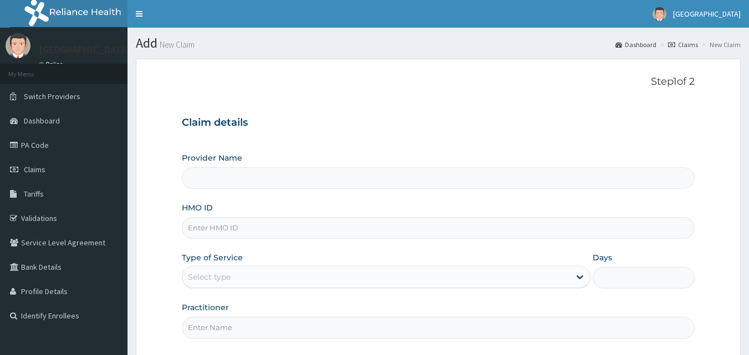
click at [245, 231] on input "HMO ID" at bounding box center [439, 228] width 514 height 22
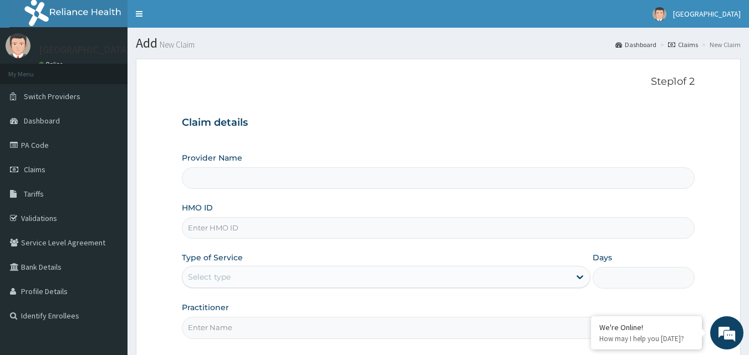
type input "[GEOGRAPHIC_DATA]"
click at [322, 229] on input "HMO ID" at bounding box center [439, 228] width 514 height 22
click at [373, 141] on div "Claim details Provider Name Motayo Hospital HMO ID Type of Service Select type …" at bounding box center [439, 222] width 514 height 233
click at [309, 227] on input "HMO ID" at bounding box center [439, 228] width 514 height 22
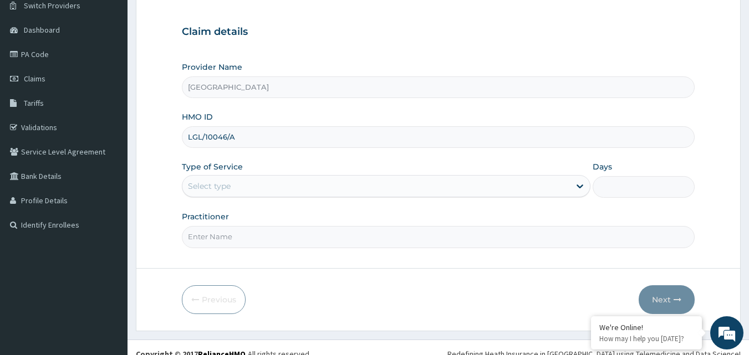
scroll to position [104, 0]
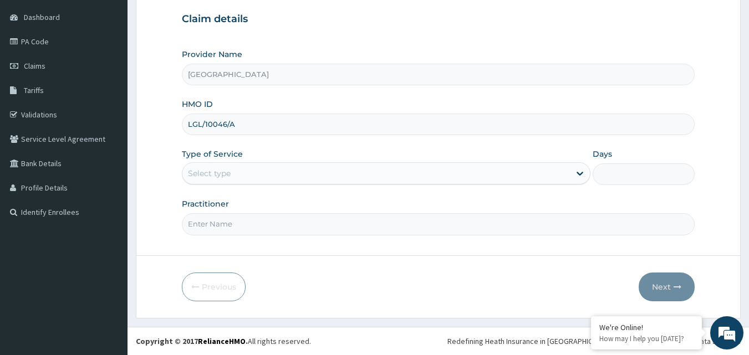
type input "LGL/10046/A"
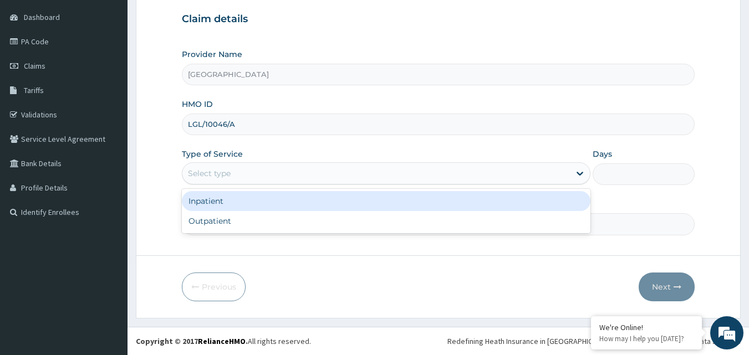
click at [272, 178] on div "Select type" at bounding box center [376, 174] width 388 height 18
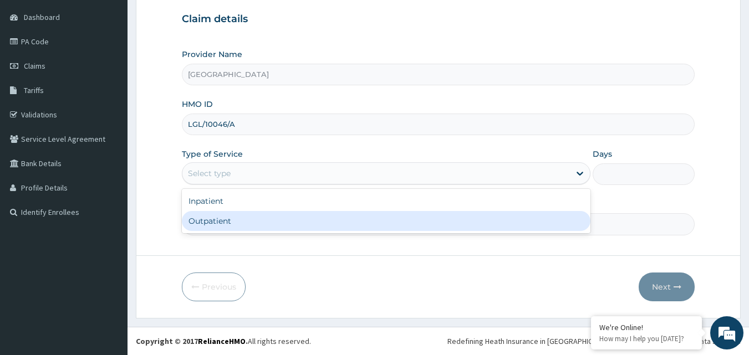
click at [243, 221] on div "Outpatient" at bounding box center [386, 221] width 409 height 20
type input "1"
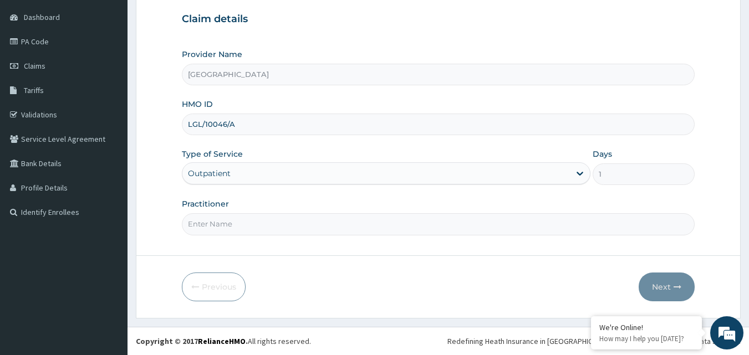
click at [236, 225] on input "Practitioner" at bounding box center [439, 224] width 514 height 22
type input "DR ELVIS"
click at [678, 285] on icon "button" at bounding box center [678, 287] width 8 height 8
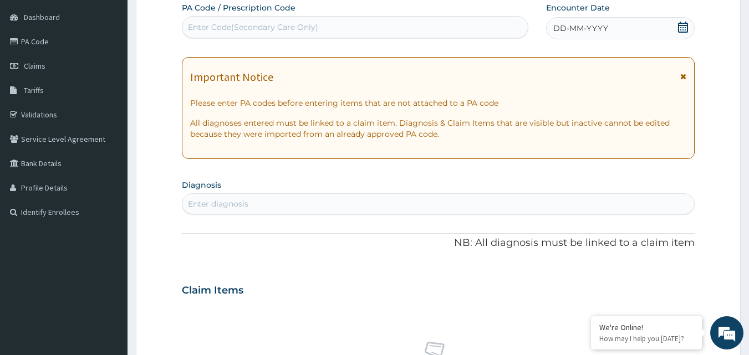
click at [682, 30] on icon at bounding box center [683, 27] width 11 height 11
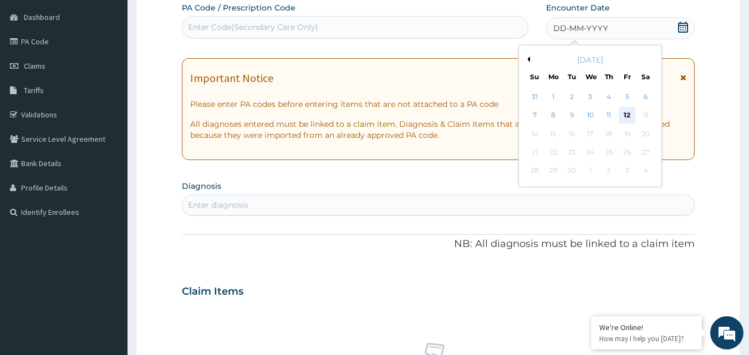
click at [628, 114] on div "12" at bounding box center [627, 116] width 17 height 17
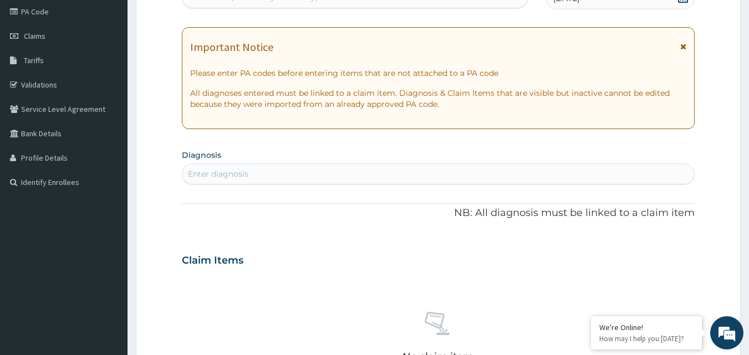
scroll to position [159, 0]
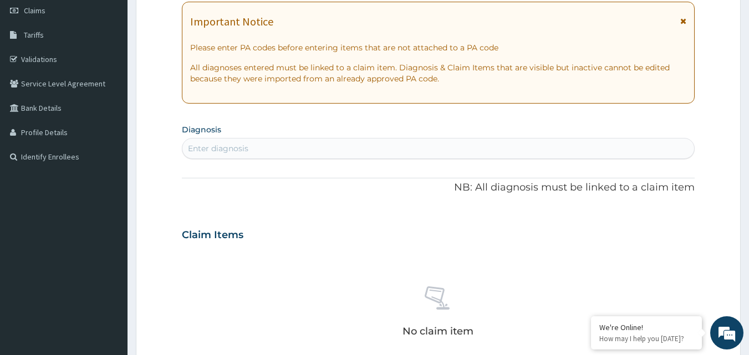
click at [275, 151] on div "Enter diagnosis" at bounding box center [438, 149] width 512 height 18
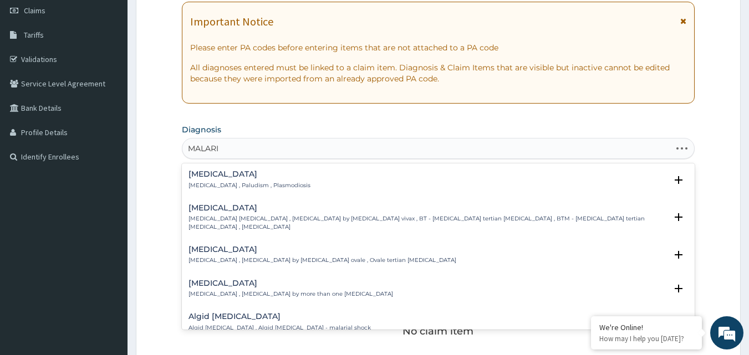
type input "MALARIA"
click at [246, 176] on h4 "Malaria" at bounding box center [250, 174] width 122 height 8
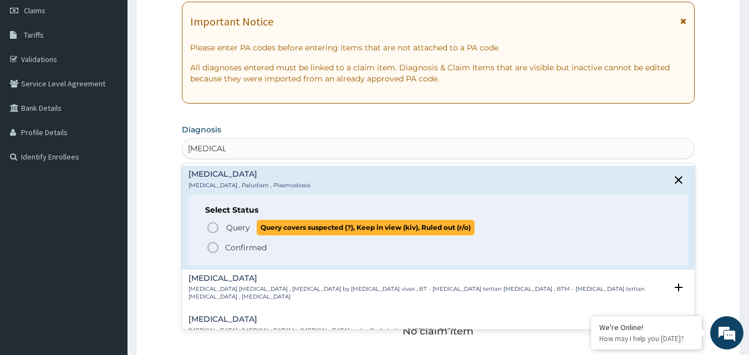
click at [257, 223] on span "Query covers suspected (?), Keep in view (kiv), Ruled out (r/o)" at bounding box center [366, 227] width 218 height 15
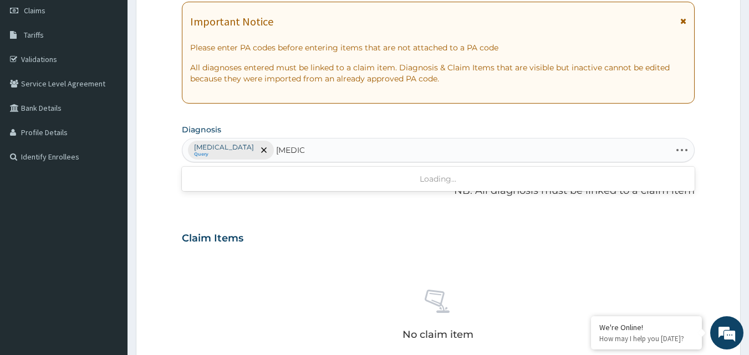
type input "SEPSI"
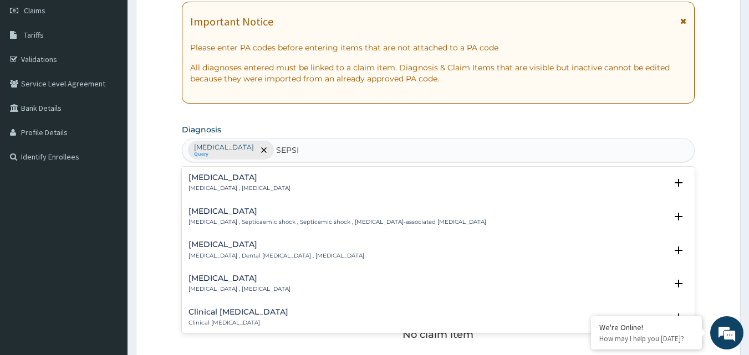
click at [224, 182] on div "Sepsis Systemic infection , Sepsis" at bounding box center [240, 183] width 102 height 19
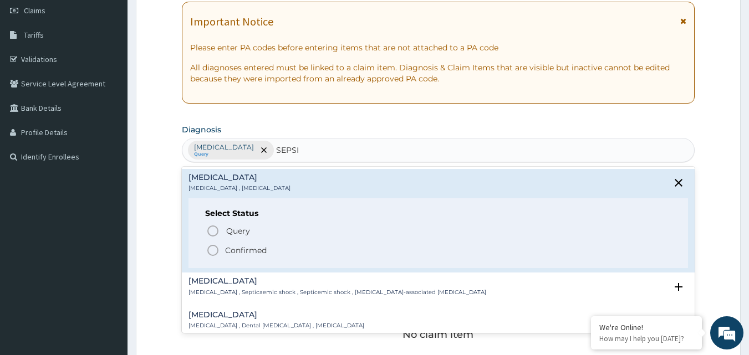
click at [222, 246] on span "Confirmed" at bounding box center [439, 250] width 466 height 13
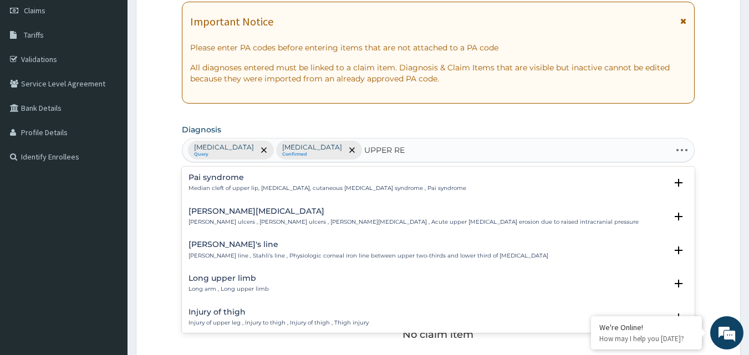
type input "UPPER RES"
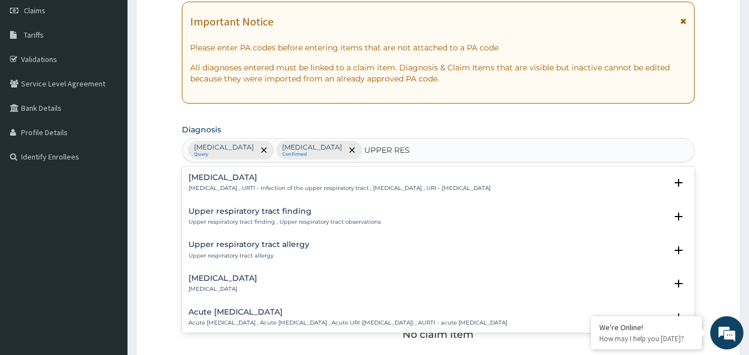
click at [307, 187] on p "Upper respiratory infection , URTI - Infection of the upper respiratory tract ,…" at bounding box center [340, 189] width 302 height 8
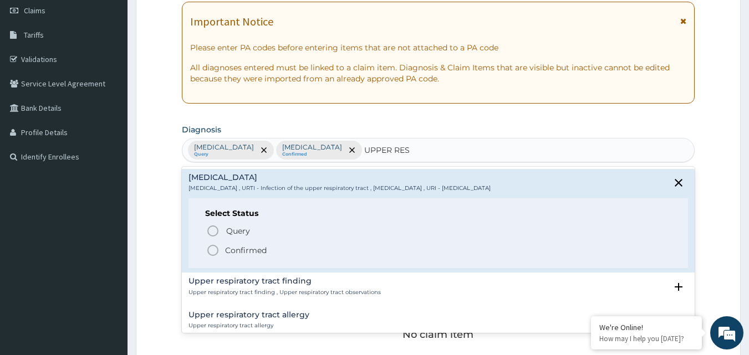
click at [237, 252] on p "Confirmed" at bounding box center [246, 250] width 42 height 11
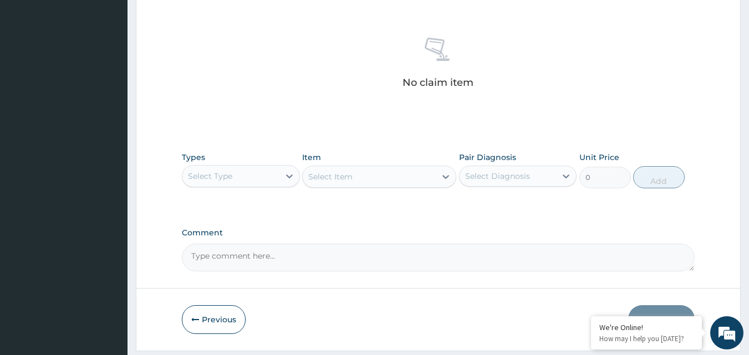
scroll to position [436, 0]
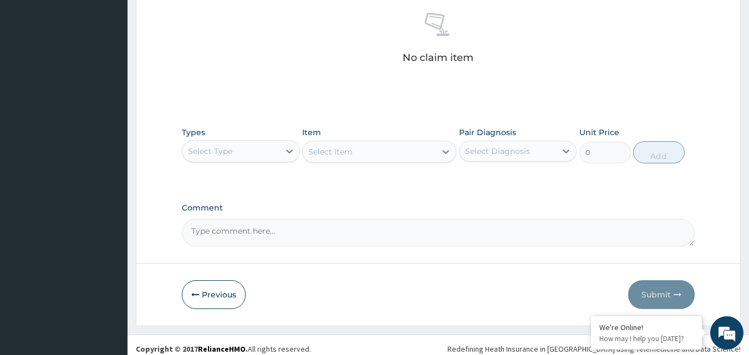
click at [274, 154] on div "Select Type" at bounding box center [230, 152] width 97 height 18
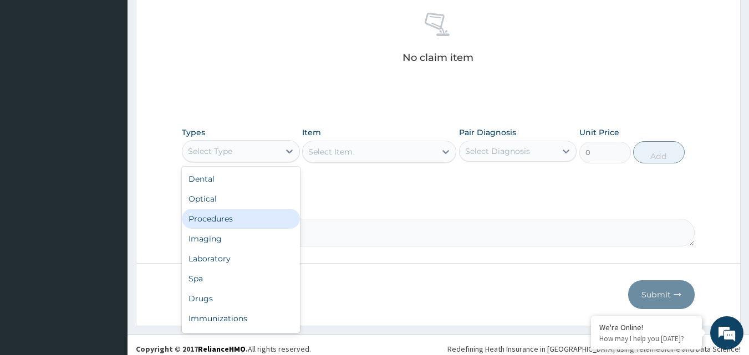
click at [258, 216] on div "Procedures" at bounding box center [241, 219] width 118 height 20
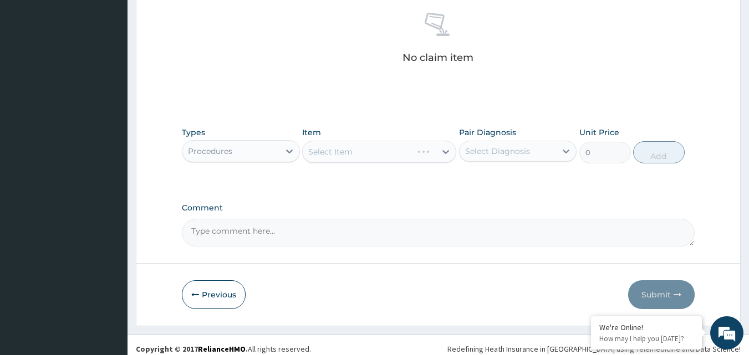
click at [474, 149] on div "Select Diagnosis" at bounding box center [497, 151] width 65 height 11
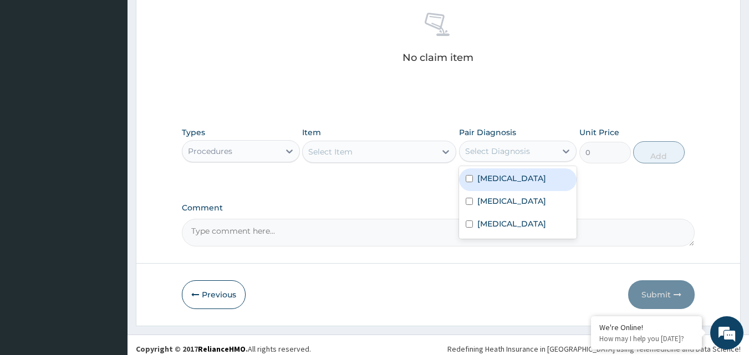
click at [491, 180] on label "Malaria" at bounding box center [511, 178] width 69 height 11
checkbox input "true"
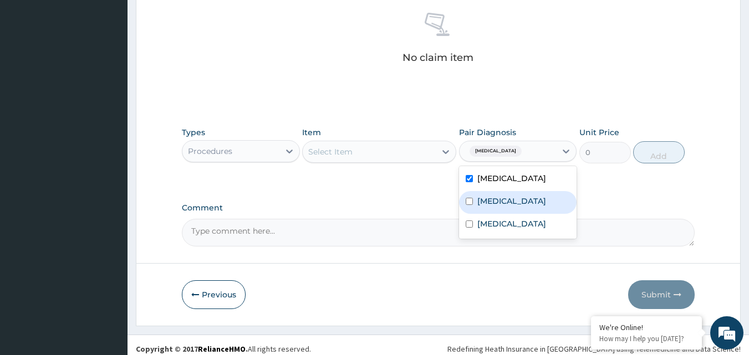
click at [487, 199] on label "Sepsis" at bounding box center [511, 201] width 69 height 11
checkbox input "true"
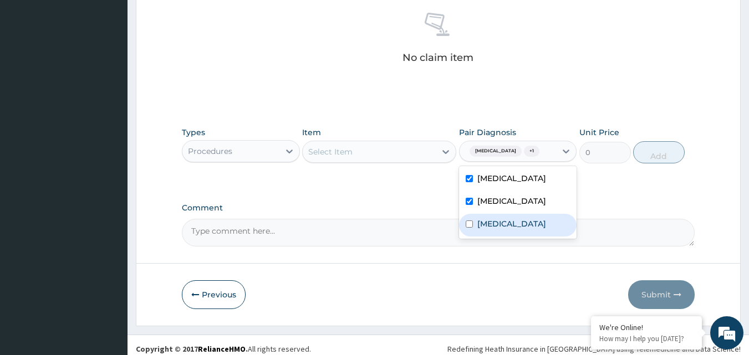
drag, startPoint x: 491, startPoint y: 232, endPoint x: 493, endPoint y: 220, distance: 11.8
click at [491, 230] on label "Upper respiratory infection" at bounding box center [511, 223] width 69 height 11
checkbox input "true"
click at [411, 145] on div "Select Item" at bounding box center [369, 152] width 133 height 18
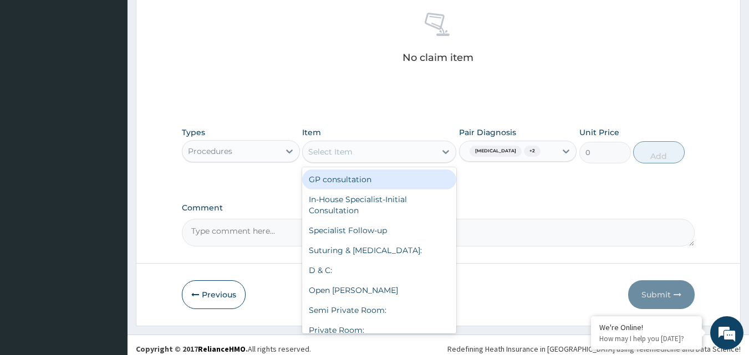
click at [372, 183] on div "GP consultation" at bounding box center [379, 180] width 154 height 20
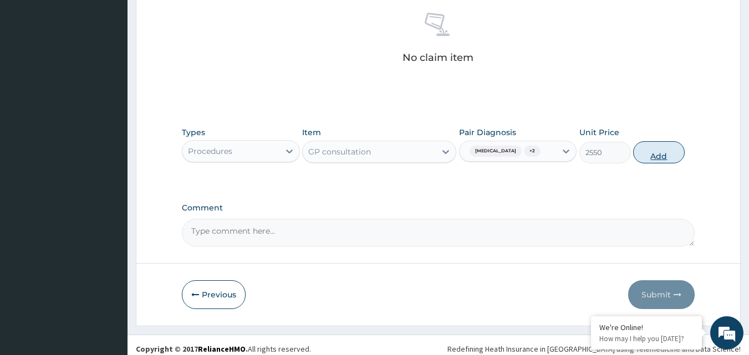
click at [658, 152] on button "Add" at bounding box center [659, 152] width 52 height 22
type input "0"
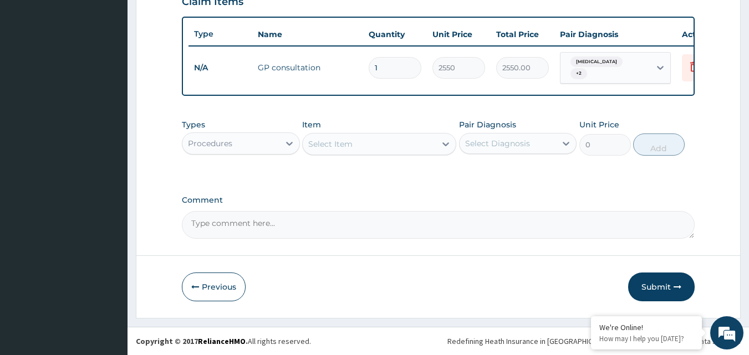
scroll to position [400, 0]
click at [268, 149] on div "Procedures" at bounding box center [230, 144] width 97 height 18
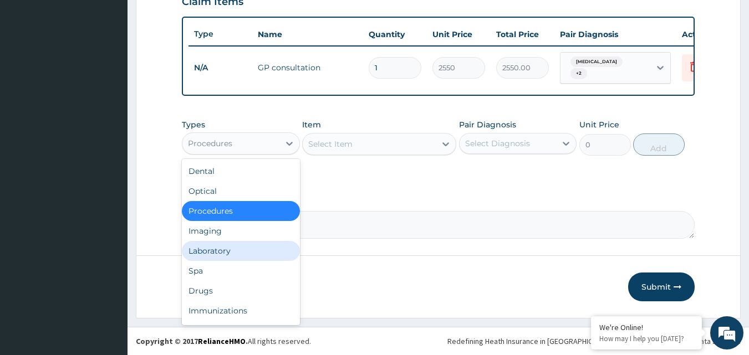
click at [237, 248] on div "Laboratory" at bounding box center [241, 251] width 118 height 20
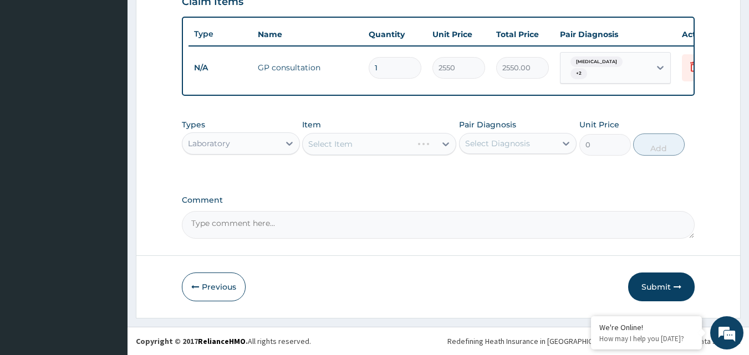
click at [491, 139] on div "Select Diagnosis" at bounding box center [497, 143] width 65 height 11
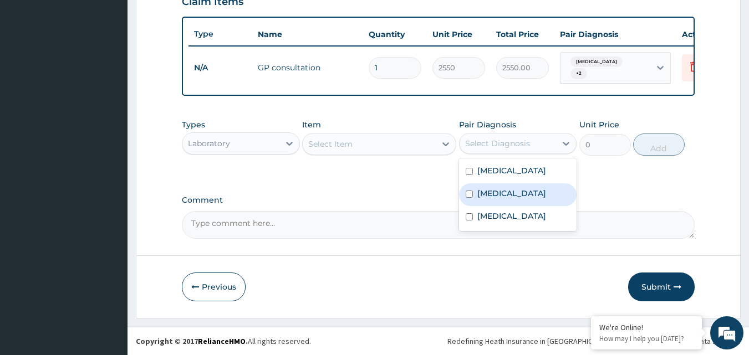
click at [492, 196] on label "Sepsis" at bounding box center [511, 193] width 69 height 11
checkbox input "true"
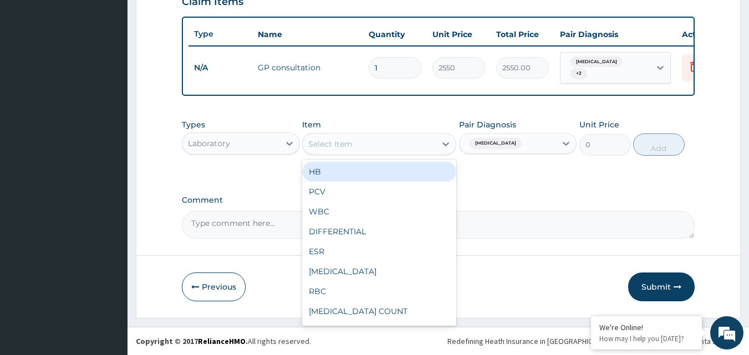
click at [390, 144] on div "Select Item" at bounding box center [369, 144] width 133 height 18
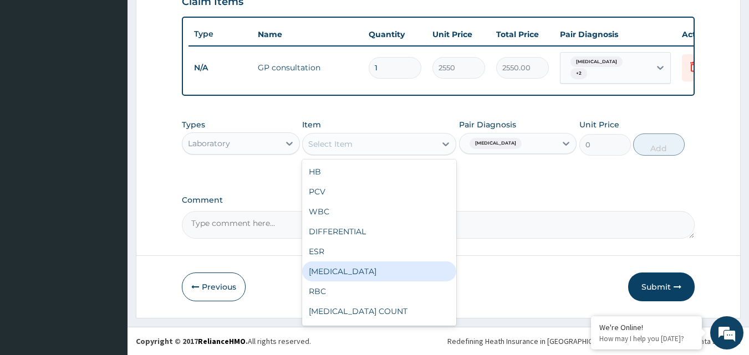
click at [398, 268] on div "FULL BLOOD COUNT" at bounding box center [379, 272] width 154 height 20
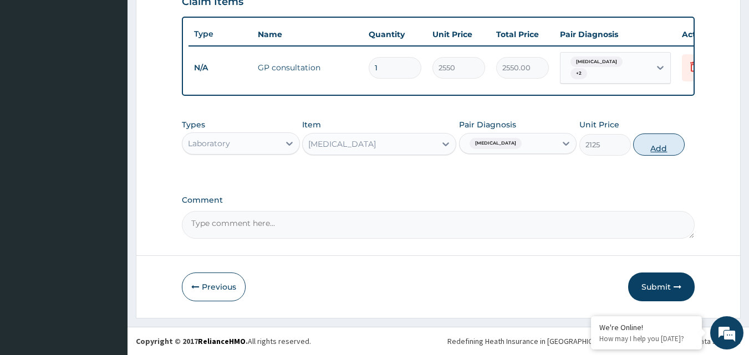
click at [662, 144] on button "Add" at bounding box center [659, 145] width 52 height 22
type input "0"
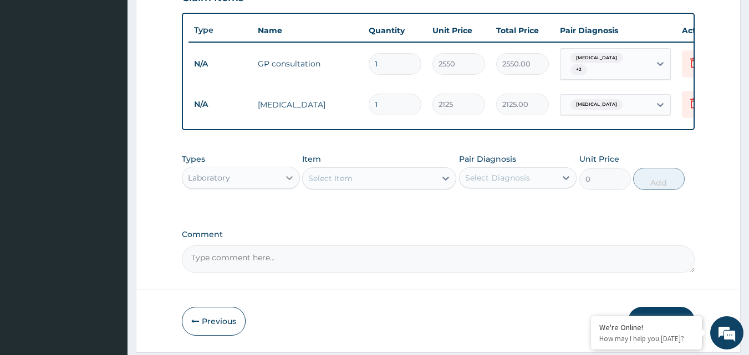
click at [284, 181] on icon at bounding box center [289, 177] width 11 height 11
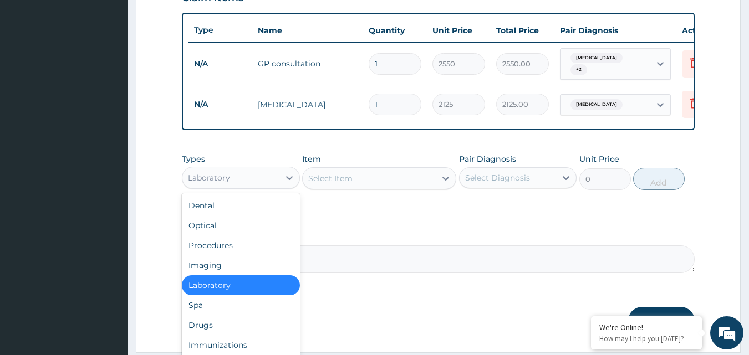
click at [408, 180] on div "Select Item" at bounding box center [369, 179] width 133 height 18
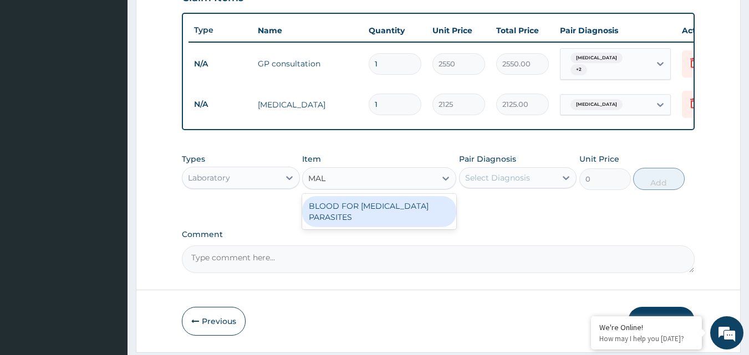
type input "MALA"
click at [414, 208] on div "BLOOD FOR MALARIA PARASITES" at bounding box center [379, 211] width 154 height 31
type input "850"
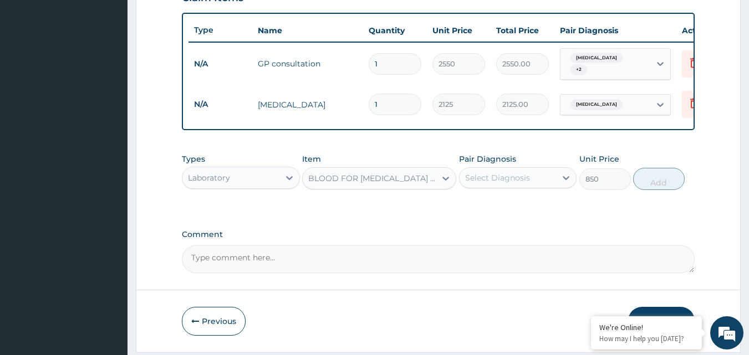
click at [523, 184] on div "Select Diagnosis" at bounding box center [497, 177] width 65 height 11
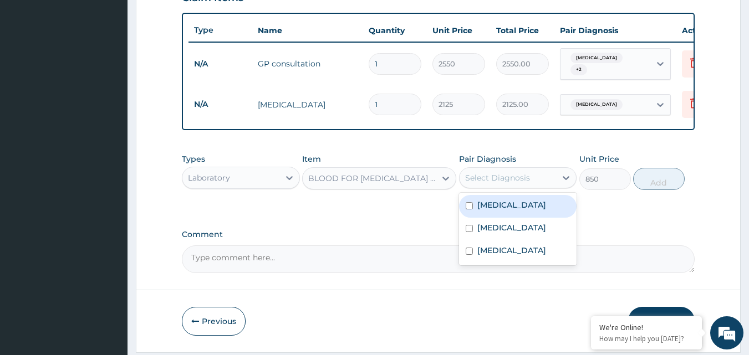
click at [510, 205] on div "Malaria" at bounding box center [518, 206] width 118 height 23
checkbox input "true"
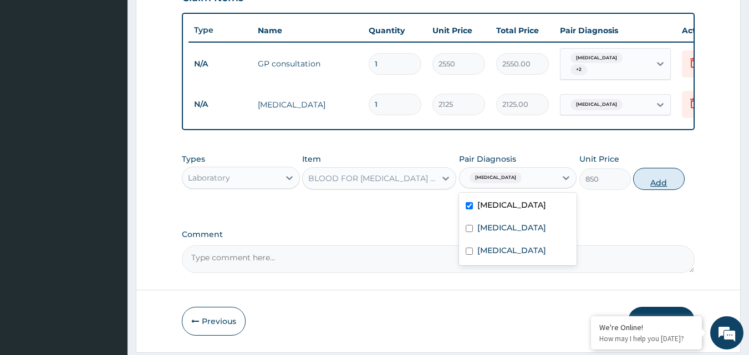
click at [664, 180] on button "Add" at bounding box center [659, 179] width 52 height 22
type input "0"
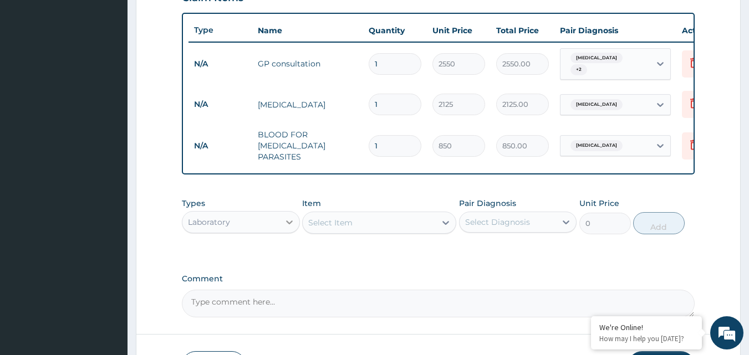
click at [284, 220] on icon at bounding box center [289, 222] width 11 height 11
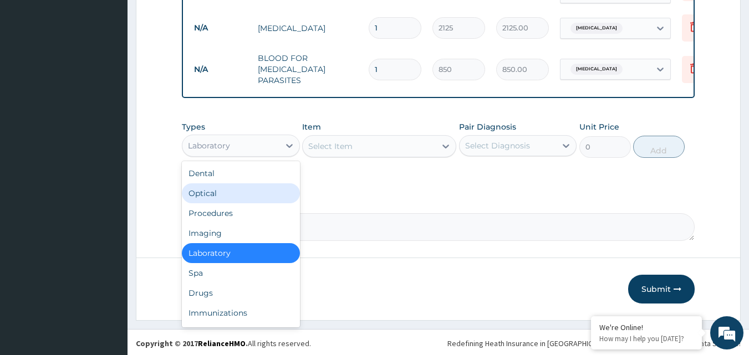
scroll to position [38, 0]
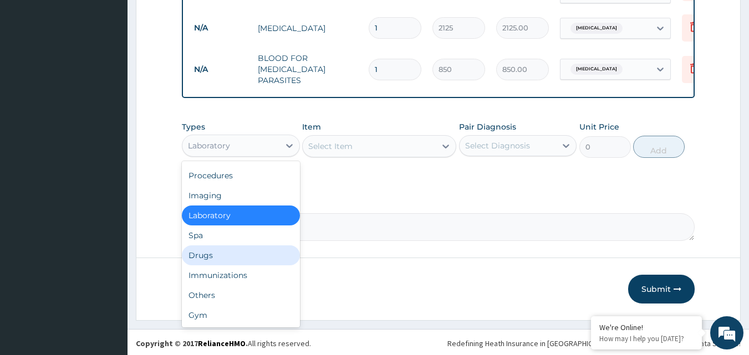
click at [250, 256] on div "Drugs" at bounding box center [241, 256] width 118 height 20
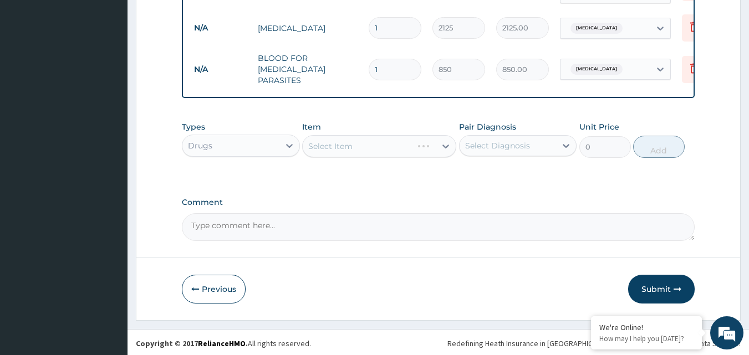
click at [487, 140] on div "Select Diagnosis" at bounding box center [497, 145] width 65 height 11
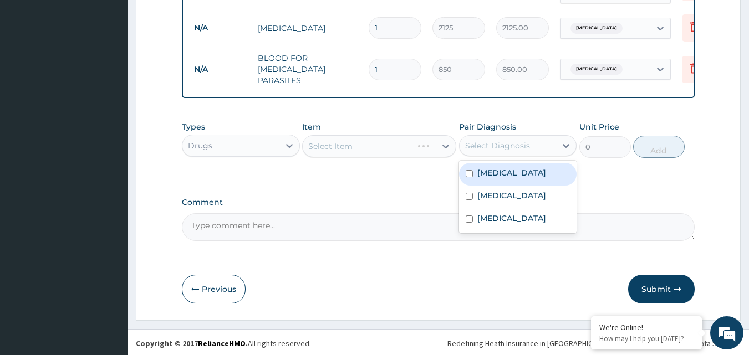
click at [487, 169] on label "Malaria" at bounding box center [511, 172] width 69 height 11
checkbox input "true"
click at [389, 146] on div "Select Item" at bounding box center [369, 147] width 133 height 18
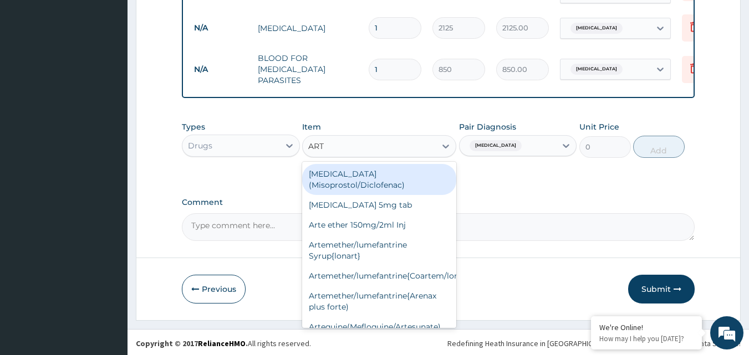
type input "ARTE"
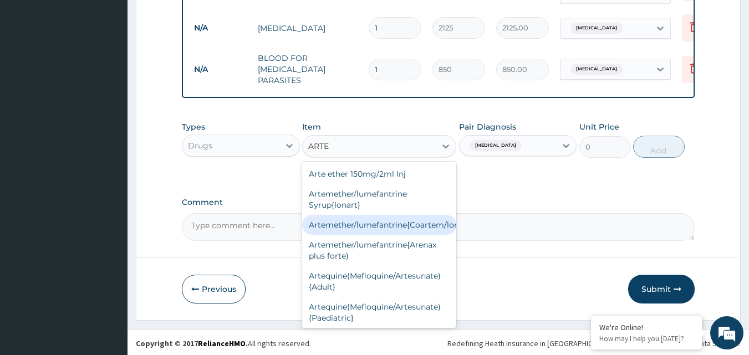
drag, startPoint x: 420, startPoint y: 221, endPoint x: 461, endPoint y: 182, distance: 56.1
click at [420, 221] on div "Artemether/lumefantrine{Coartem/lonart}" at bounding box center [379, 225] width 154 height 20
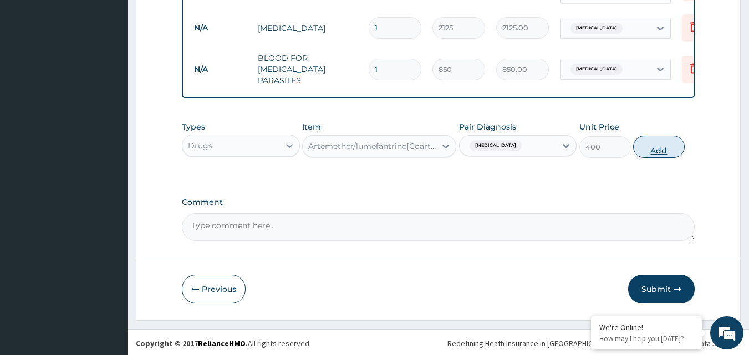
click at [655, 145] on button "Add" at bounding box center [659, 147] width 52 height 22
type input "0"
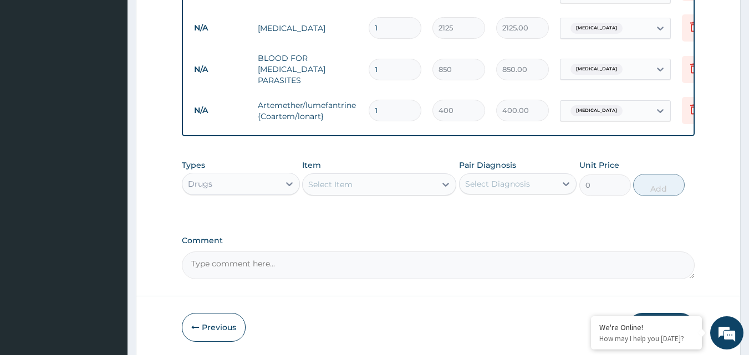
type input "0.00"
type input "6"
type input "2400.00"
type input "6"
click at [403, 188] on div "Select Item" at bounding box center [369, 185] width 133 height 18
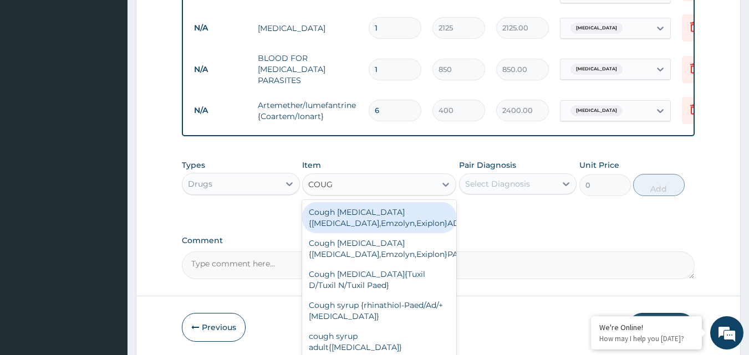
type input "COUGH"
click at [393, 216] on div "Cough [MEDICAL_DATA]{[MEDICAL_DATA],Emzolyn,Exiplon}ADULT" at bounding box center [379, 217] width 154 height 31
type input "600"
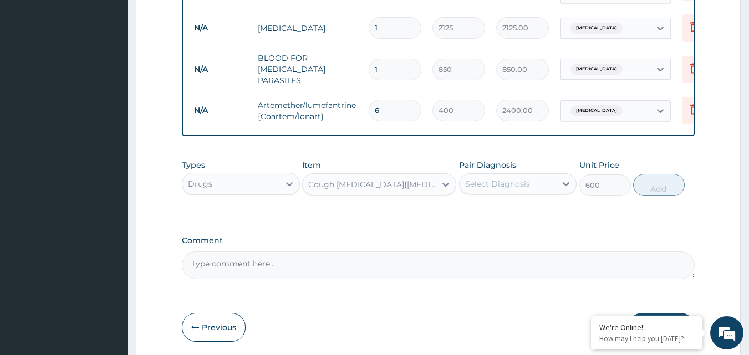
click at [516, 180] on div "Select Diagnosis" at bounding box center [497, 184] width 65 height 11
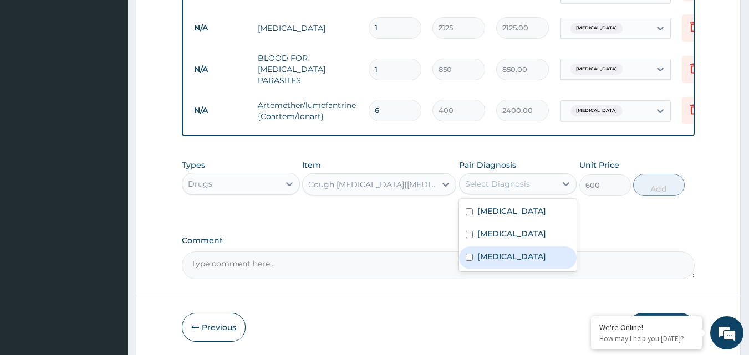
drag, startPoint x: 502, startPoint y: 260, endPoint x: 500, endPoint y: 252, distance: 8.1
click at [501, 260] on label "Upper respiratory infection" at bounding box center [511, 256] width 69 height 11
checkbox input "true"
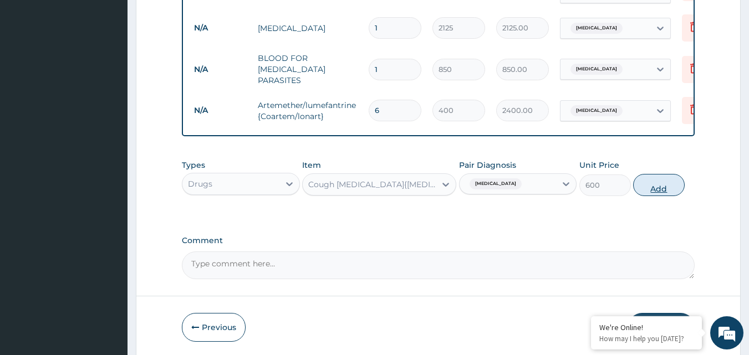
click at [657, 180] on button "Add" at bounding box center [659, 185] width 52 height 22
type input "0"
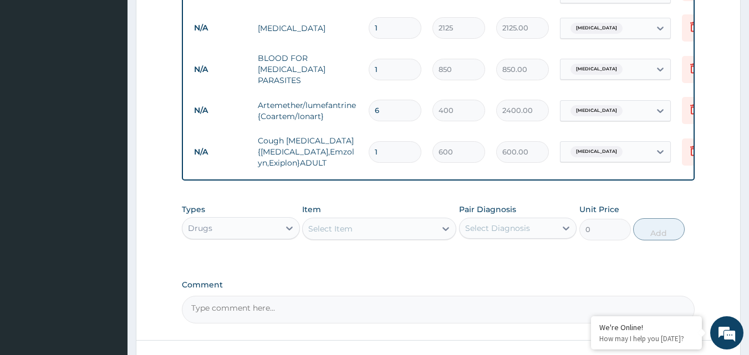
click at [335, 223] on div "Select Item" at bounding box center [330, 228] width 44 height 11
type input "AMOXI"
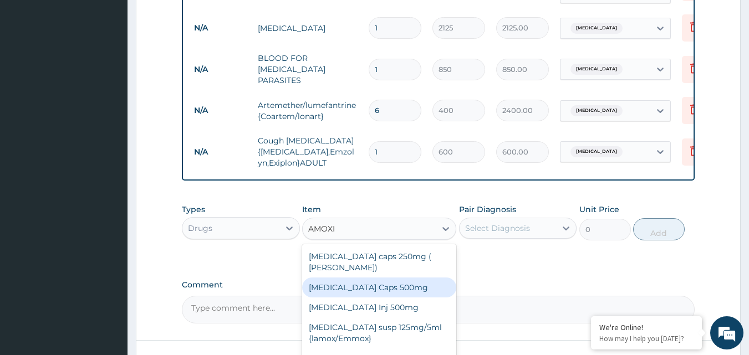
click at [398, 278] on div "Amoxil Caps 500mg" at bounding box center [379, 288] width 154 height 20
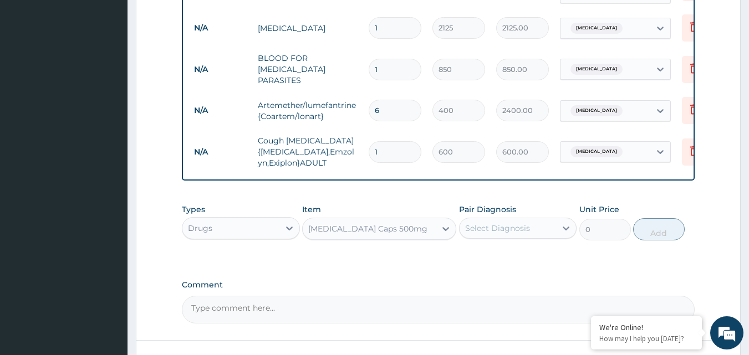
type input "80"
click at [513, 228] on div "Select Diagnosis" at bounding box center [497, 228] width 65 height 11
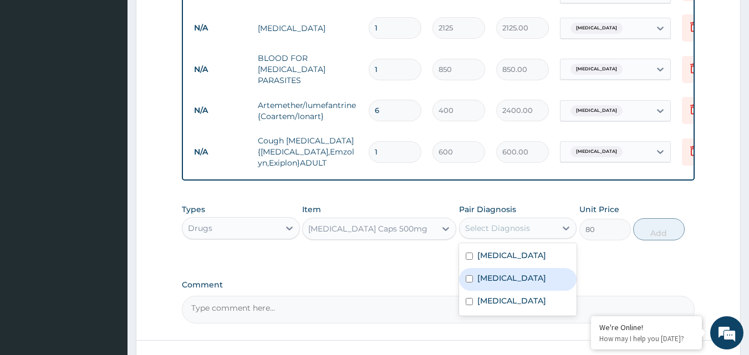
click at [504, 278] on div "Sepsis" at bounding box center [518, 279] width 118 height 23
checkbox input "true"
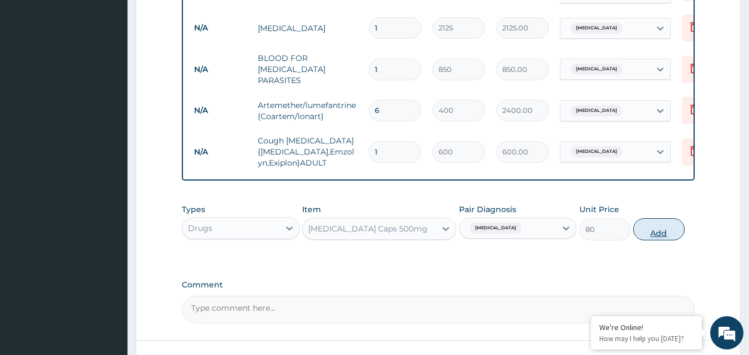
click at [654, 222] on button "Add" at bounding box center [659, 229] width 52 height 22
type input "0"
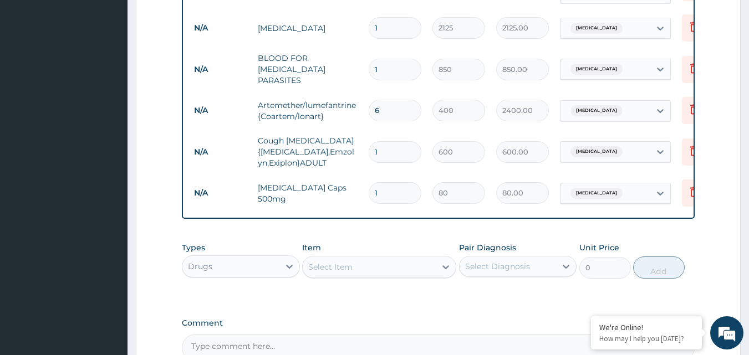
type input "15"
type input "1200.00"
type input "15"
click at [354, 264] on div "Select Item" at bounding box center [369, 267] width 133 height 18
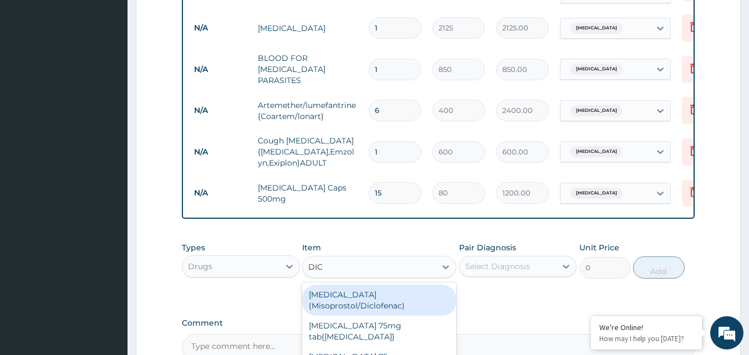
type input "DICL"
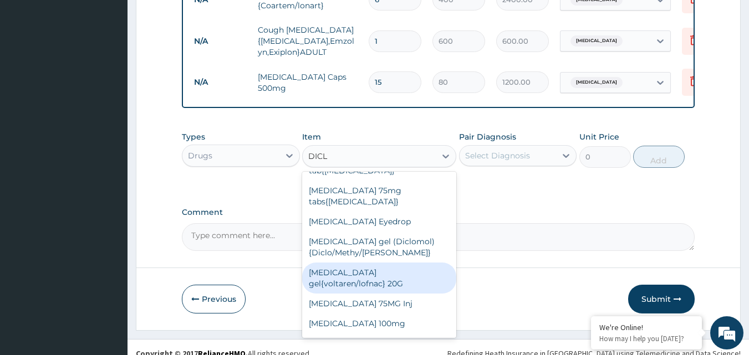
scroll to position [113, 0]
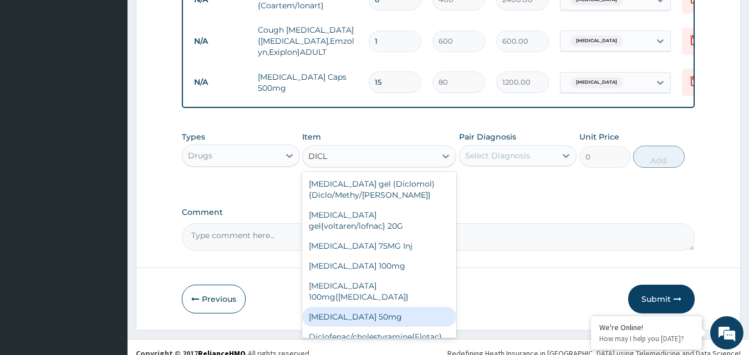
click at [388, 307] on div "Diclofenac sodium 50mg" at bounding box center [379, 317] width 154 height 20
type input "80"
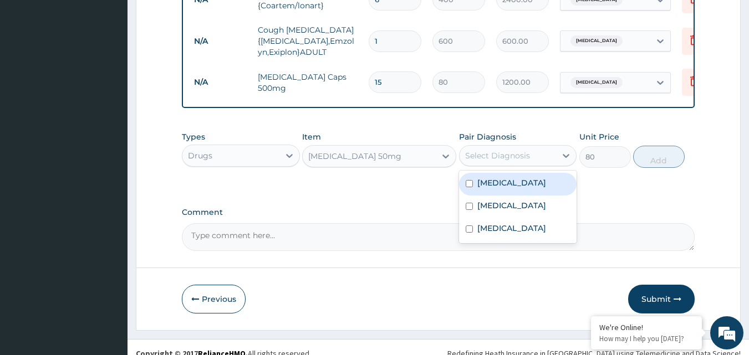
click at [500, 159] on div "Select Diagnosis" at bounding box center [508, 156] width 97 height 18
click at [513, 180] on div "Malaria" at bounding box center [518, 184] width 118 height 23
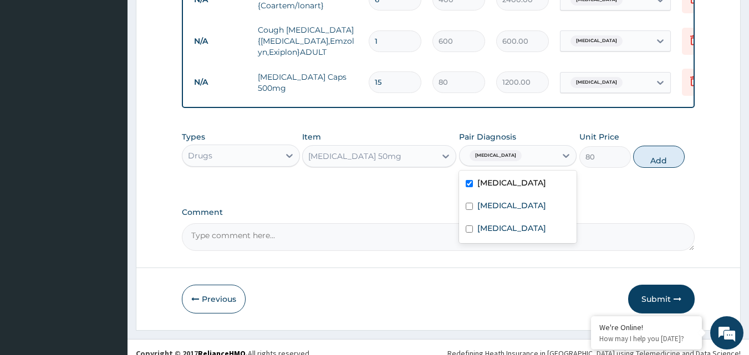
checkbox input "true"
click at [652, 150] on button "Add" at bounding box center [659, 157] width 52 height 22
type input "0"
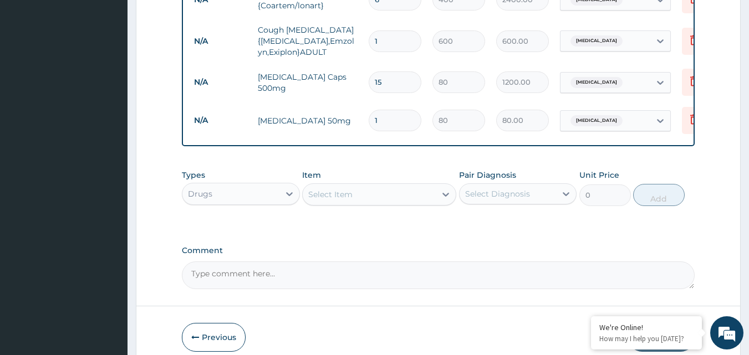
type input "0.00"
type input "6"
type input "480.00"
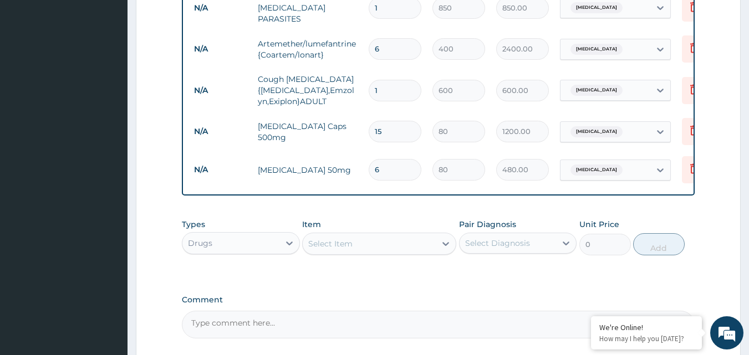
scroll to position [636, 0]
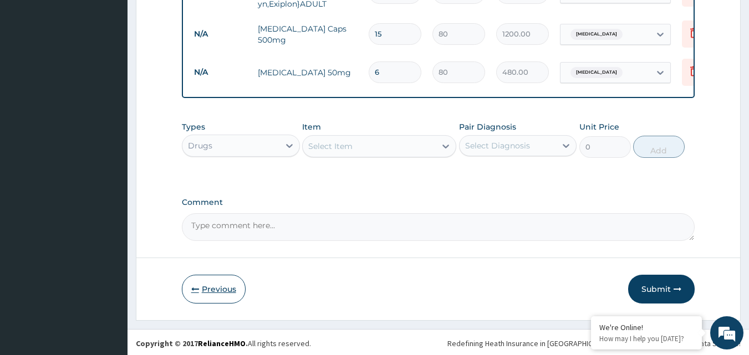
type input "6"
click at [227, 285] on button "Previous" at bounding box center [214, 289] width 64 height 29
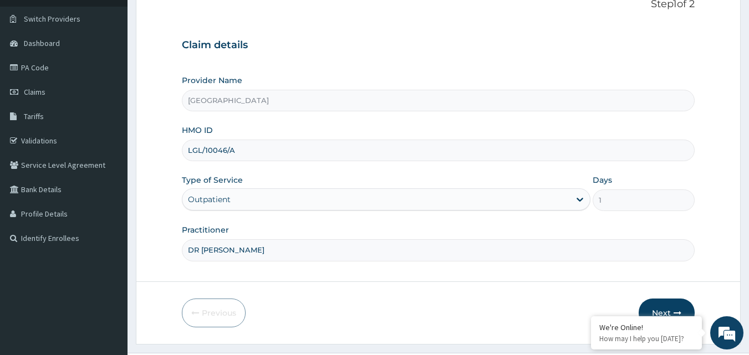
scroll to position [104, 0]
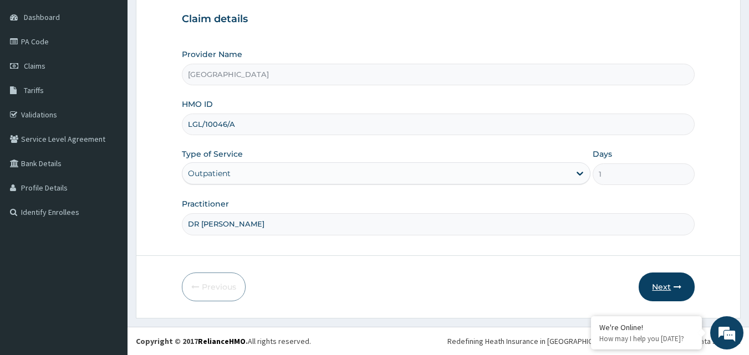
click at [664, 289] on button "Next" at bounding box center [667, 287] width 56 height 29
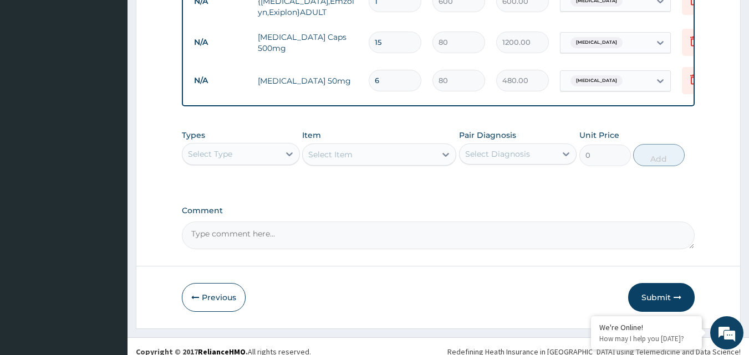
scroll to position [636, 0]
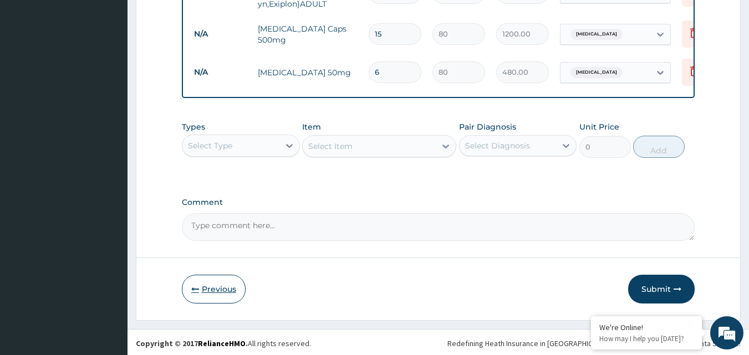
click at [206, 291] on button "Previous" at bounding box center [214, 289] width 64 height 29
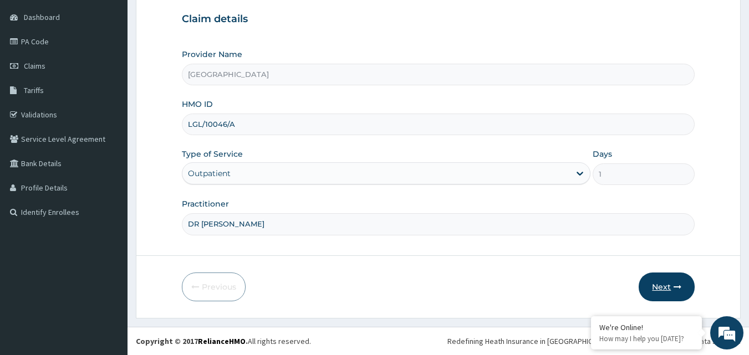
click at [674, 282] on button "Next" at bounding box center [667, 287] width 56 height 29
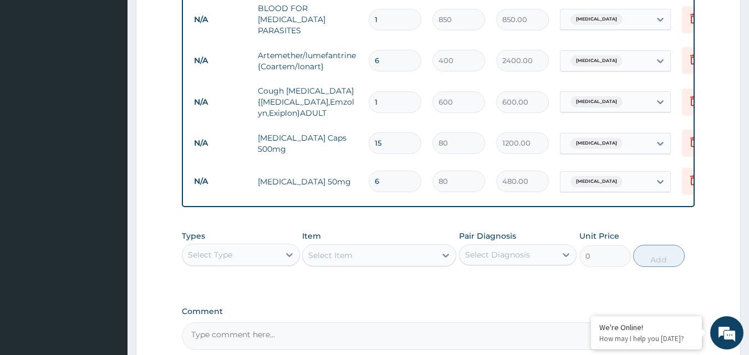
scroll to position [525, 0]
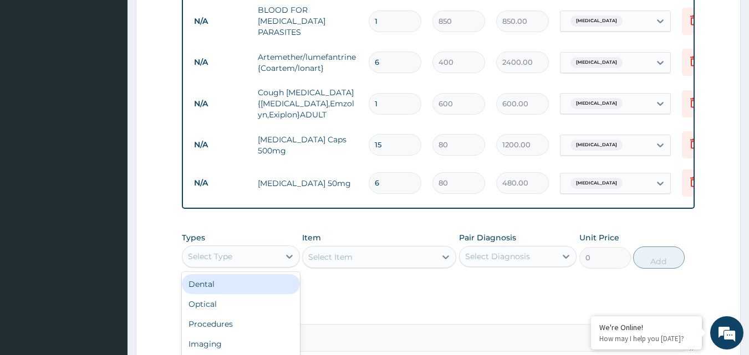
click at [258, 254] on div "Select Type" at bounding box center [230, 257] width 97 height 18
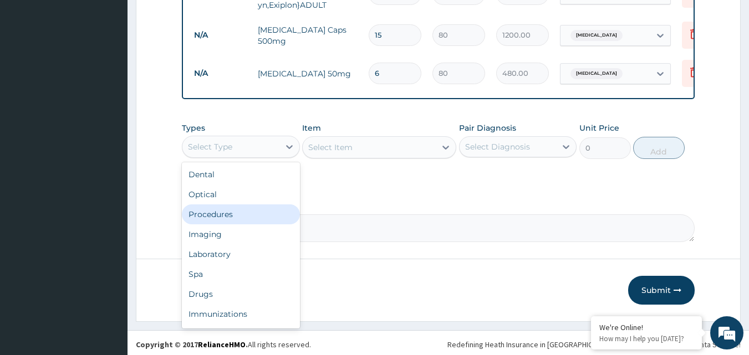
scroll to position [636, 0]
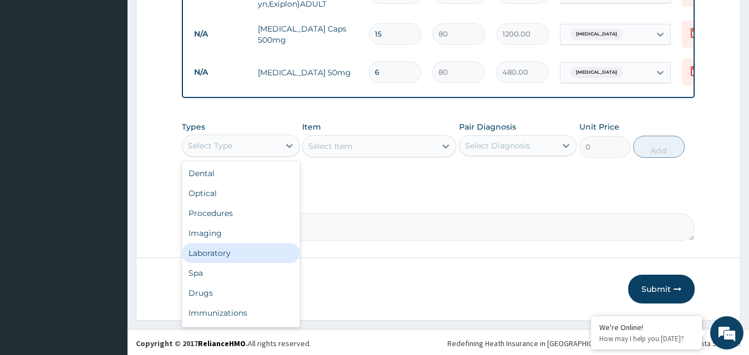
click at [236, 251] on div "Laboratory" at bounding box center [241, 253] width 118 height 20
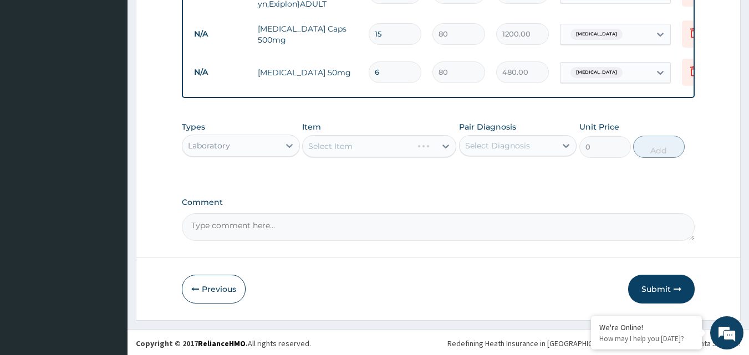
click at [509, 135] on div "Select Diagnosis" at bounding box center [518, 145] width 118 height 21
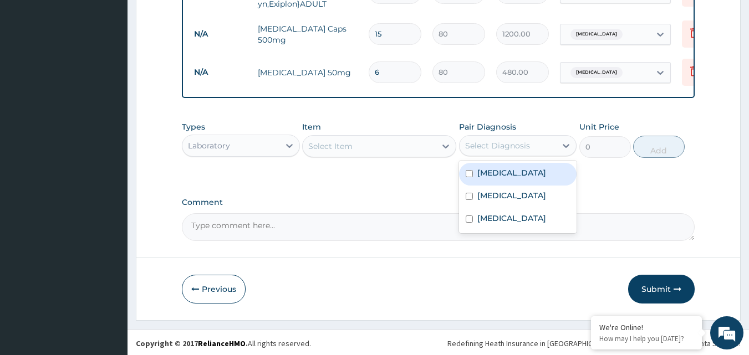
click at [486, 174] on label "Malaria" at bounding box center [511, 172] width 69 height 11
checkbox input "true"
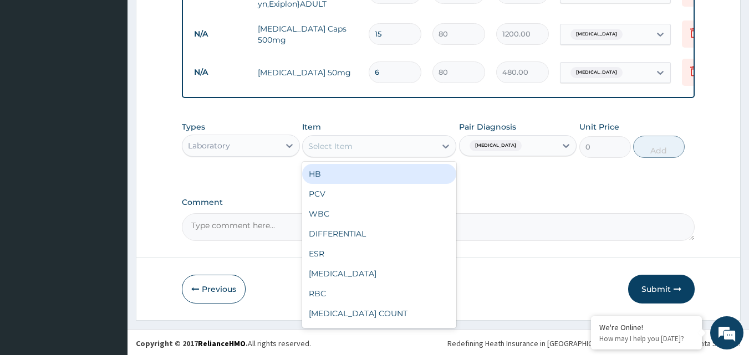
click at [403, 154] on div "Select Item" at bounding box center [379, 146] width 154 height 22
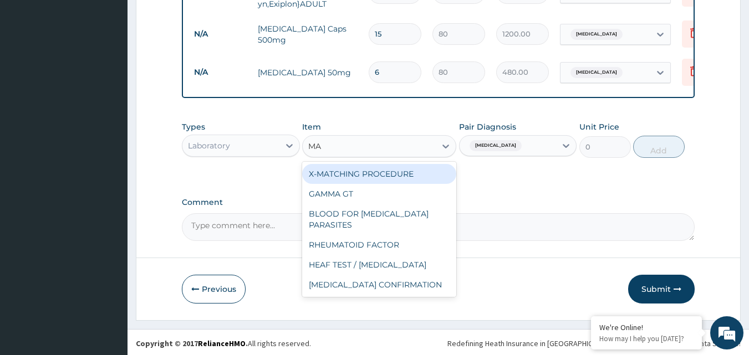
type input "MAL"
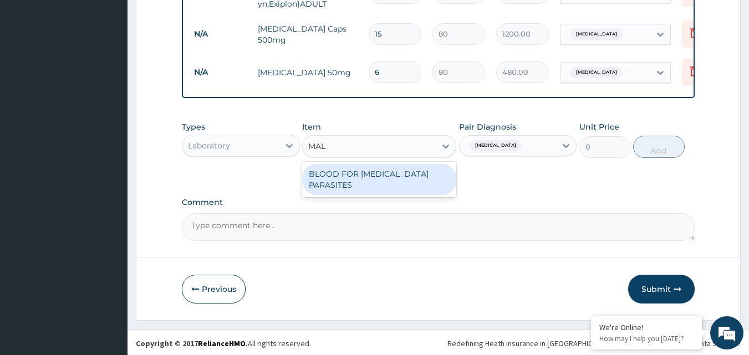
drag, startPoint x: 408, startPoint y: 170, endPoint x: 436, endPoint y: 129, distance: 50.3
click at [405, 170] on div "BLOOD FOR MALARIA PARASITES" at bounding box center [379, 179] width 154 height 31
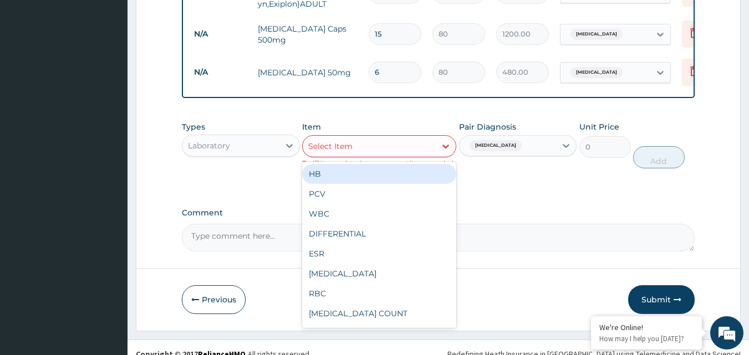
click at [395, 152] on div "Select Item" at bounding box center [369, 147] width 133 height 18
click at [556, 161] on div "Pair Diagnosis Malaria" at bounding box center [518, 144] width 118 height 47
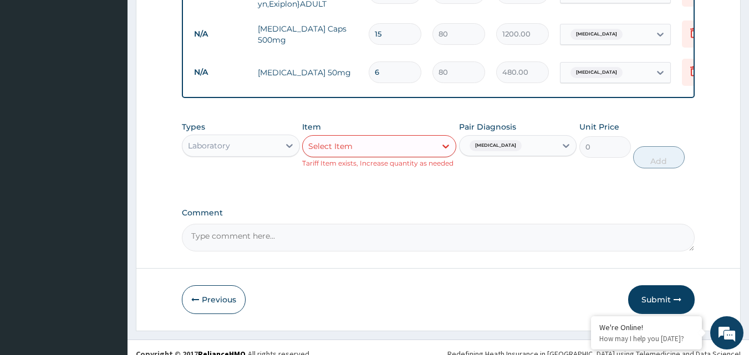
click at [537, 140] on div "Malaria" at bounding box center [508, 145] width 97 height 19
click at [527, 147] on div "Malaria" at bounding box center [508, 145] width 97 height 19
click at [509, 172] on div "Malaria" at bounding box center [518, 174] width 118 height 23
checkbox input "false"
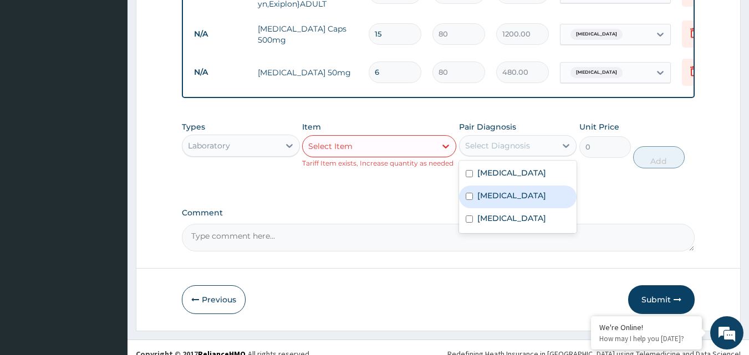
click at [342, 215] on label "Comment" at bounding box center [439, 213] width 514 height 9
click at [342, 224] on textarea "Comment" at bounding box center [439, 238] width 514 height 28
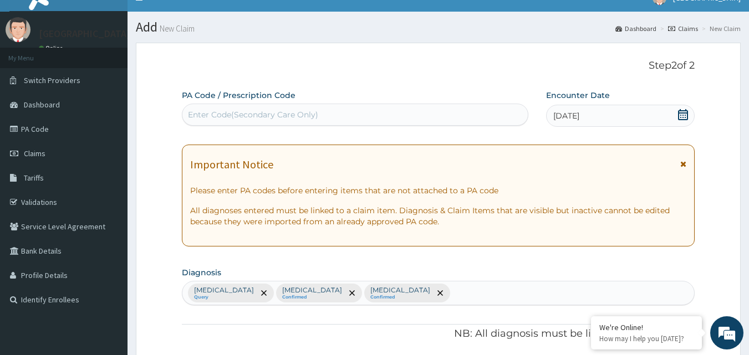
scroll to position [0, 0]
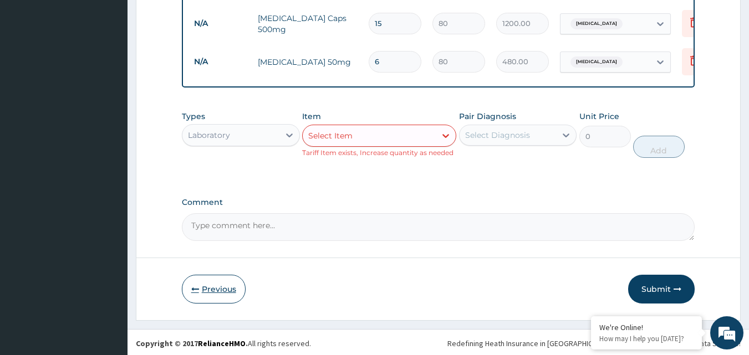
click at [215, 280] on button "Previous" at bounding box center [214, 289] width 64 height 29
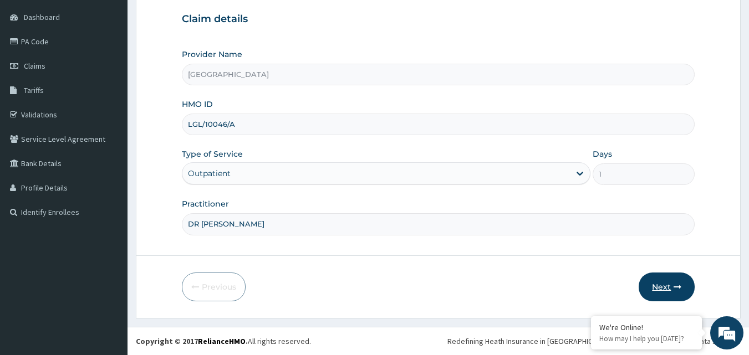
click at [667, 281] on button "Next" at bounding box center [667, 287] width 56 height 29
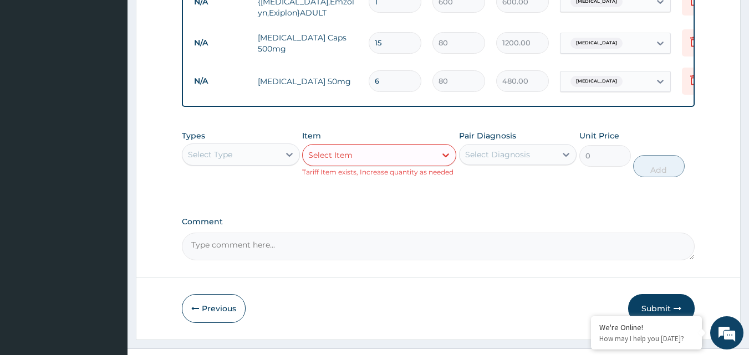
scroll to position [646, 0]
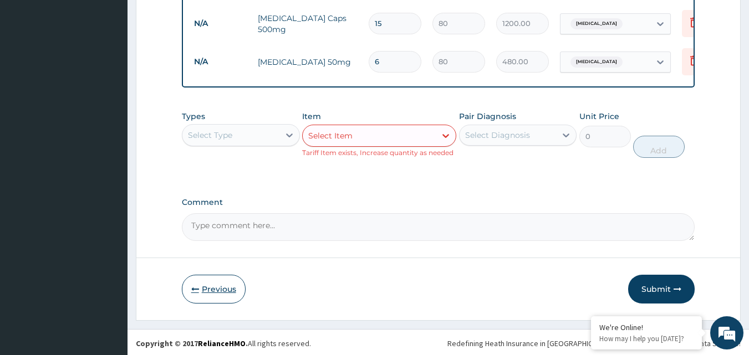
click at [215, 285] on button "Previous" at bounding box center [214, 289] width 64 height 29
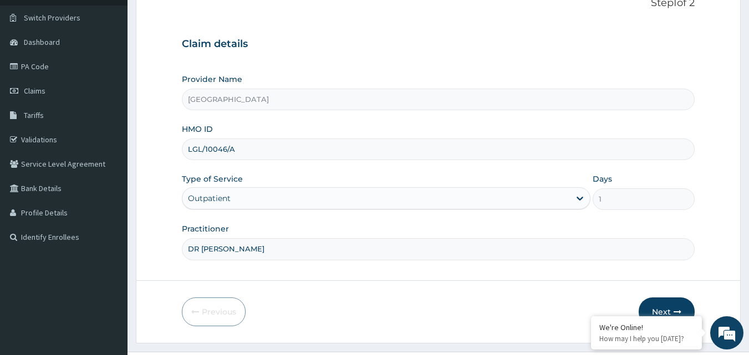
scroll to position [104, 0]
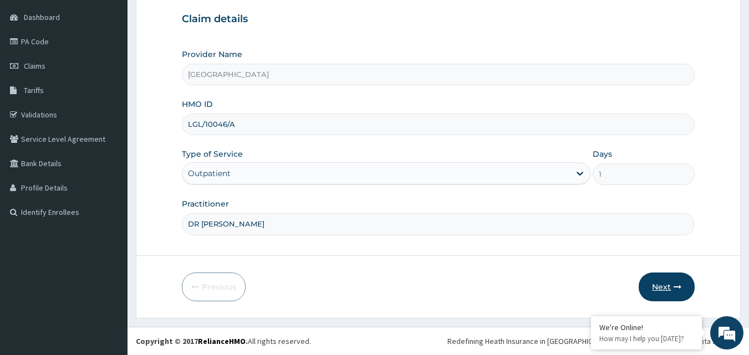
click at [652, 284] on button "Next" at bounding box center [667, 287] width 56 height 29
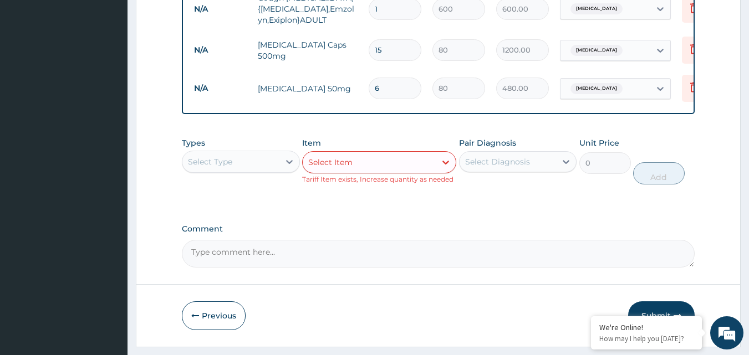
scroll to position [646, 0]
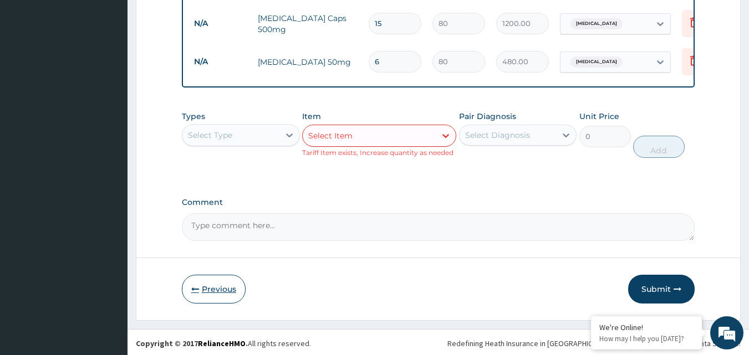
click at [224, 291] on button "Previous" at bounding box center [214, 289] width 64 height 29
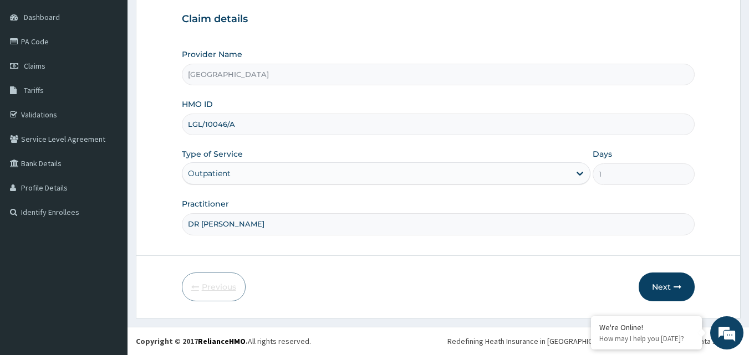
scroll to position [104, 0]
click at [663, 288] on button "Next" at bounding box center [667, 287] width 56 height 29
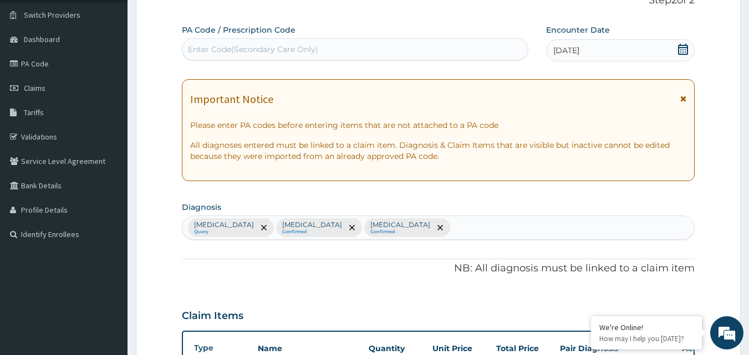
scroll to position [55, 0]
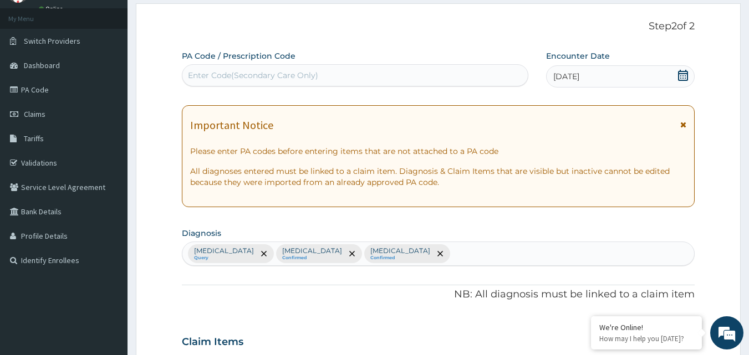
click at [681, 75] on icon at bounding box center [683, 75] width 10 height 11
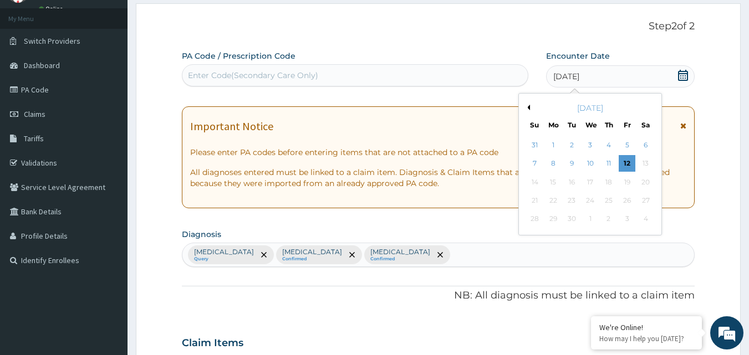
click at [528, 106] on button "Previous Month" at bounding box center [528, 108] width 6 height 6
click at [567, 182] on div "12" at bounding box center [572, 182] width 17 height 17
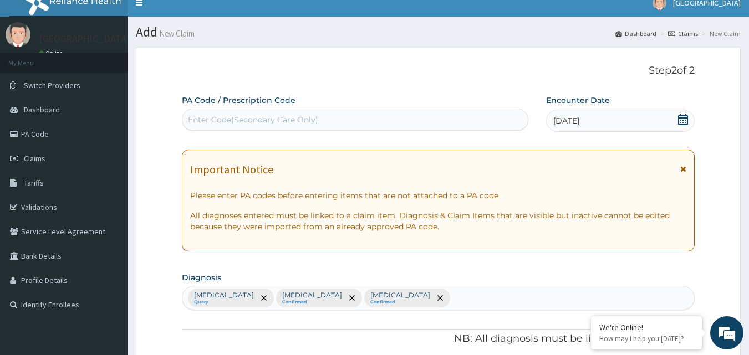
scroll to position [0, 0]
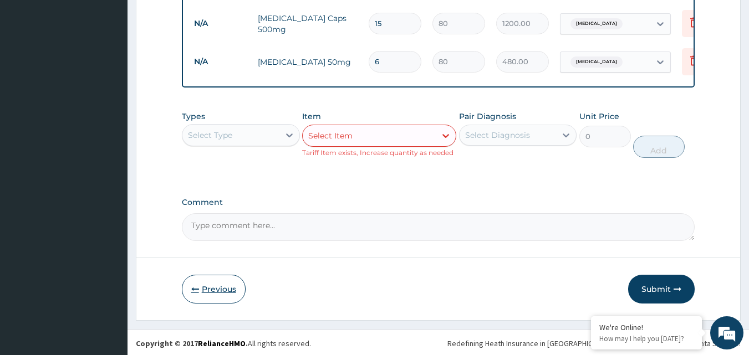
click at [223, 287] on button "Previous" at bounding box center [214, 289] width 64 height 29
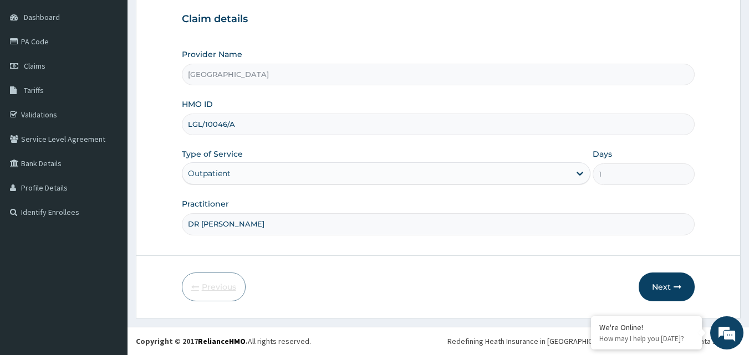
scroll to position [104, 0]
click at [663, 281] on button "Next" at bounding box center [667, 287] width 56 height 29
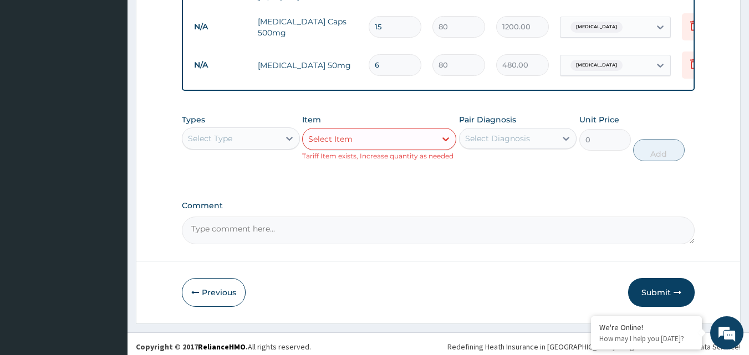
scroll to position [646, 0]
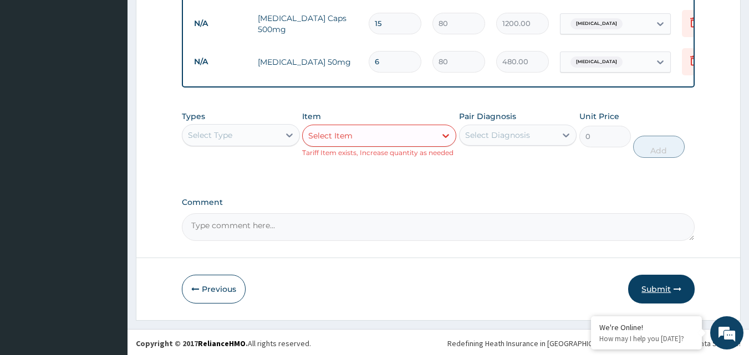
click at [655, 284] on button "Submit" at bounding box center [661, 289] width 67 height 29
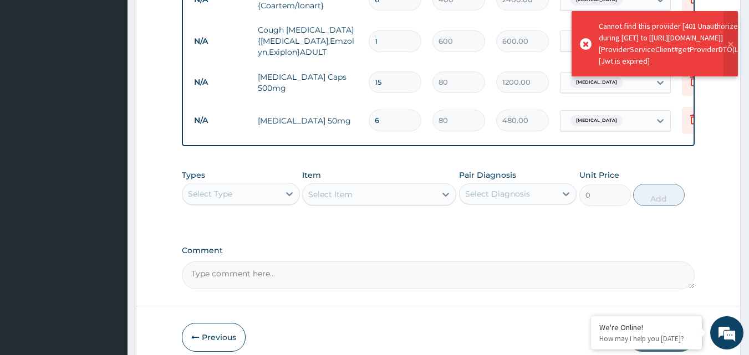
scroll to position [636, 0]
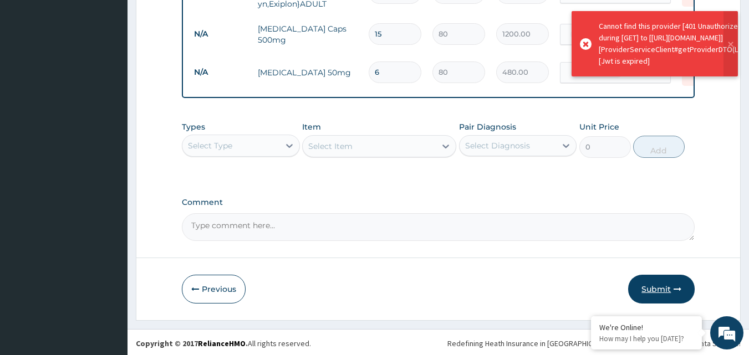
click at [668, 284] on button "Submit" at bounding box center [661, 289] width 67 height 29
click at [225, 294] on button "Previous" at bounding box center [214, 289] width 64 height 29
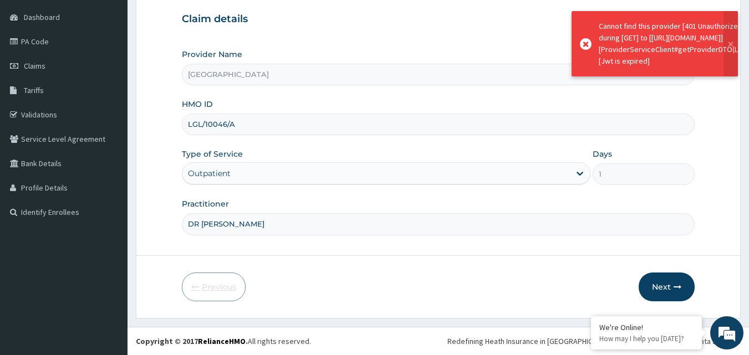
scroll to position [104, 0]
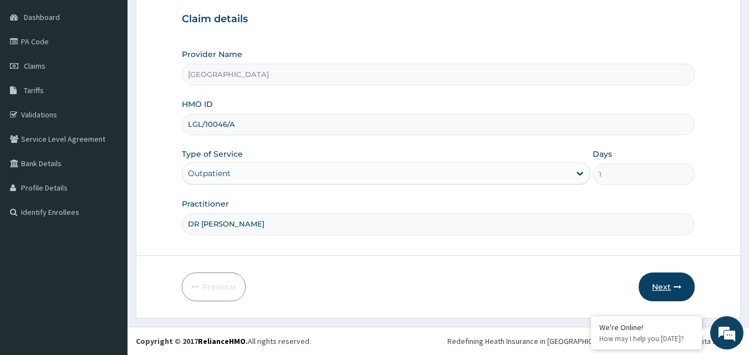
click at [667, 282] on button "Next" at bounding box center [667, 287] width 56 height 29
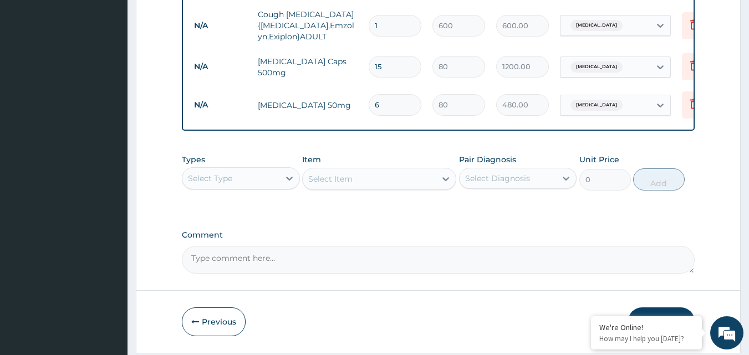
scroll to position [636, 0]
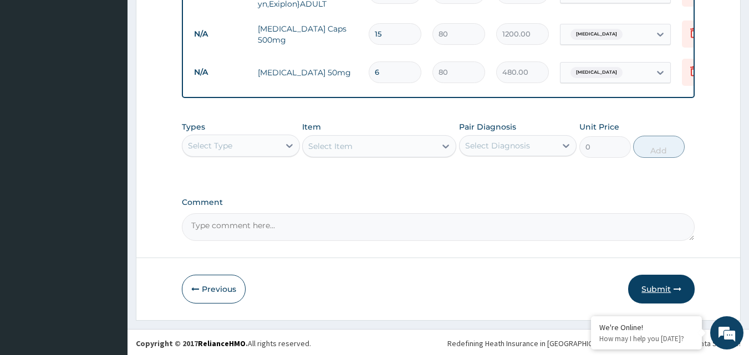
click at [665, 281] on button "Submit" at bounding box center [661, 289] width 67 height 29
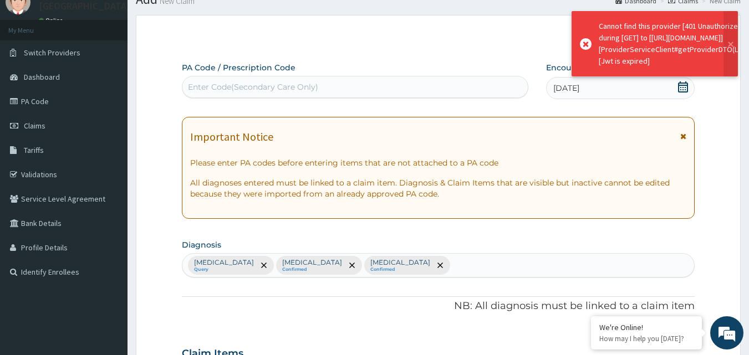
scroll to position [0, 0]
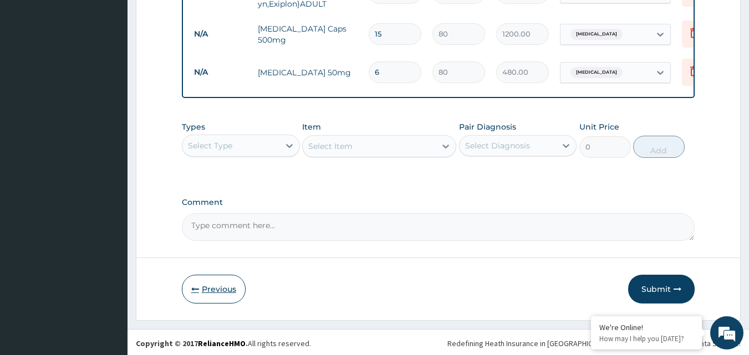
click at [221, 287] on button "Previous" at bounding box center [214, 289] width 64 height 29
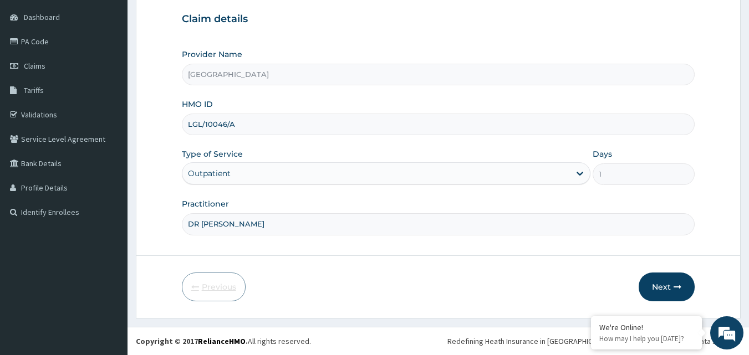
scroll to position [104, 0]
click at [663, 277] on button "Next" at bounding box center [667, 287] width 56 height 29
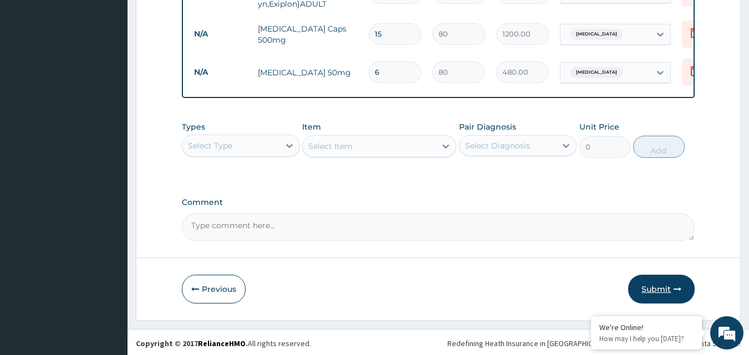
click at [667, 275] on button "Submit" at bounding box center [661, 289] width 67 height 29
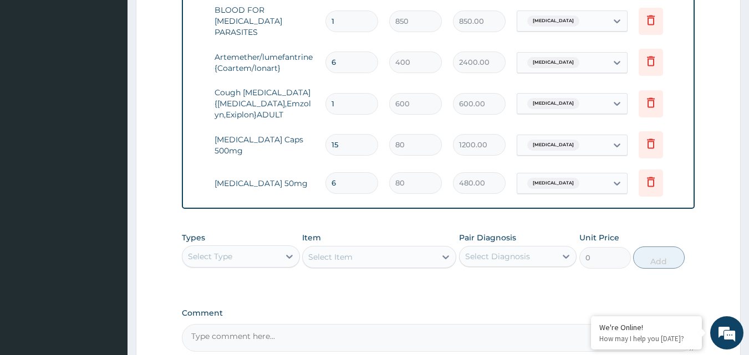
scroll to position [0, 0]
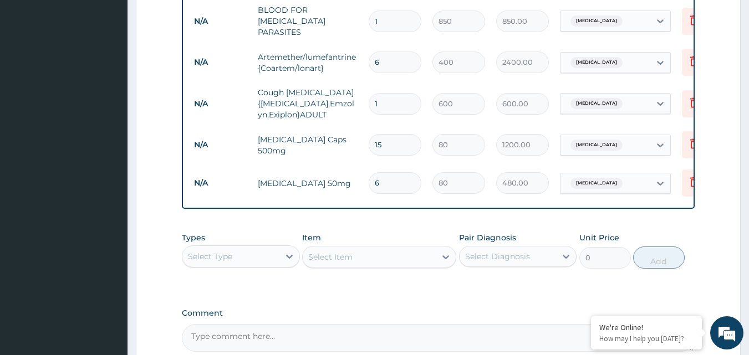
drag, startPoint x: 540, startPoint y: 214, endPoint x: 501, endPoint y: 222, distance: 40.1
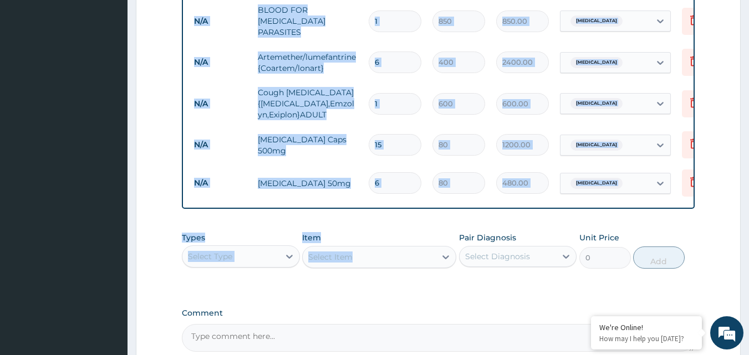
click at [469, 228] on div "Types Select Type Item Select Item Pair Diagnosis Select Diagnosis Unit Price 0…" at bounding box center [439, 251] width 514 height 48
click at [404, 234] on div "Item Select Item" at bounding box center [379, 250] width 154 height 37
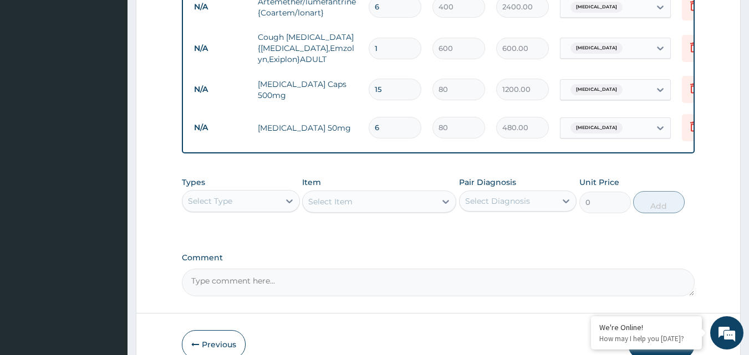
scroll to position [636, 0]
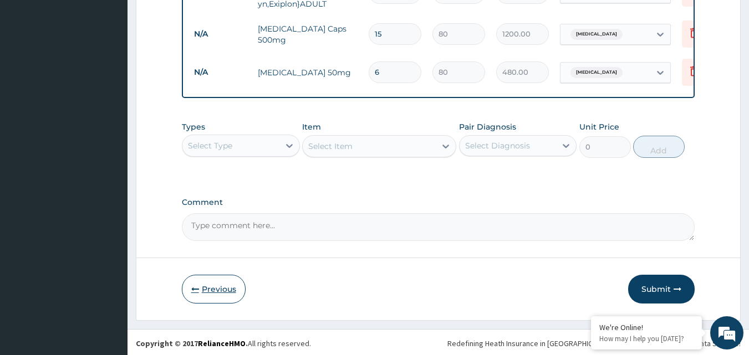
click at [223, 287] on button "Previous" at bounding box center [214, 289] width 64 height 29
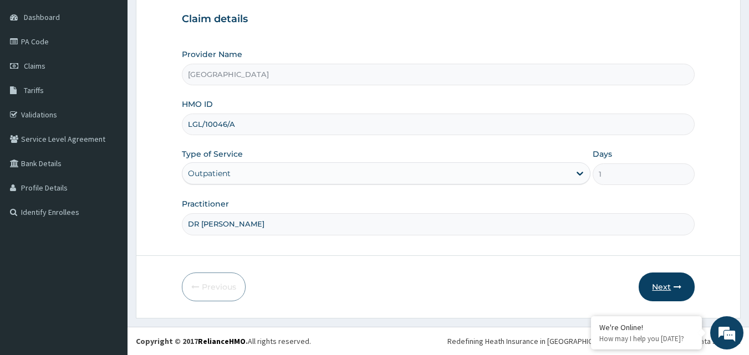
click at [679, 286] on icon "button" at bounding box center [678, 287] width 8 height 8
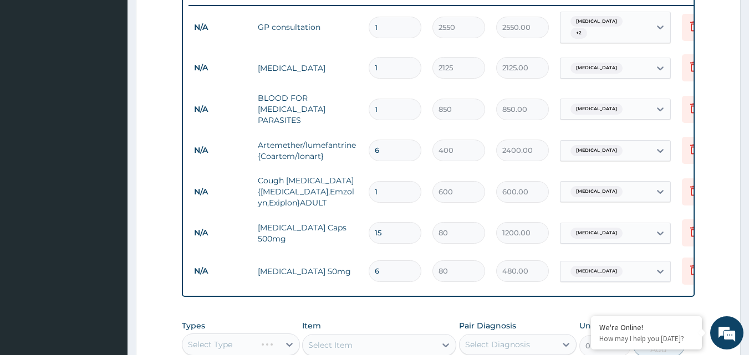
scroll to position [636, 0]
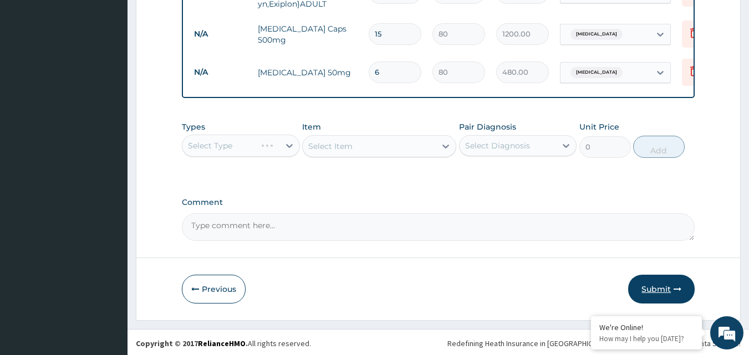
click at [672, 279] on button "Submit" at bounding box center [661, 289] width 67 height 29
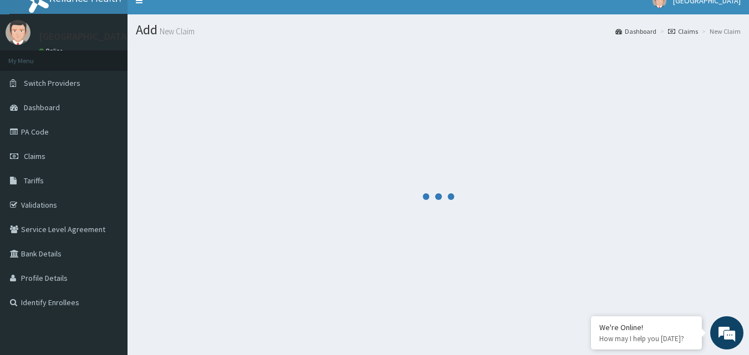
scroll to position [0, 0]
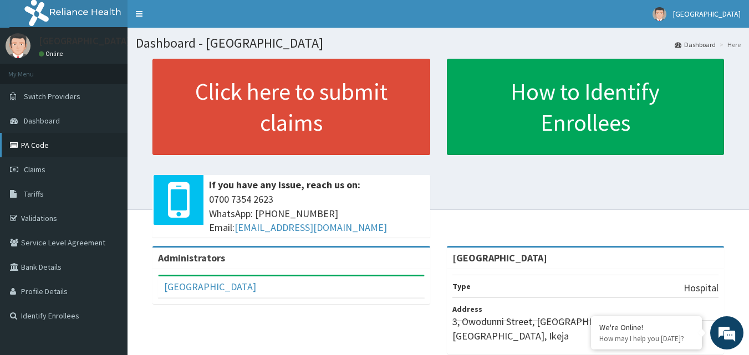
click at [51, 141] on link "PA Code" at bounding box center [64, 145] width 128 height 24
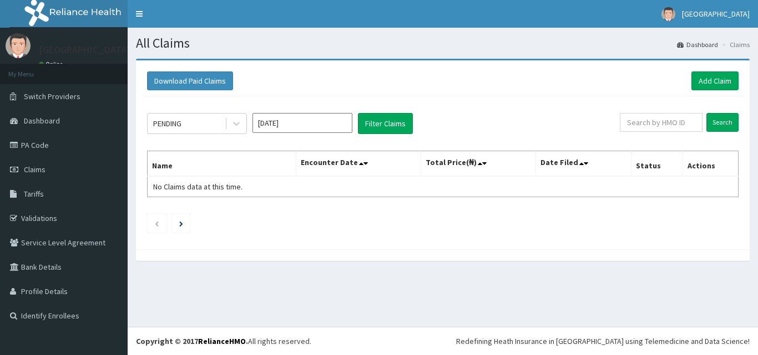
drag, startPoint x: 210, startPoint y: 121, endPoint x: 210, endPoint y: 138, distance: 16.1
click at [210, 121] on div "PENDING" at bounding box center [186, 124] width 77 height 18
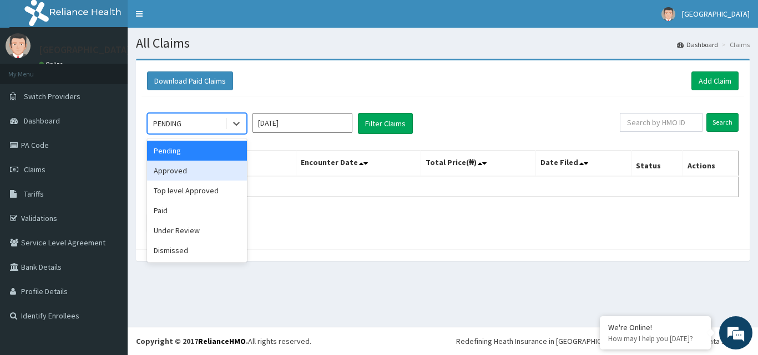
click at [187, 172] on div "Approved" at bounding box center [197, 171] width 100 height 20
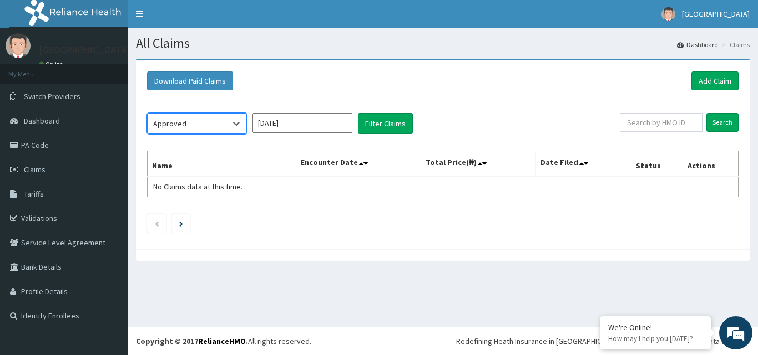
click at [305, 125] on input "[DATE]" at bounding box center [302, 123] width 100 height 20
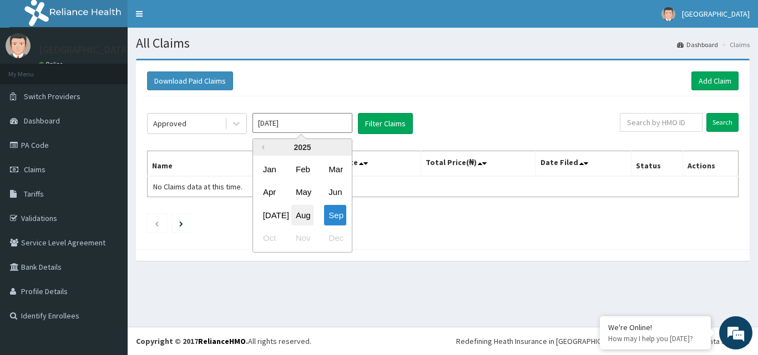
click at [307, 215] on div "Aug" at bounding box center [302, 215] width 22 height 21
type input "[DATE]"
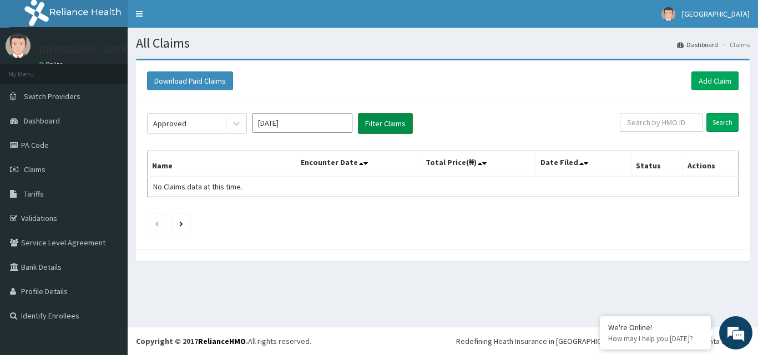
drag, startPoint x: 389, startPoint y: 120, endPoint x: 394, endPoint y: 121, distance: 5.7
click at [388, 121] on button "Filter Claims" at bounding box center [385, 123] width 55 height 21
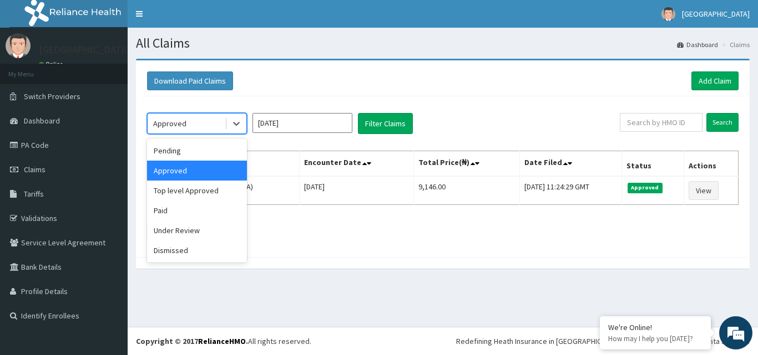
click at [202, 121] on div "Approved" at bounding box center [186, 124] width 77 height 18
click at [186, 151] on div "Pending" at bounding box center [197, 151] width 100 height 20
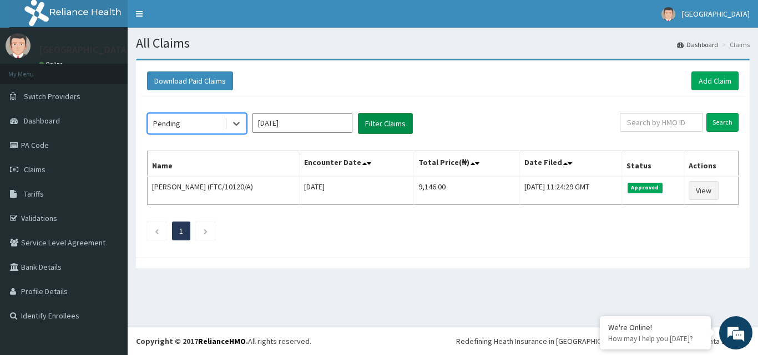
click at [387, 123] on button "Filter Claims" at bounding box center [385, 123] width 55 height 21
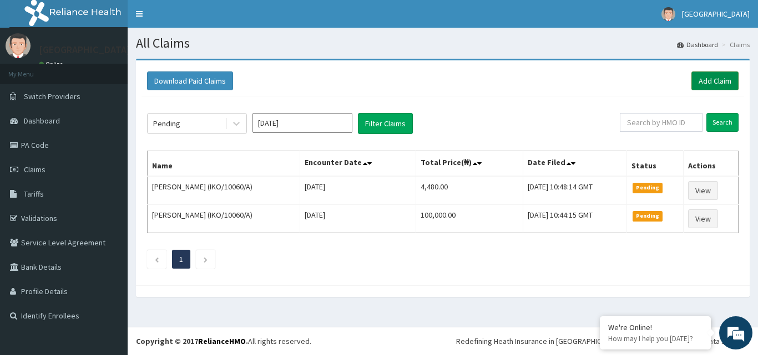
click at [731, 77] on link "Add Claim" at bounding box center [714, 81] width 47 height 19
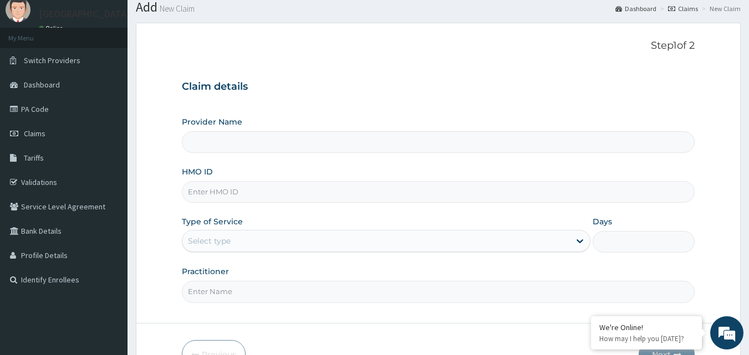
scroll to position [55, 0]
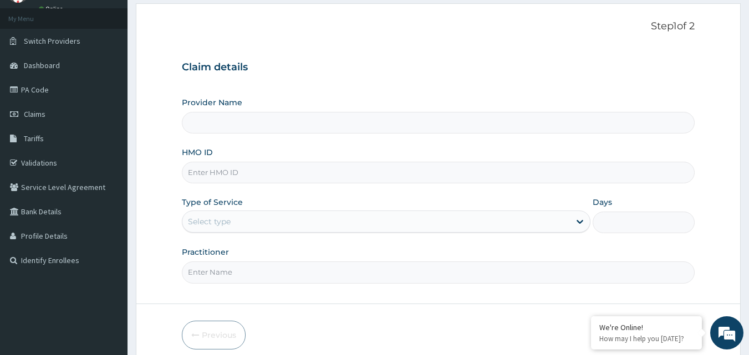
click at [264, 173] on input "HMO ID" at bounding box center [439, 173] width 514 height 22
type input "[GEOGRAPHIC_DATA]"
type input "l"
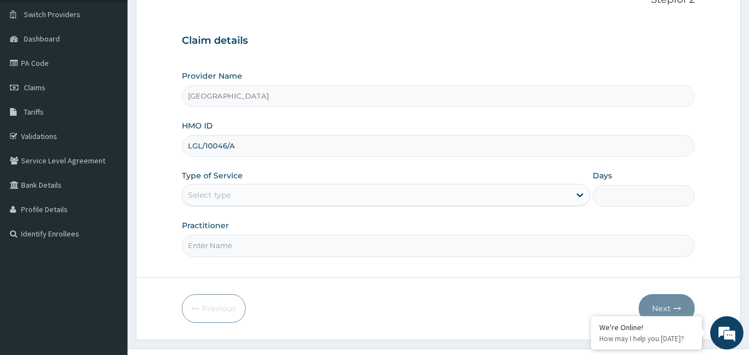
scroll to position [104, 0]
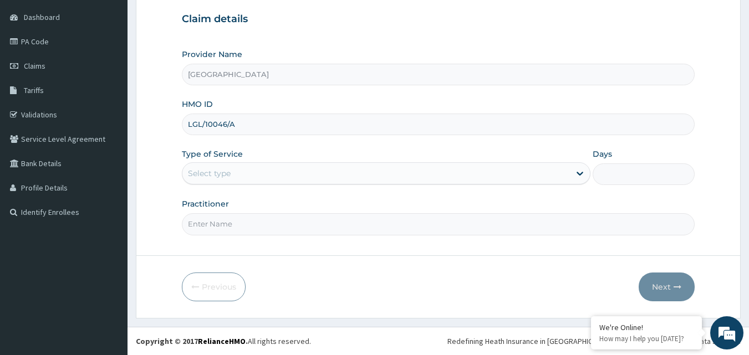
type input "LGL/10046/A"
click at [268, 166] on div "Select type" at bounding box center [376, 174] width 388 height 18
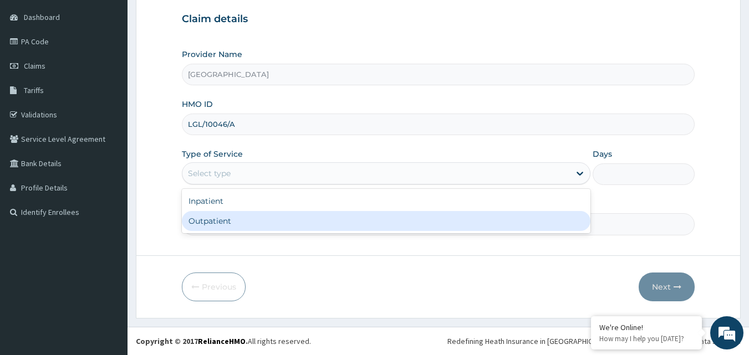
click at [235, 226] on div "Outpatient" at bounding box center [386, 221] width 409 height 20
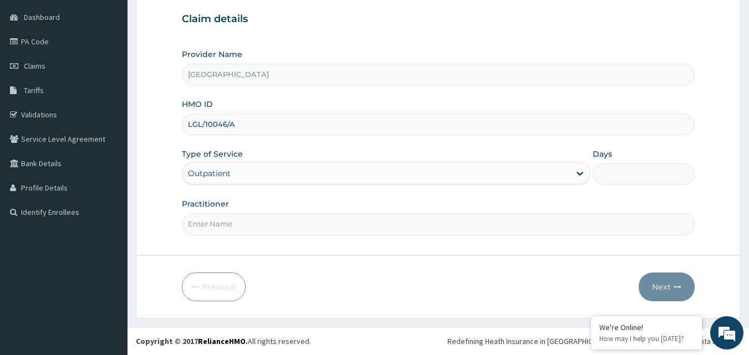
type input "1"
click at [237, 225] on input "Practitioner" at bounding box center [439, 224] width 514 height 22
type input "DR ELVIS"
click at [661, 283] on button "Next" at bounding box center [667, 287] width 56 height 29
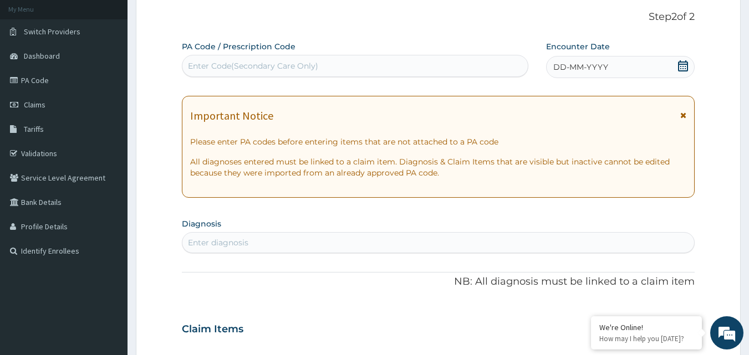
scroll to position [0, 0]
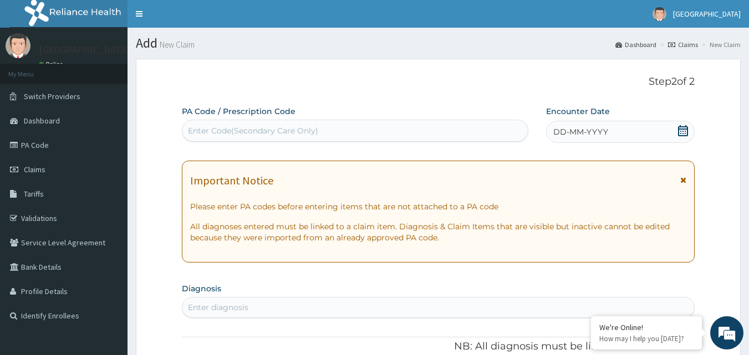
click at [683, 129] on icon at bounding box center [683, 130] width 10 height 11
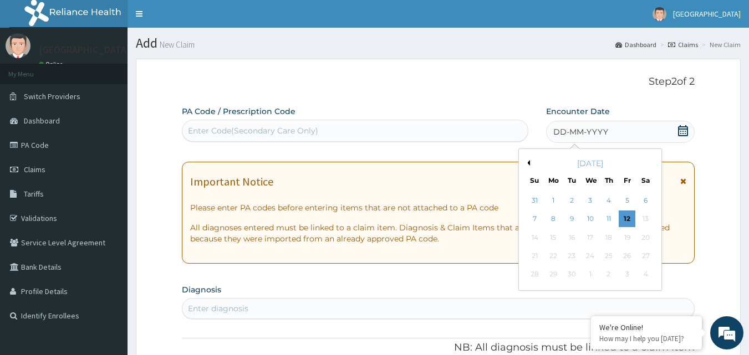
click at [527, 162] on button "Previous Month" at bounding box center [528, 163] width 6 height 6
click at [569, 235] on div "12" at bounding box center [572, 238] width 17 height 17
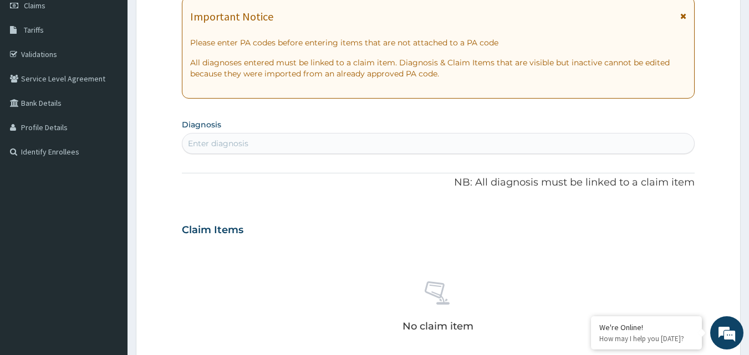
scroll to position [166, 0]
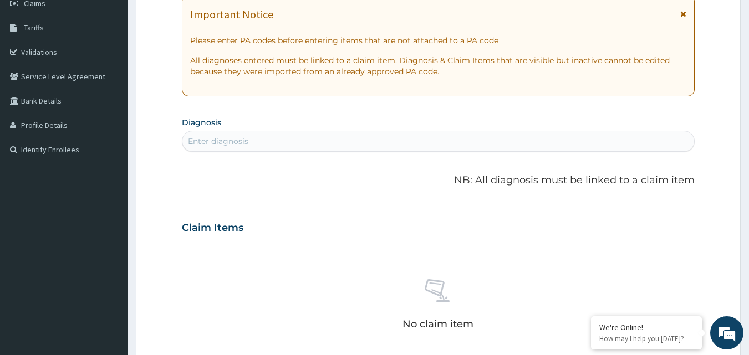
click at [331, 142] on div "Enter diagnosis" at bounding box center [438, 142] width 512 height 18
type input "MALARIA"
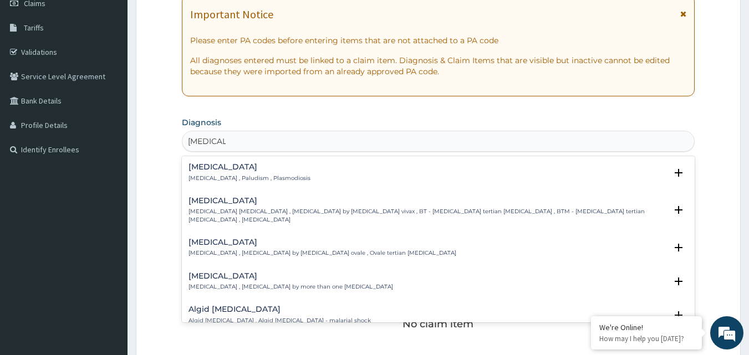
click at [238, 181] on p "Malaria , Paludism , Plasmodiosis" at bounding box center [250, 179] width 122 height 8
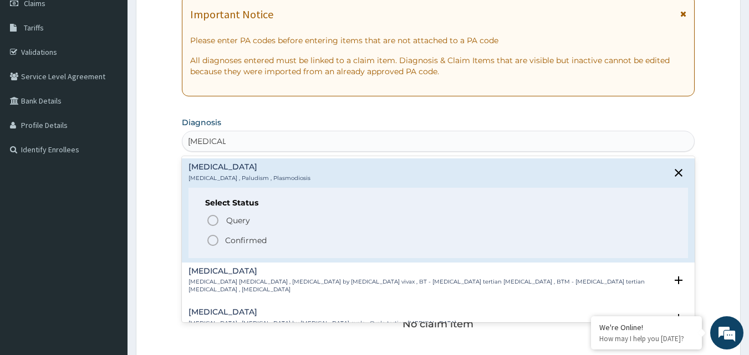
click at [231, 235] on p "Confirmed" at bounding box center [246, 240] width 42 height 11
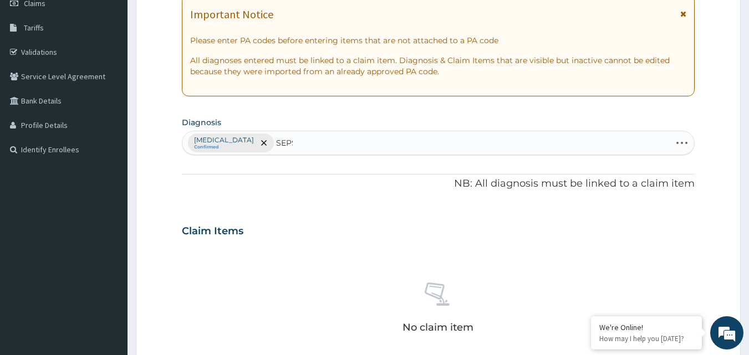
type input "SEPSIS"
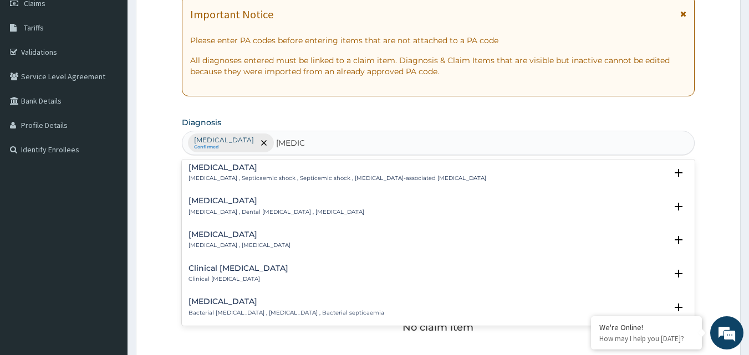
scroll to position [111, 0]
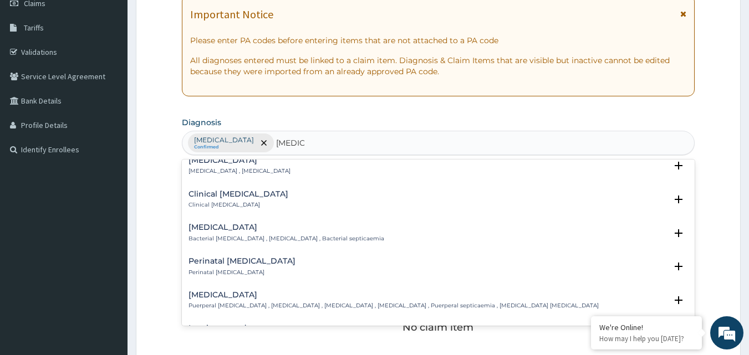
click at [226, 235] on p "Bacterial septicemia , Bacterial sepsis , Bacterial septicaemia" at bounding box center [287, 239] width 196 height 8
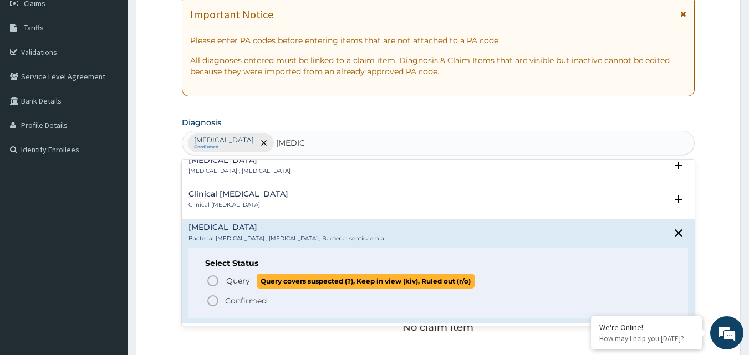
click at [212, 279] on icon "status option query" at bounding box center [212, 280] width 13 height 13
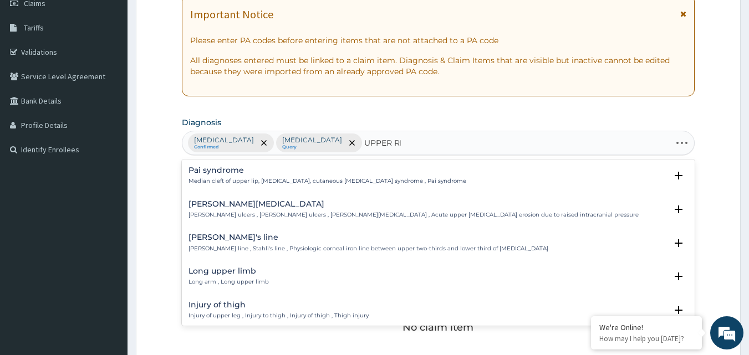
type input "UPPER RES"
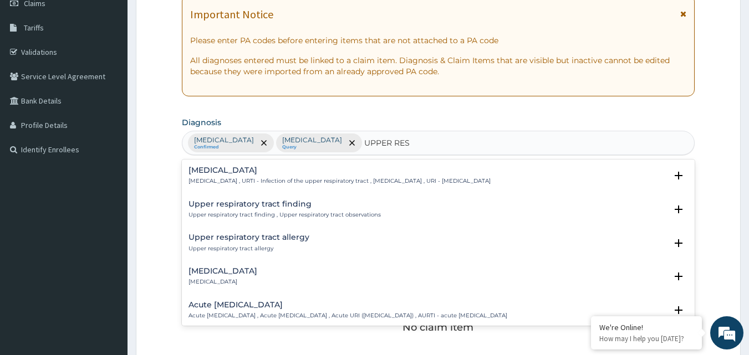
click at [298, 182] on p "Upper respiratory infection , URTI - Infection of the upper respiratory tract ,…" at bounding box center [340, 181] width 302 height 8
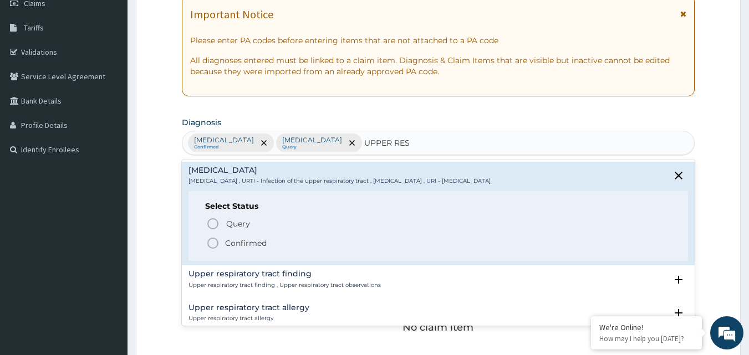
click at [243, 240] on p "Confirmed" at bounding box center [246, 243] width 42 height 11
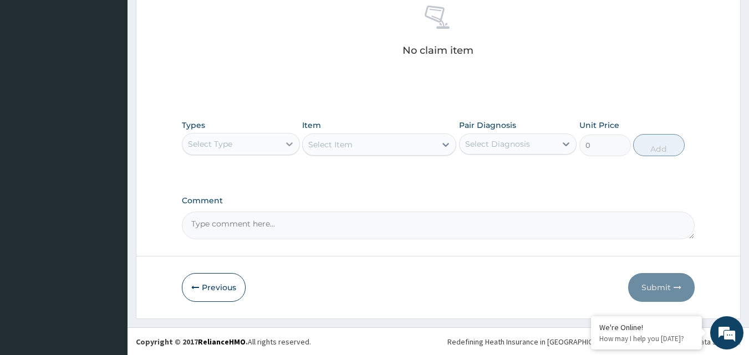
scroll to position [444, 0]
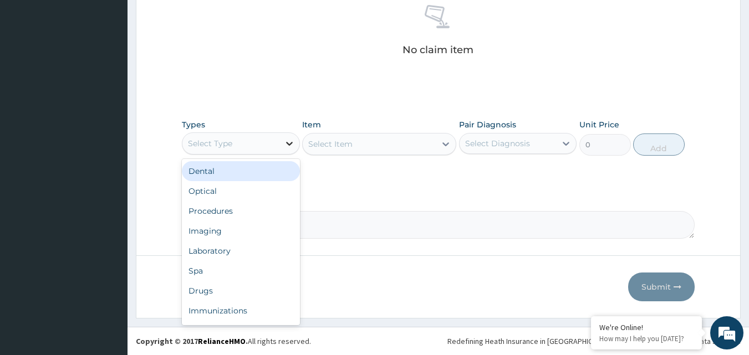
click at [286, 143] on icon at bounding box center [289, 143] width 11 height 11
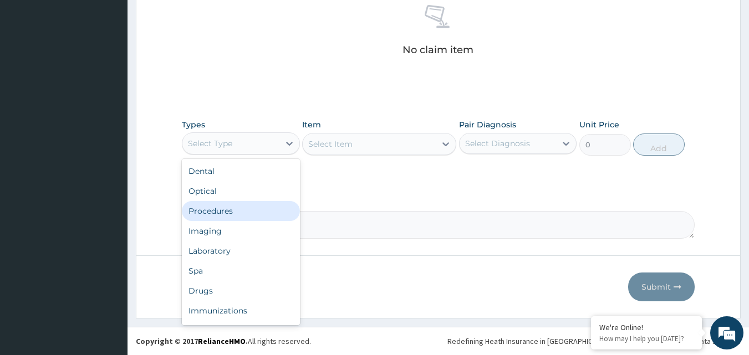
click at [212, 206] on div "Procedures" at bounding box center [241, 211] width 118 height 20
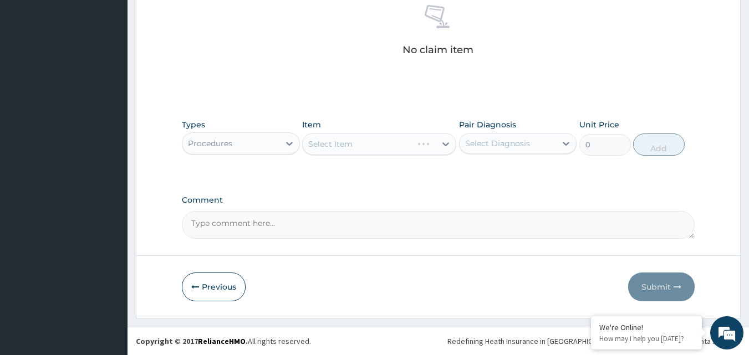
click at [385, 146] on div "Select Item" at bounding box center [379, 144] width 154 height 22
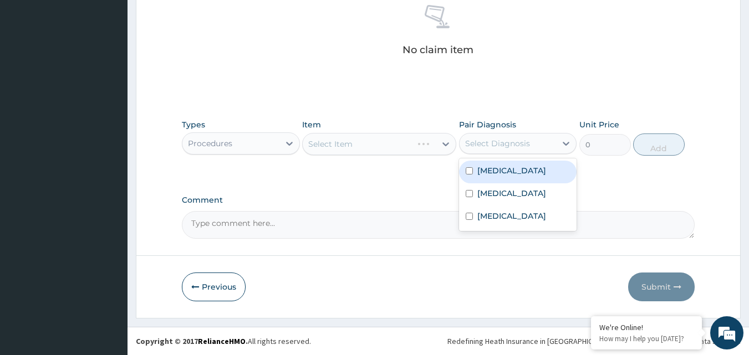
click at [545, 136] on div "Select Diagnosis" at bounding box center [508, 144] width 97 height 18
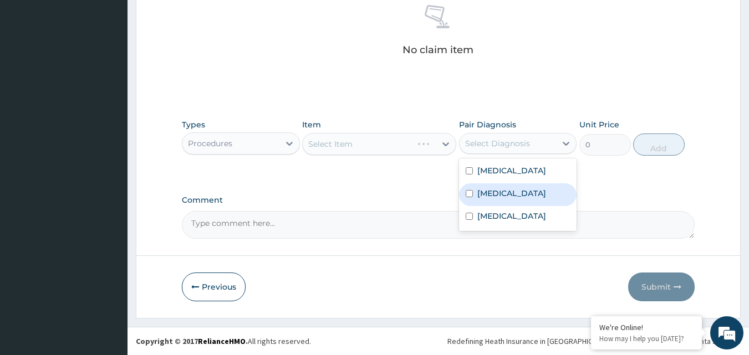
click at [511, 184] on div "Bacterial sepsis" at bounding box center [518, 195] width 118 height 23
click at [497, 196] on label "Bacterial sepsis" at bounding box center [511, 193] width 69 height 11
checkbox input "false"
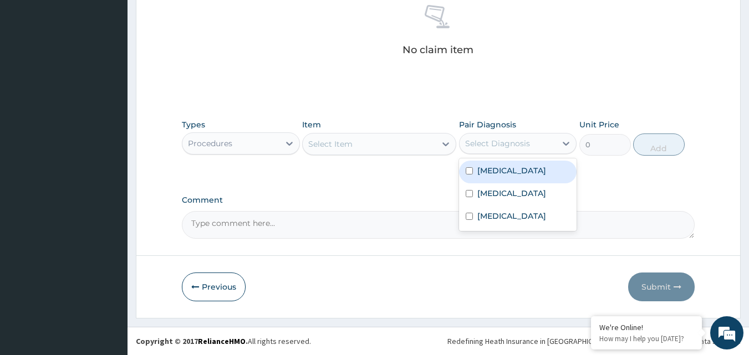
drag, startPoint x: 502, startPoint y: 169, endPoint x: 492, endPoint y: 193, distance: 26.1
click at [503, 169] on label "Malaria" at bounding box center [511, 170] width 69 height 11
checkbox input "true"
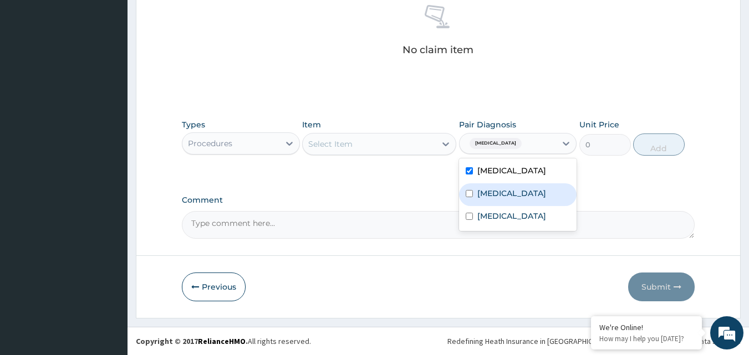
click at [492, 193] on label "Bacterial sepsis" at bounding box center [511, 193] width 69 height 11
checkbox input "true"
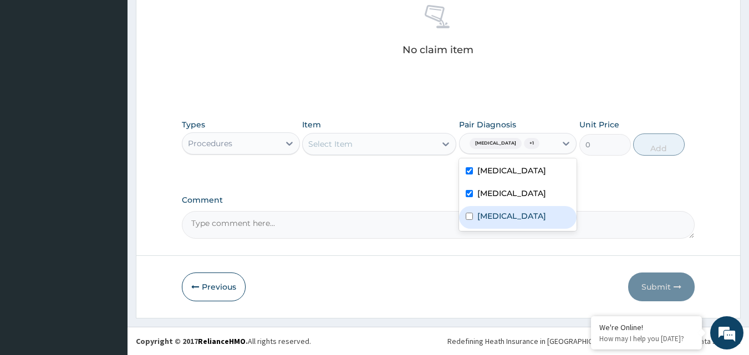
click at [479, 221] on label "Upper respiratory infection" at bounding box center [511, 216] width 69 height 11
checkbox input "true"
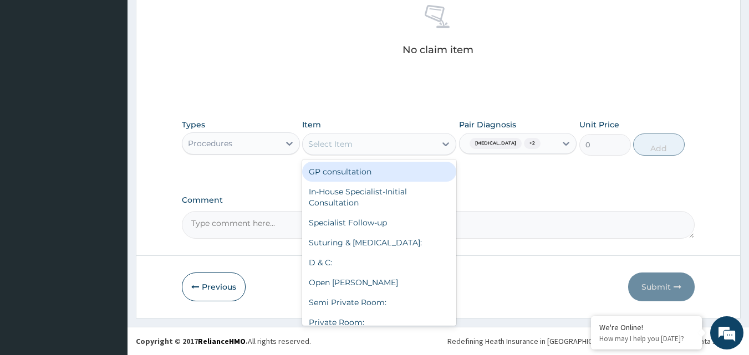
click at [378, 148] on div "Select Item" at bounding box center [369, 144] width 133 height 18
click at [499, 149] on div "Malaria + 2" at bounding box center [503, 143] width 77 height 14
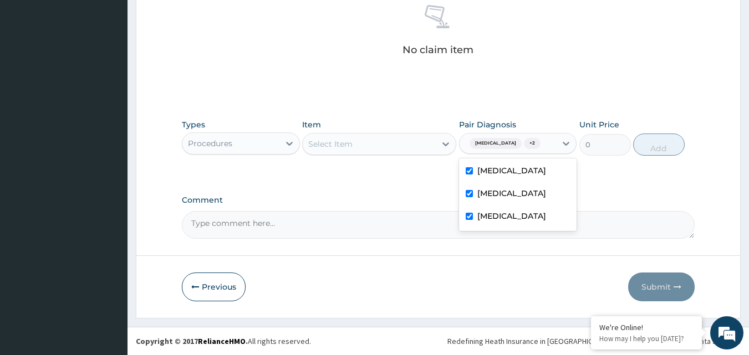
click at [376, 141] on div "Select Item" at bounding box center [369, 144] width 133 height 18
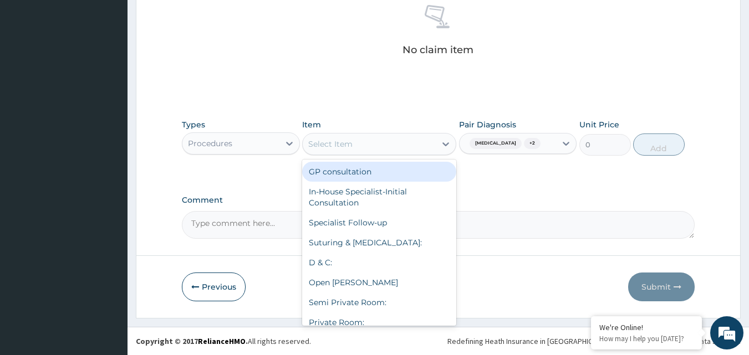
click at [427, 170] on div "GP consultation" at bounding box center [379, 172] width 154 height 20
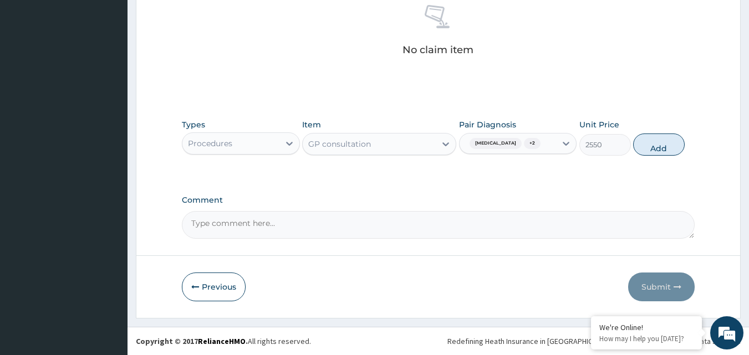
drag, startPoint x: 646, startPoint y: 146, endPoint x: 461, endPoint y: 151, distance: 185.3
click at [646, 145] on button "Add" at bounding box center [659, 145] width 52 height 22
type input "0"
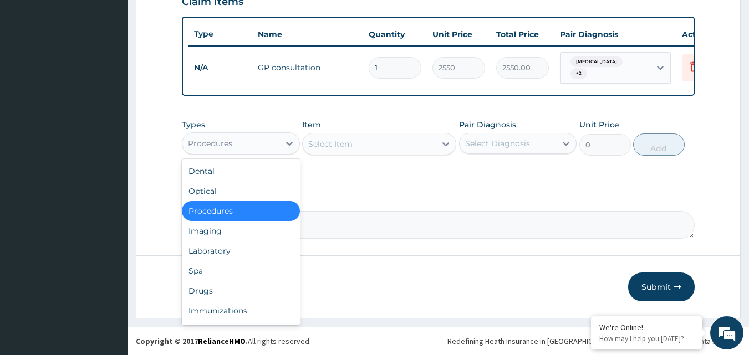
click at [237, 138] on div "Procedures" at bounding box center [230, 144] width 97 height 18
click at [234, 243] on div "Laboratory" at bounding box center [241, 251] width 118 height 20
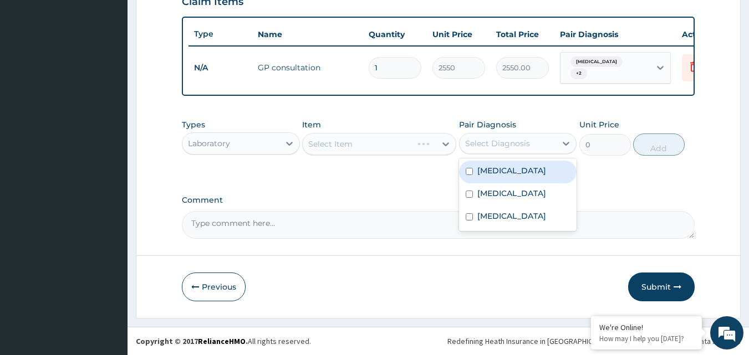
click at [486, 143] on div "Select Diagnosis" at bounding box center [497, 143] width 65 height 11
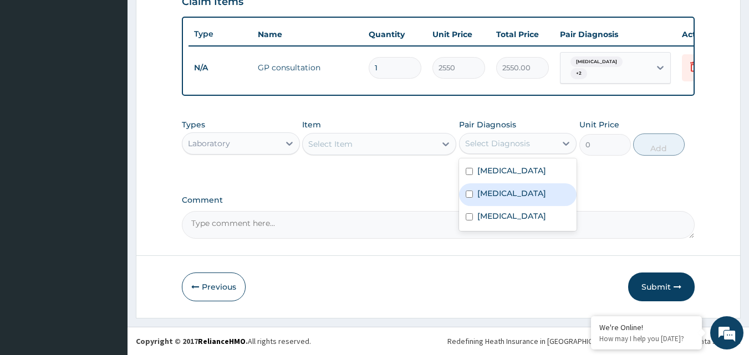
drag, startPoint x: 504, startPoint y: 196, endPoint x: 442, endPoint y: 174, distance: 65.8
click at [504, 196] on label "Bacterial sepsis" at bounding box center [511, 193] width 69 height 11
checkbox input "true"
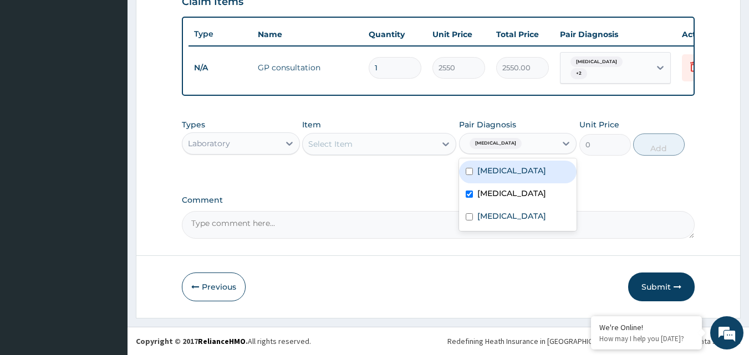
click at [417, 145] on div "Select Item" at bounding box center [369, 144] width 133 height 18
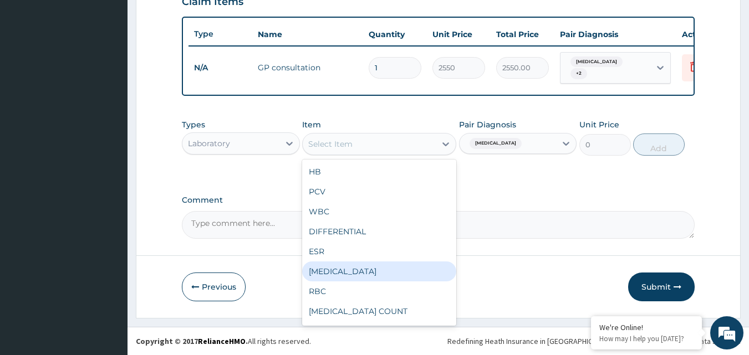
drag, startPoint x: 426, startPoint y: 271, endPoint x: 444, endPoint y: 248, distance: 28.8
click at [426, 270] on div "FULL BLOOD COUNT" at bounding box center [379, 272] width 154 height 20
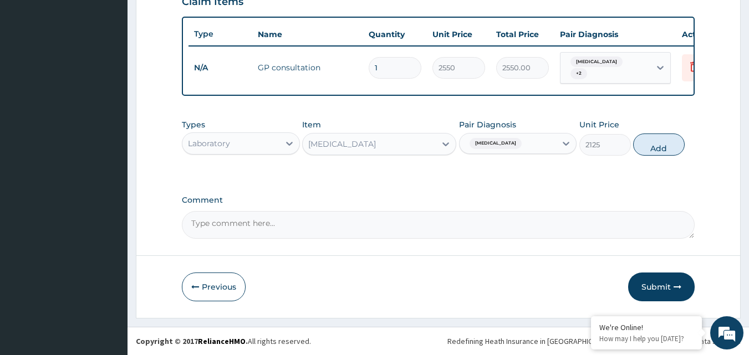
drag, startPoint x: 664, startPoint y: 145, endPoint x: 307, endPoint y: 149, distance: 357.7
click at [658, 145] on button "Add" at bounding box center [659, 145] width 52 height 22
type input "0"
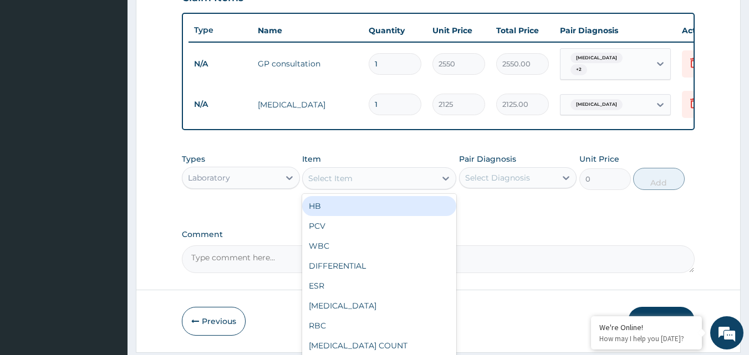
click at [351, 178] on div "Select Item" at bounding box center [330, 178] width 44 height 11
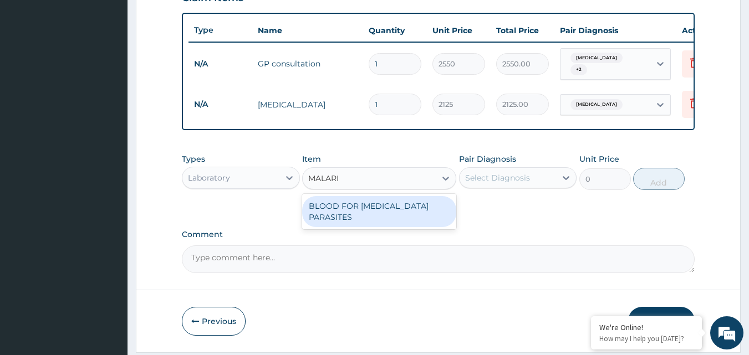
type input "MALARIA"
click at [382, 204] on div "BLOOD FOR MALARIA PARASITES" at bounding box center [379, 211] width 154 height 31
type input "850"
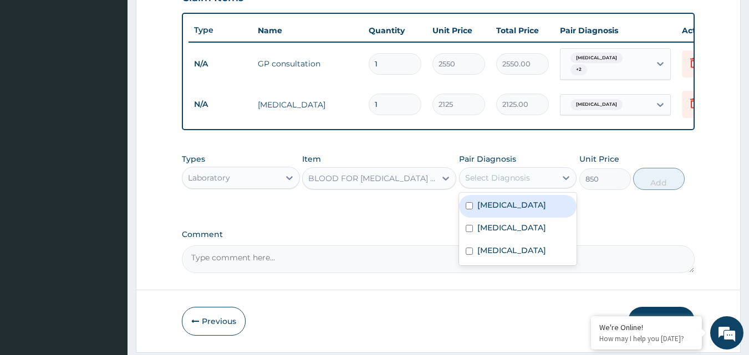
click at [525, 184] on div "Select Diagnosis" at bounding box center [497, 177] width 65 height 11
drag, startPoint x: 478, startPoint y: 206, endPoint x: 456, endPoint y: 186, distance: 29.4
click at [478, 205] on label "Malaria" at bounding box center [511, 205] width 69 height 11
checkbox input "true"
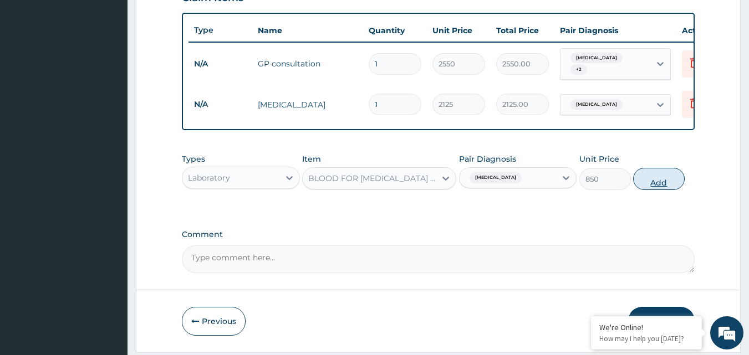
click at [663, 180] on button "Add" at bounding box center [659, 179] width 52 height 22
type input "0"
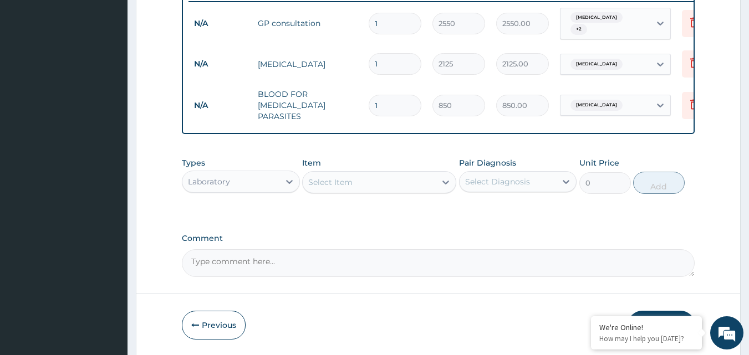
scroll to position [421, 0]
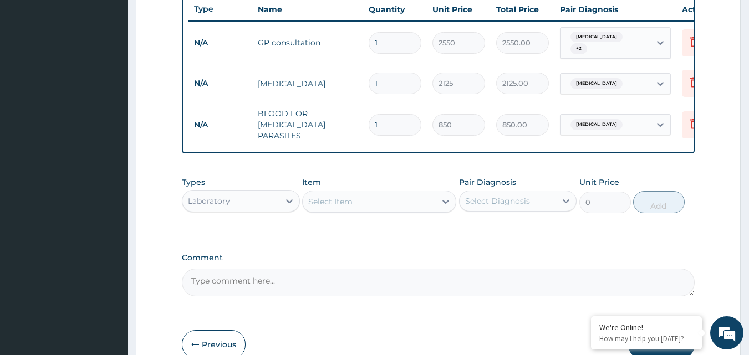
click at [360, 205] on div "Select Item" at bounding box center [369, 202] width 133 height 18
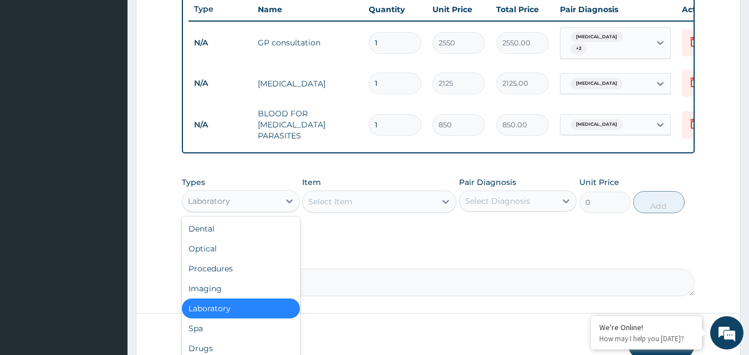
click at [233, 201] on div "Laboratory" at bounding box center [230, 201] width 97 height 18
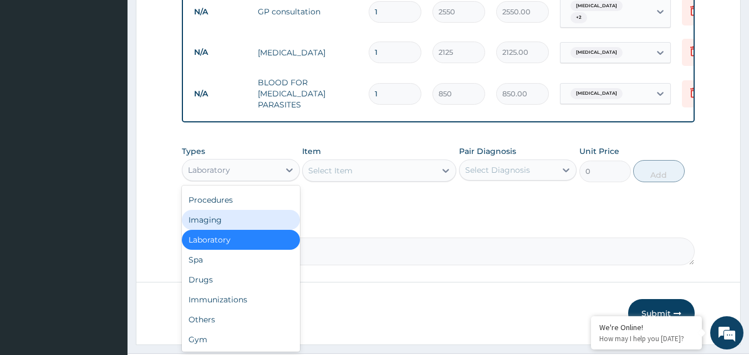
scroll to position [476, 0]
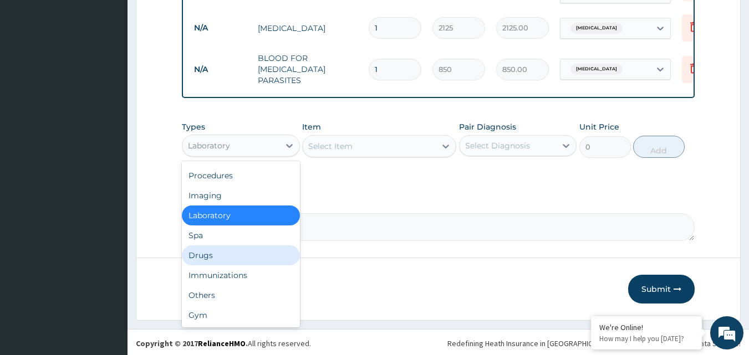
click at [217, 253] on div "Drugs" at bounding box center [241, 256] width 118 height 20
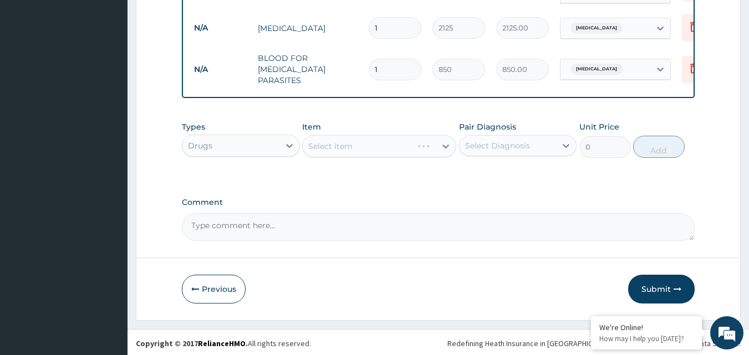
click at [384, 150] on div "Select Item" at bounding box center [379, 146] width 154 height 22
click at [382, 147] on div "Select Item" at bounding box center [379, 146] width 154 height 22
click at [382, 146] on div "Select Item" at bounding box center [379, 146] width 154 height 22
click at [382, 146] on div "Select Item" at bounding box center [369, 147] width 133 height 18
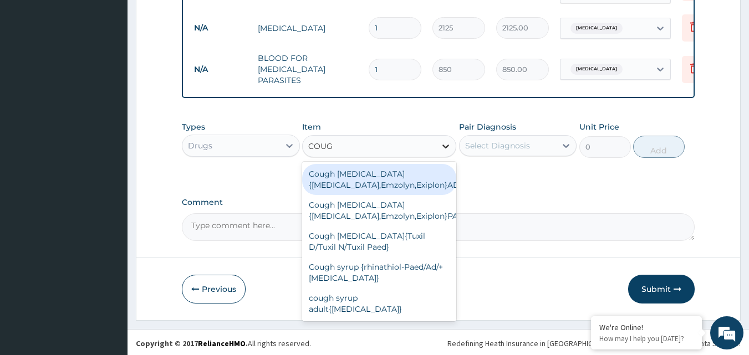
type input "COUGH"
click at [413, 174] on div "Cough Expectorant{benylin,Emzolyn,Exiplon}ADULT" at bounding box center [379, 179] width 154 height 31
type input "600"
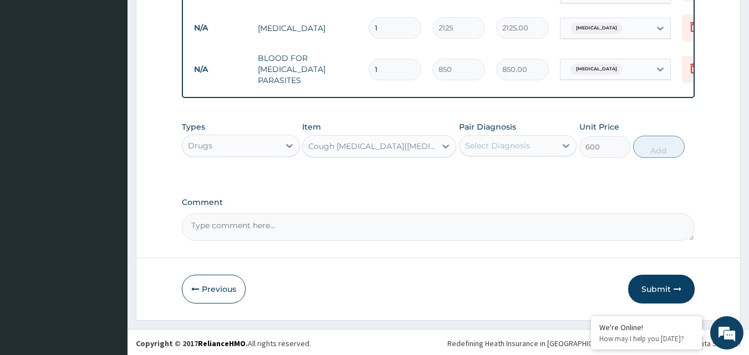
click at [518, 137] on div "Select Diagnosis" at bounding box center [508, 146] width 97 height 18
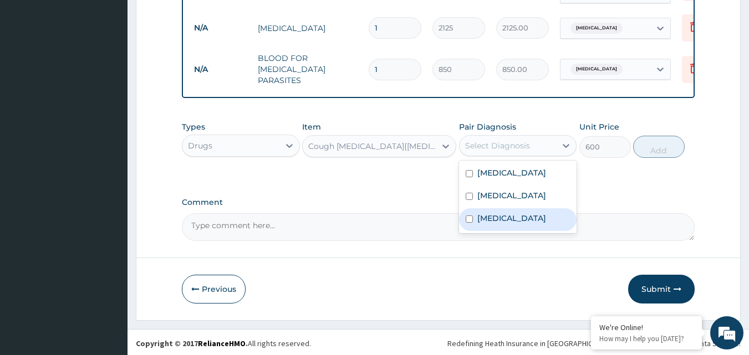
click at [517, 221] on label "Upper respiratory infection" at bounding box center [511, 218] width 69 height 11
checkbox input "true"
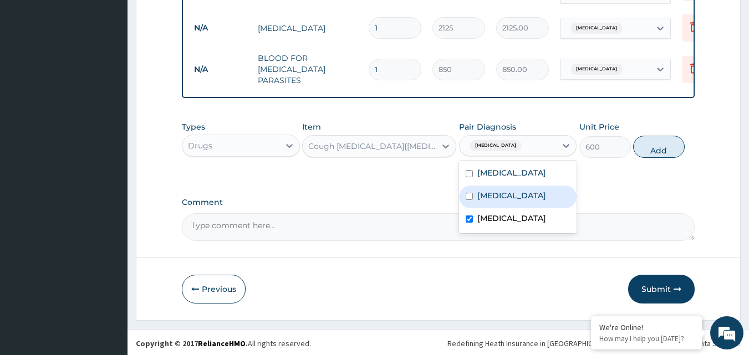
drag, startPoint x: 659, startPoint y: 150, endPoint x: 652, endPoint y: 145, distance: 8.5
click at [658, 150] on button "Add" at bounding box center [659, 147] width 52 height 22
type input "0"
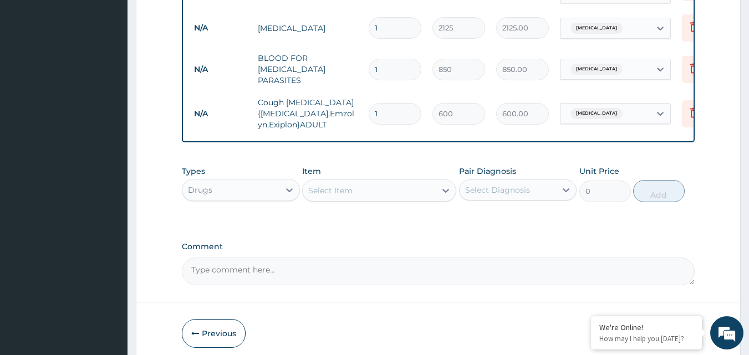
click at [373, 189] on div "Select Item" at bounding box center [369, 191] width 133 height 18
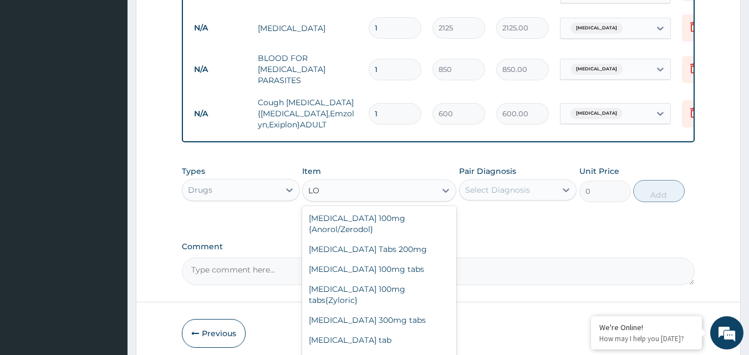
type input "L"
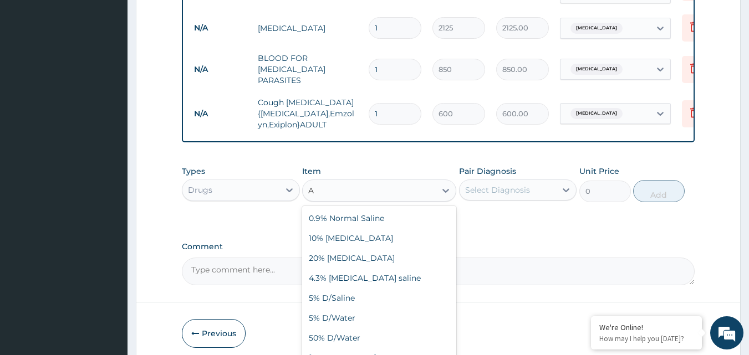
type input "A"
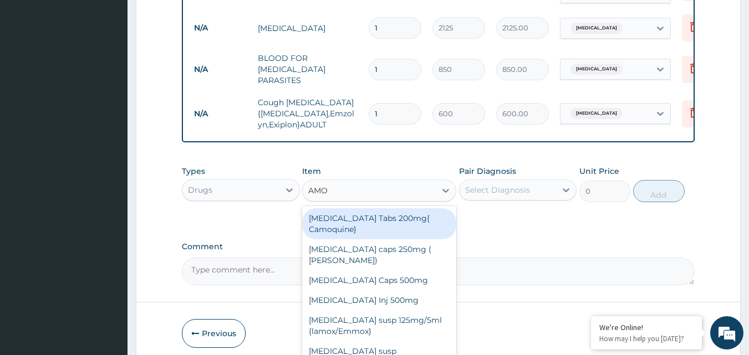
type input "AMOX"
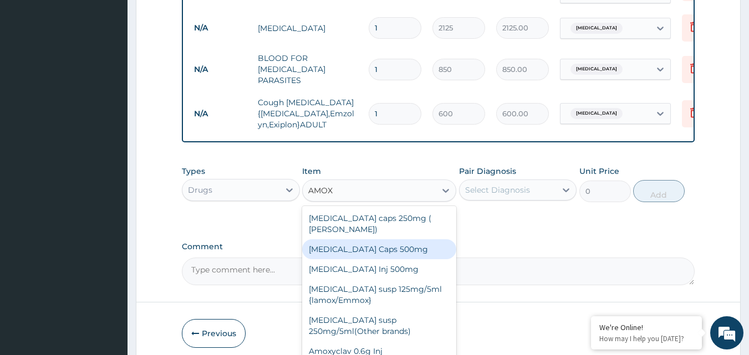
click at [408, 240] on div "Amoxil Caps 500mg" at bounding box center [379, 250] width 154 height 20
type input "80"
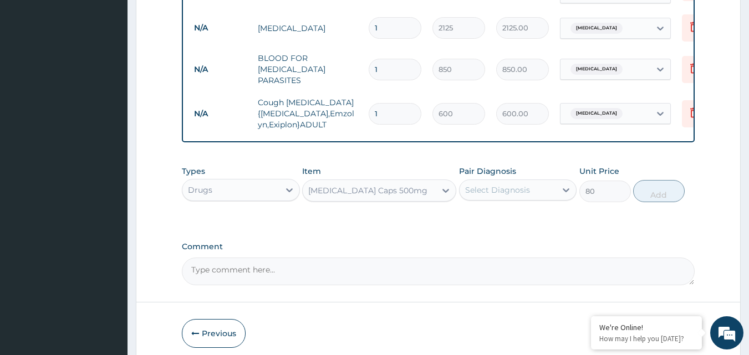
click at [526, 186] on div "Select Diagnosis" at bounding box center [497, 190] width 65 height 11
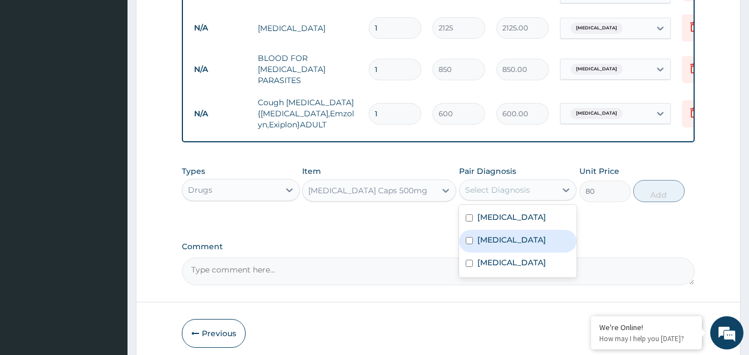
click at [508, 235] on label "Bacterial sepsis" at bounding box center [511, 240] width 69 height 11
checkbox input "true"
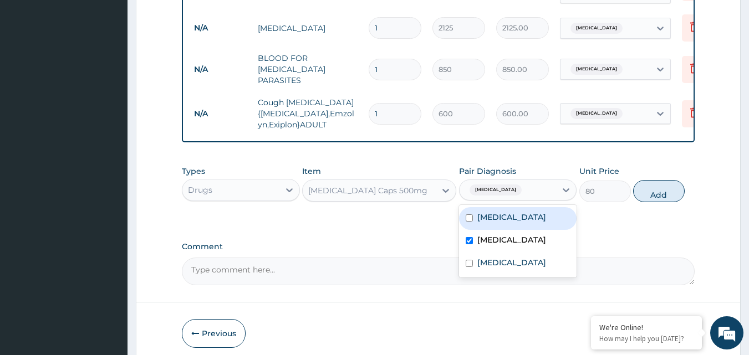
click at [669, 187] on button "Add" at bounding box center [659, 191] width 52 height 22
type input "0"
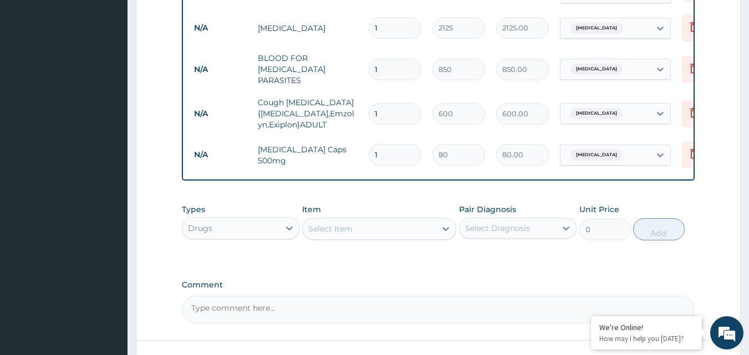
type input "15"
type input "1200.00"
type input "15"
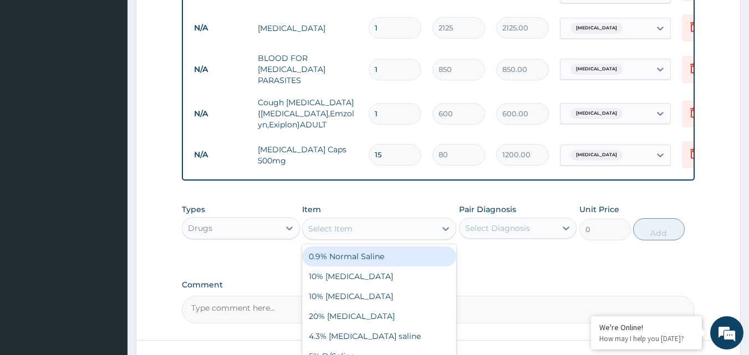
click at [388, 226] on div "Select Item" at bounding box center [369, 229] width 133 height 18
type input "LORAT"
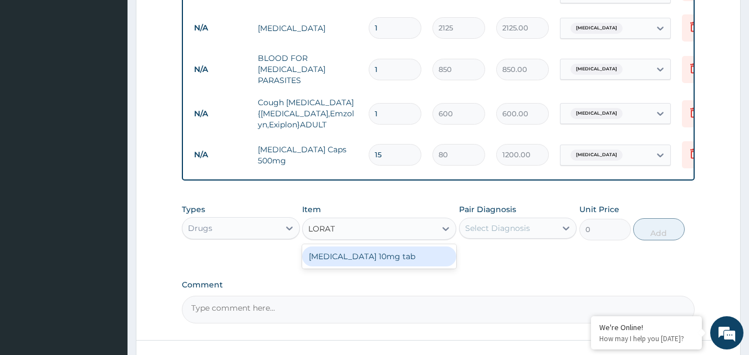
click at [399, 256] on div "Loratadine 10mg tab" at bounding box center [379, 257] width 154 height 20
type input "80"
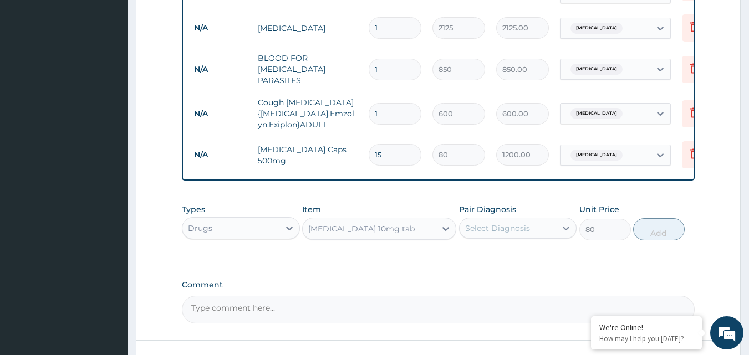
click at [504, 223] on div "Select Diagnosis" at bounding box center [497, 228] width 65 height 11
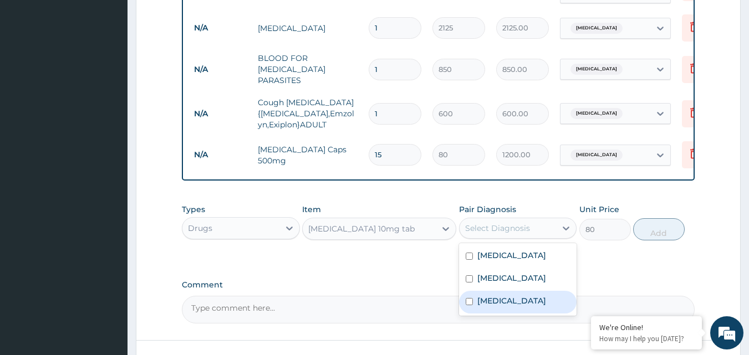
drag, startPoint x: 503, startPoint y: 297, endPoint x: 498, endPoint y: 291, distance: 7.5
click at [500, 296] on label "Upper respiratory infection" at bounding box center [511, 301] width 69 height 11
checkbox input "true"
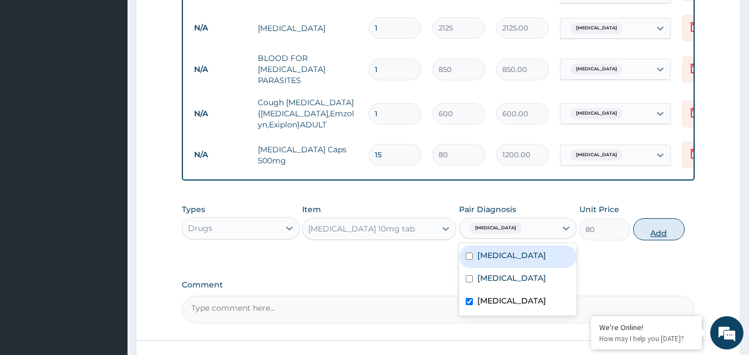
click at [647, 226] on button "Add" at bounding box center [659, 229] width 52 height 22
type input "0"
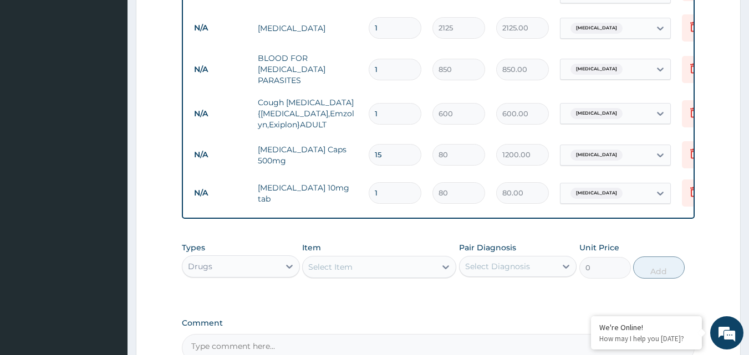
type input "0.00"
type input "5"
type input "400.00"
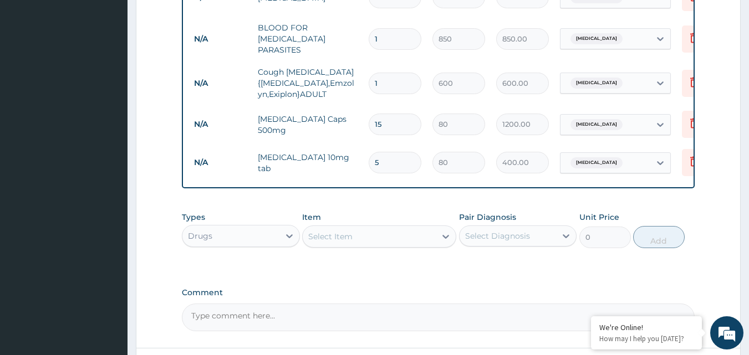
scroll to position [532, 0]
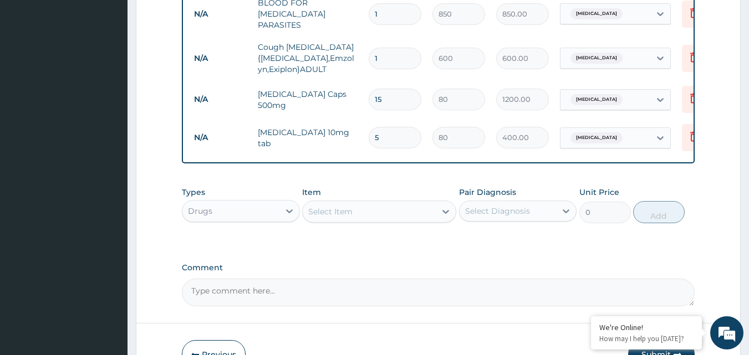
type input "5"
click at [404, 207] on div "Select Item" at bounding box center [369, 212] width 133 height 18
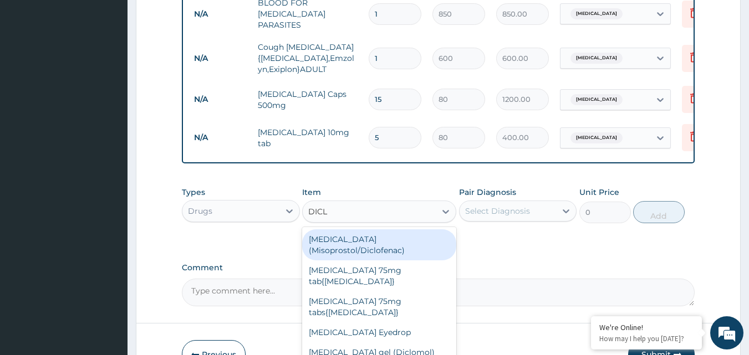
type input "DICLO"
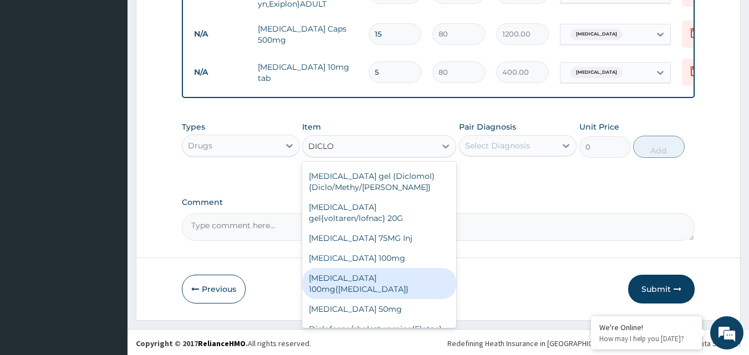
scroll to position [113, 0]
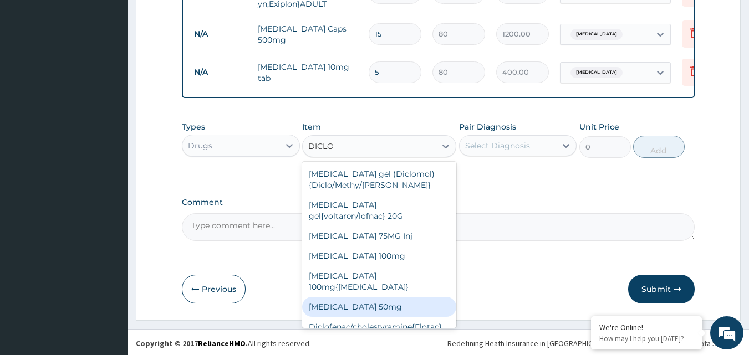
click at [379, 297] on div "Diclofenac sodium 50mg" at bounding box center [379, 307] width 154 height 20
type input "80"
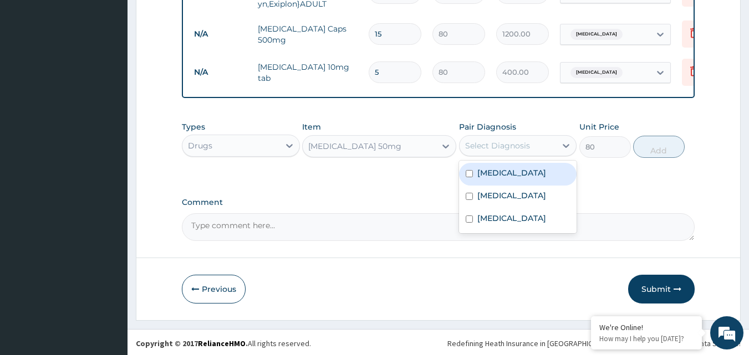
click at [525, 148] on div "Select Diagnosis" at bounding box center [497, 145] width 65 height 11
click at [504, 171] on label "Malaria" at bounding box center [511, 172] width 69 height 11
checkbox input "true"
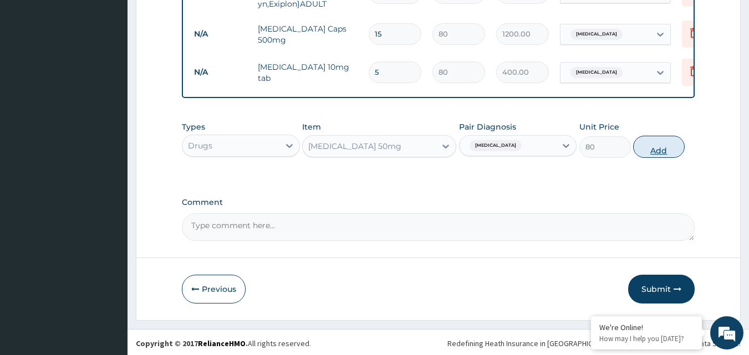
click at [651, 141] on button "Add" at bounding box center [659, 147] width 52 height 22
type input "0"
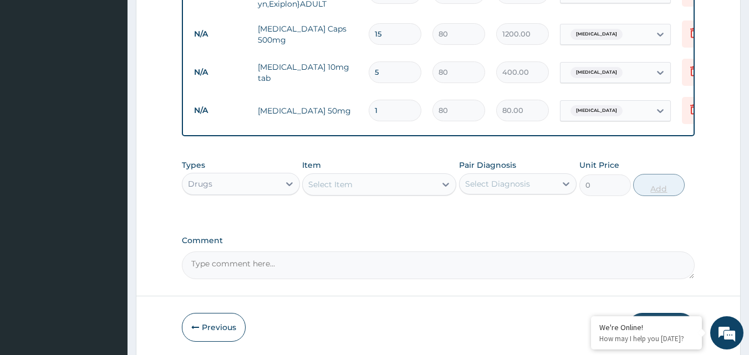
type input "0.00"
type input "6"
type input "480.00"
type input "6"
click at [419, 176] on div "Select Item" at bounding box center [369, 185] width 133 height 18
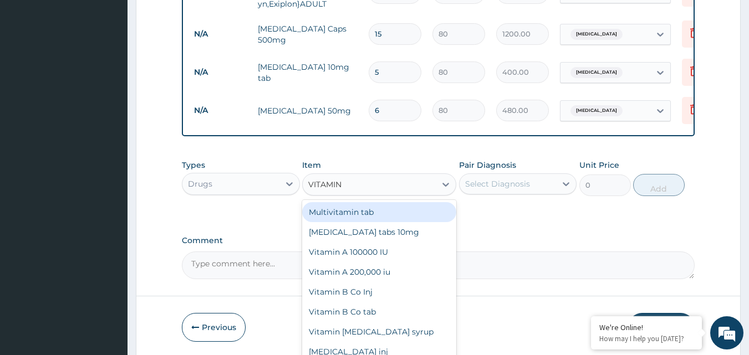
type input "VITAMIN C"
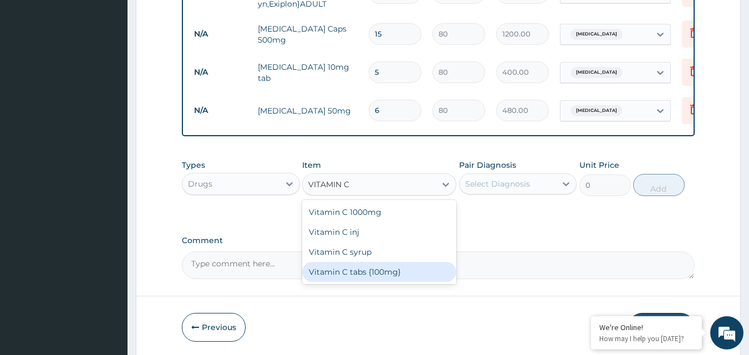
click at [433, 271] on div "Vitamin C tabs {100mg}" at bounding box center [379, 272] width 154 height 20
type input "16"
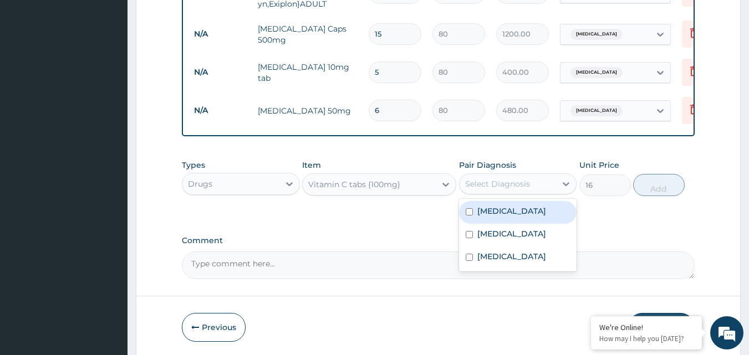
click at [518, 181] on div "Select Diagnosis" at bounding box center [497, 184] width 65 height 11
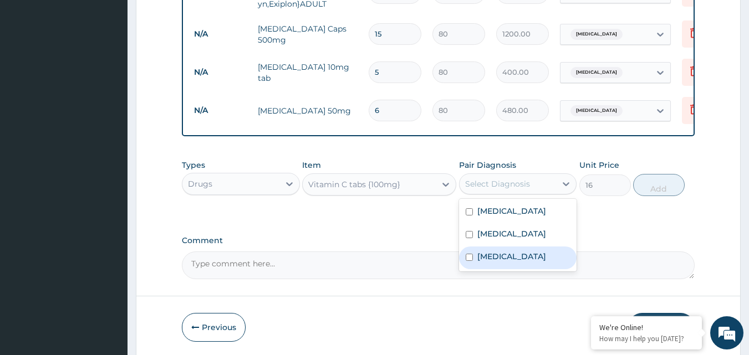
click at [497, 262] on label "Upper respiratory infection" at bounding box center [511, 256] width 69 height 11
checkbox input "true"
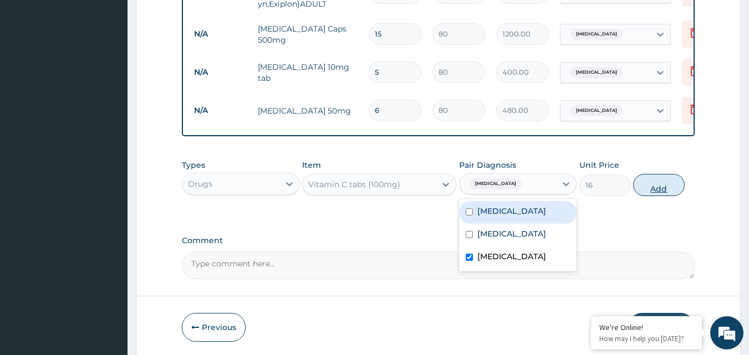
click at [668, 185] on button "Add" at bounding box center [659, 185] width 52 height 22
type input "0"
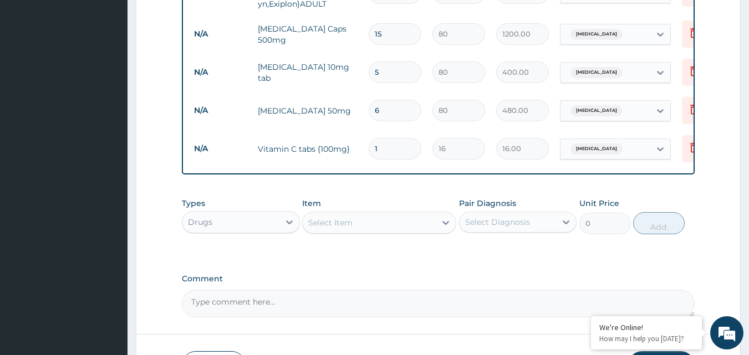
type input "15"
type input "240.00"
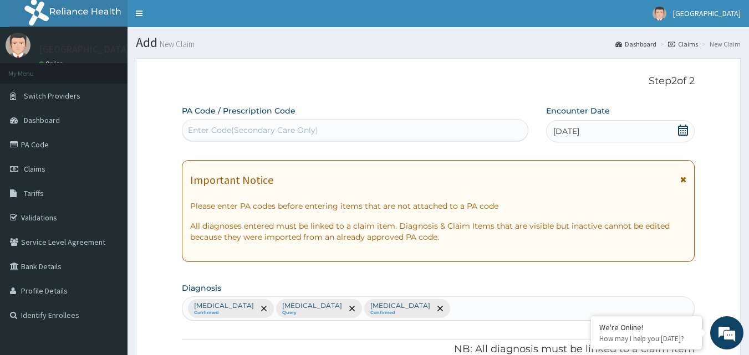
scroll to position [0, 0]
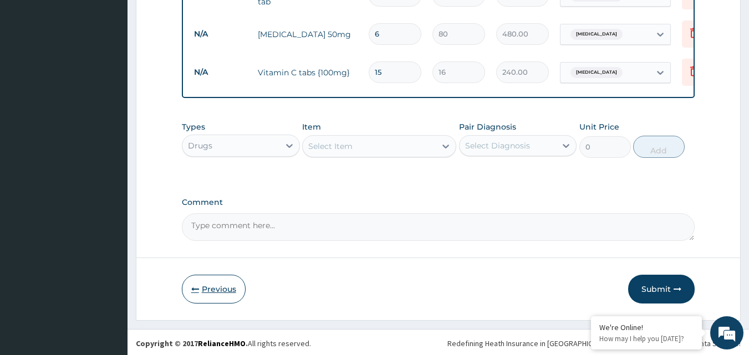
type input "15"
click at [235, 290] on button "Previous" at bounding box center [214, 289] width 64 height 29
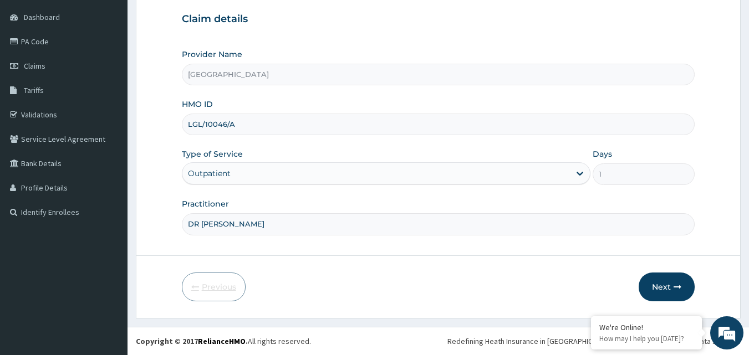
scroll to position [104, 0]
click at [664, 284] on button "Next" at bounding box center [667, 287] width 56 height 29
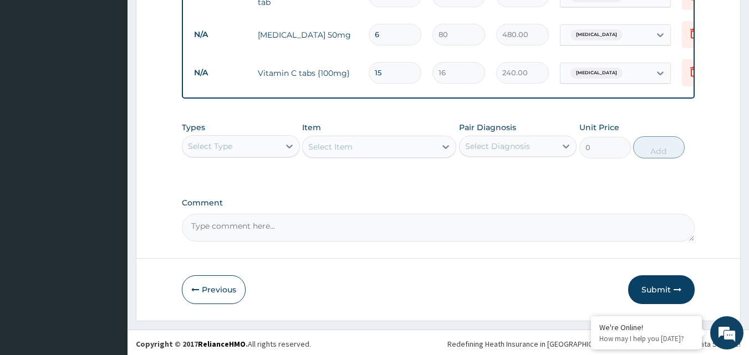
scroll to position [674, 0]
click at [221, 286] on button "Previous" at bounding box center [214, 289] width 64 height 29
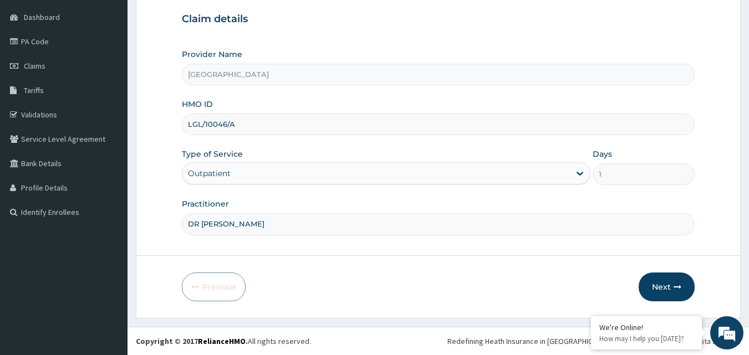
scroll to position [104, 0]
click at [672, 284] on button "Next" at bounding box center [667, 287] width 56 height 29
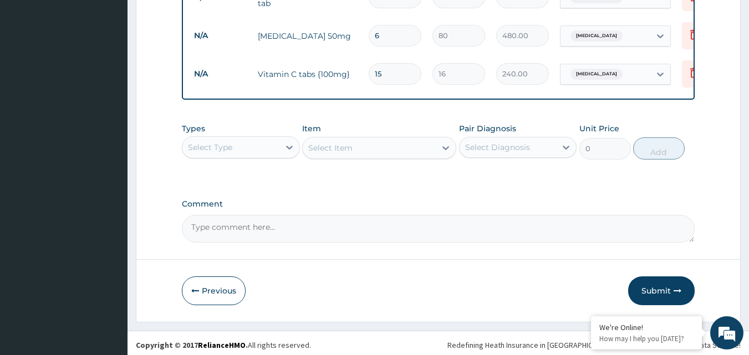
scroll to position [674, 0]
click at [658, 287] on button "Submit" at bounding box center [661, 289] width 67 height 29
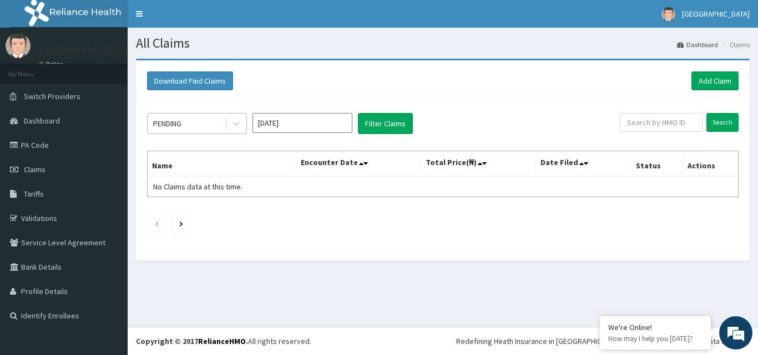
click at [211, 119] on div "PENDING" at bounding box center [186, 124] width 77 height 18
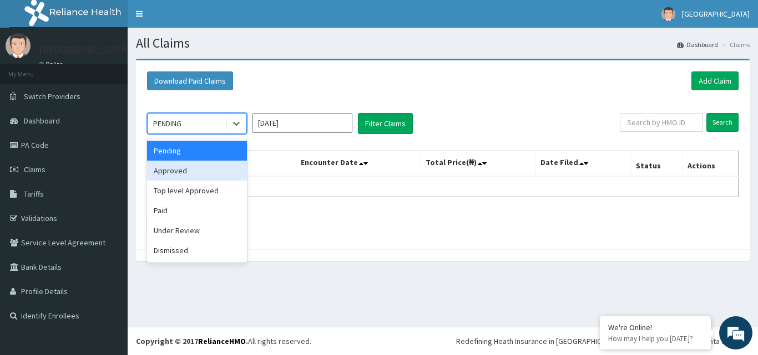
click at [194, 165] on div "Approved" at bounding box center [197, 171] width 100 height 20
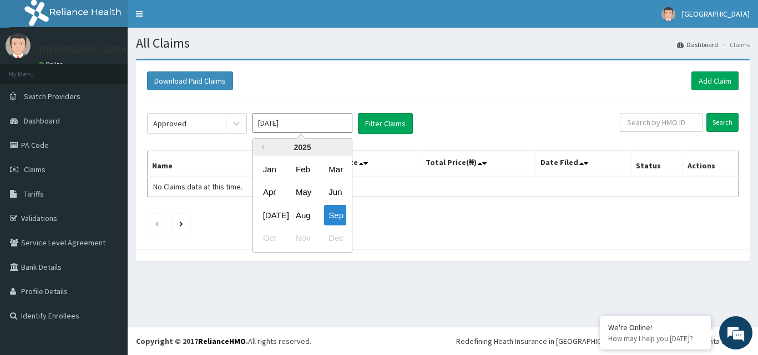
click at [309, 121] on input "[DATE]" at bounding box center [302, 123] width 100 height 20
click at [304, 212] on div "Aug" at bounding box center [302, 215] width 22 height 21
type input "[DATE]"
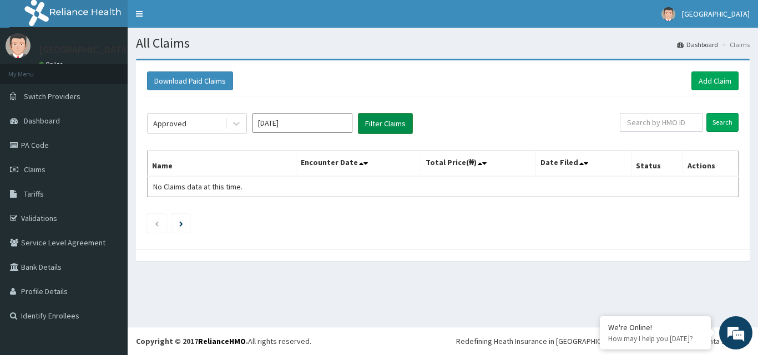
click at [389, 119] on button "Filter Claims" at bounding box center [385, 123] width 55 height 21
